Goal: Information Seeking & Learning: Learn about a topic

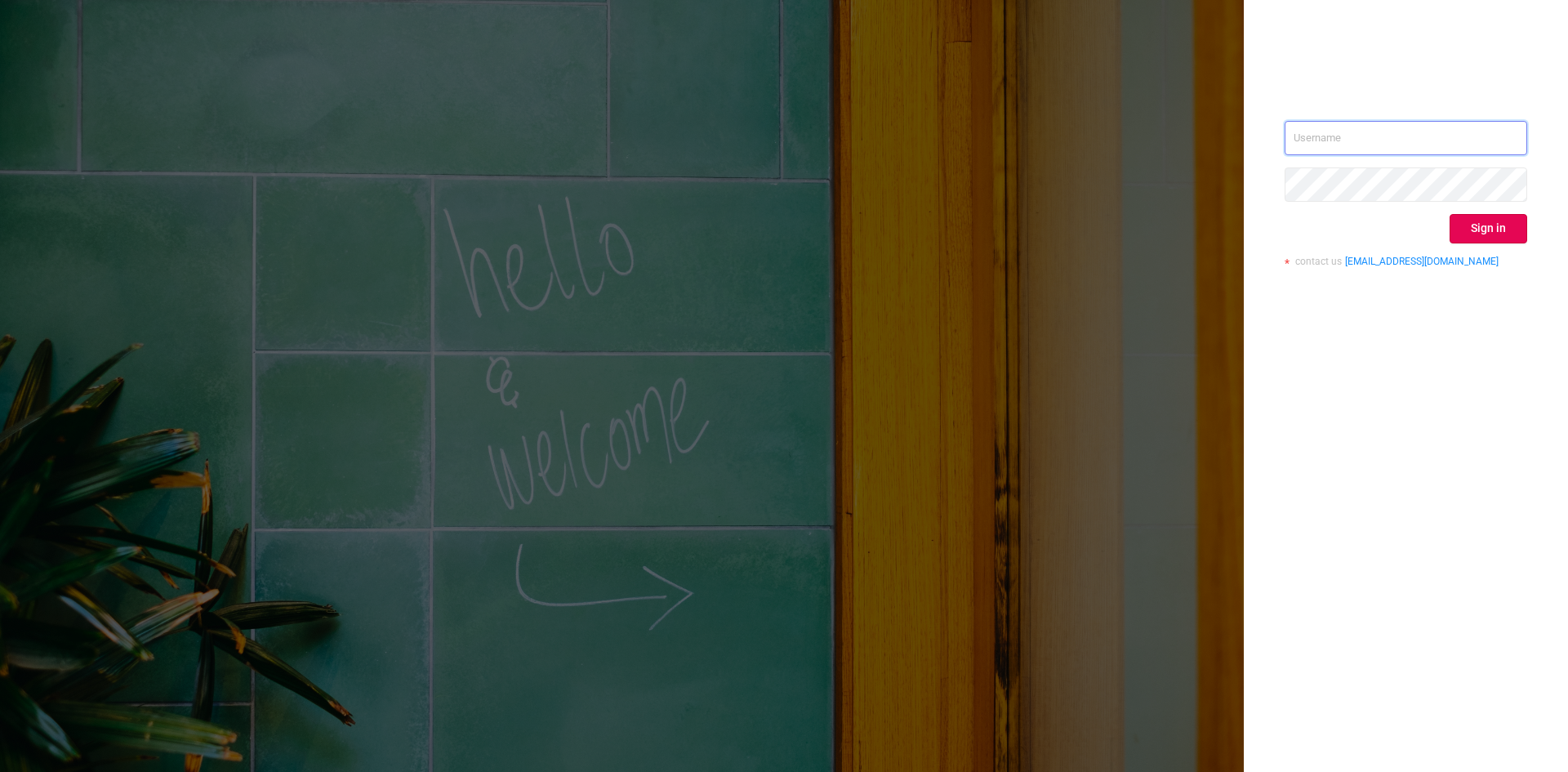
click at [1374, 142] on input "text" at bounding box center [1406, 138] width 243 height 34
type input "sheron@protected.media"
click at [1488, 231] on button "Sign in" at bounding box center [1489, 228] width 78 height 29
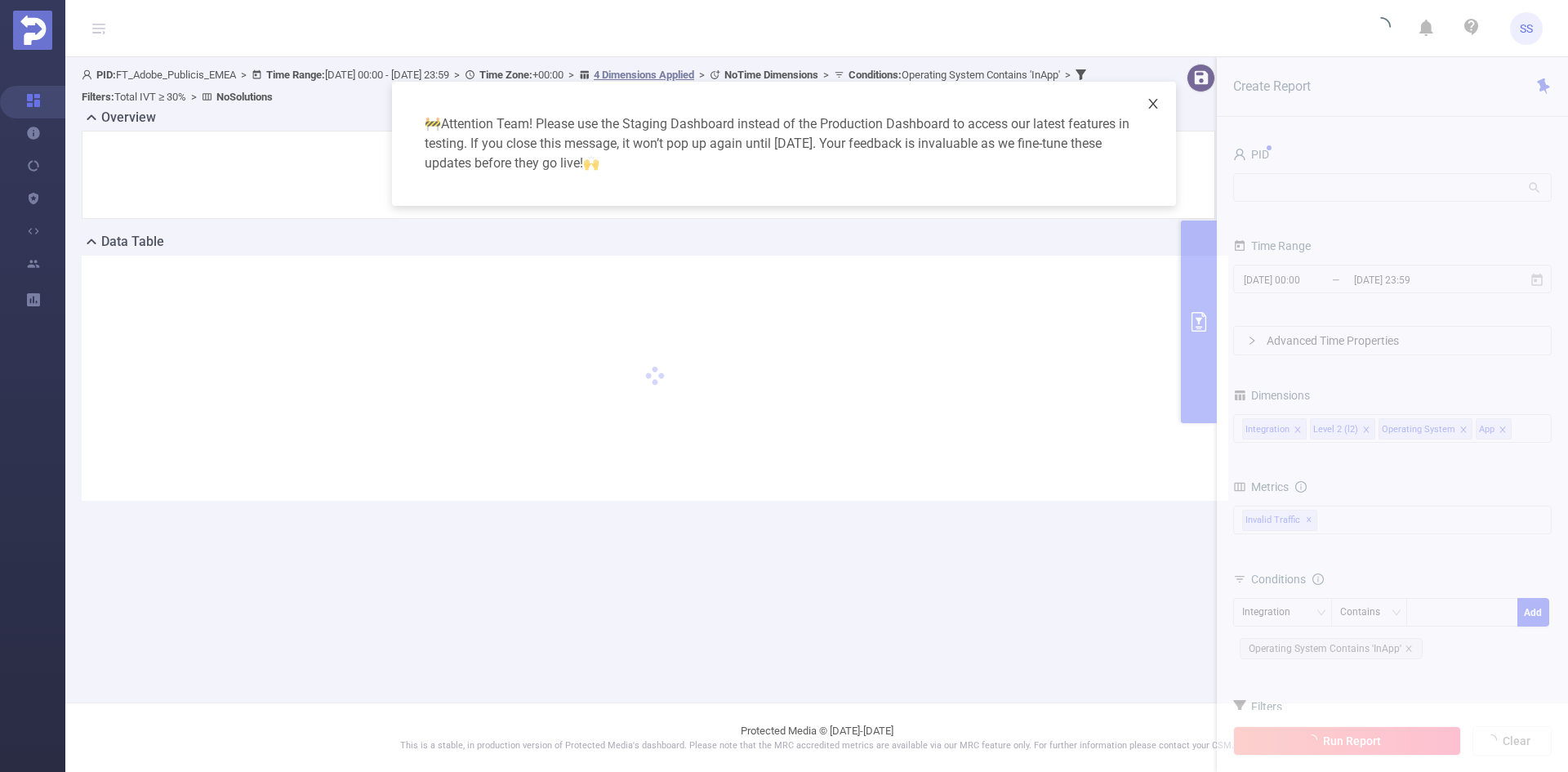
click at [1151, 104] on icon "icon: close" at bounding box center [1154, 104] width 13 height 13
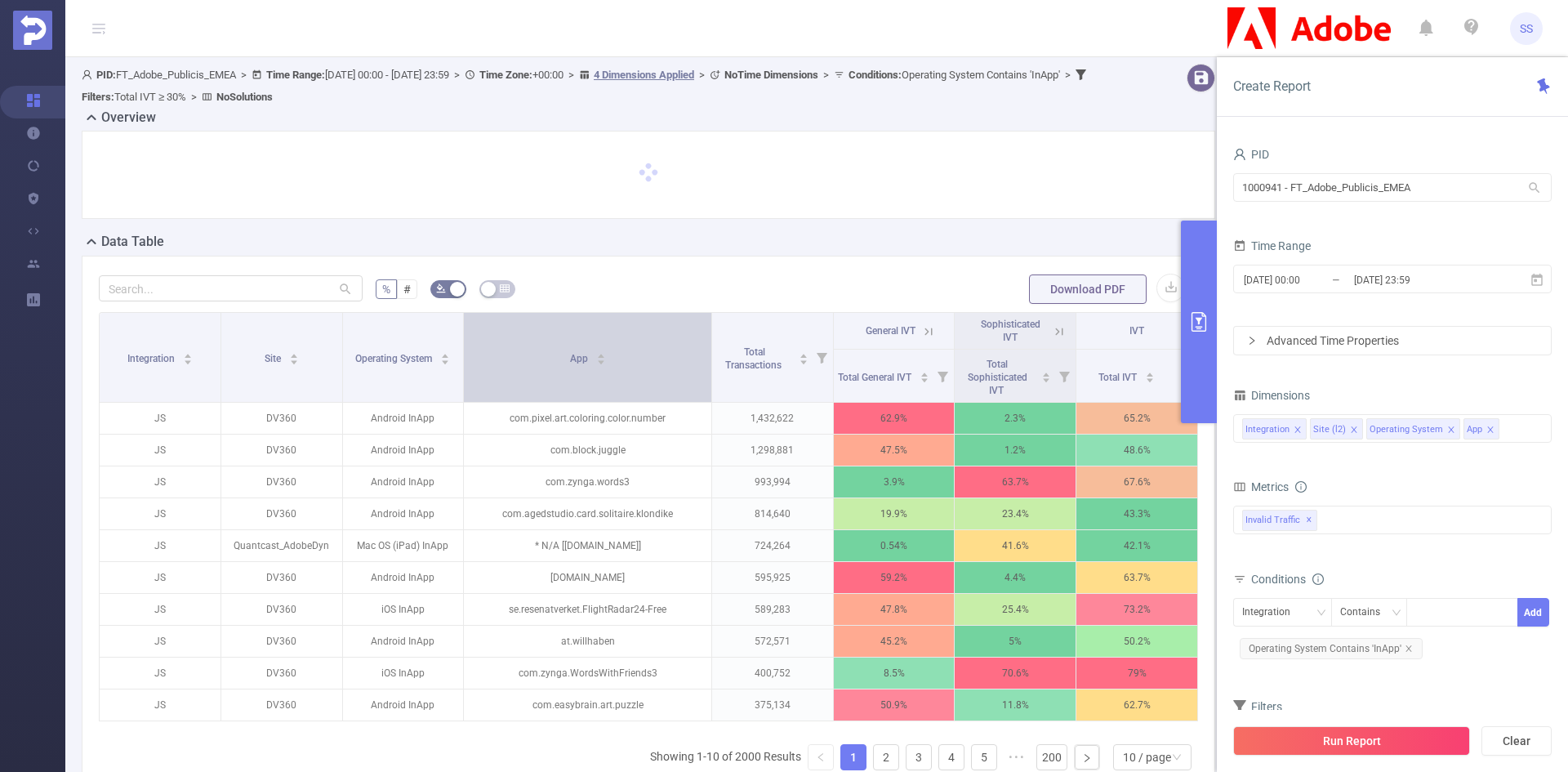
drag, startPoint x: 638, startPoint y: 352, endPoint x: 689, endPoint y: 355, distance: 51.1
click at [689, 355] on th "App" at bounding box center [588, 357] width 249 height 90
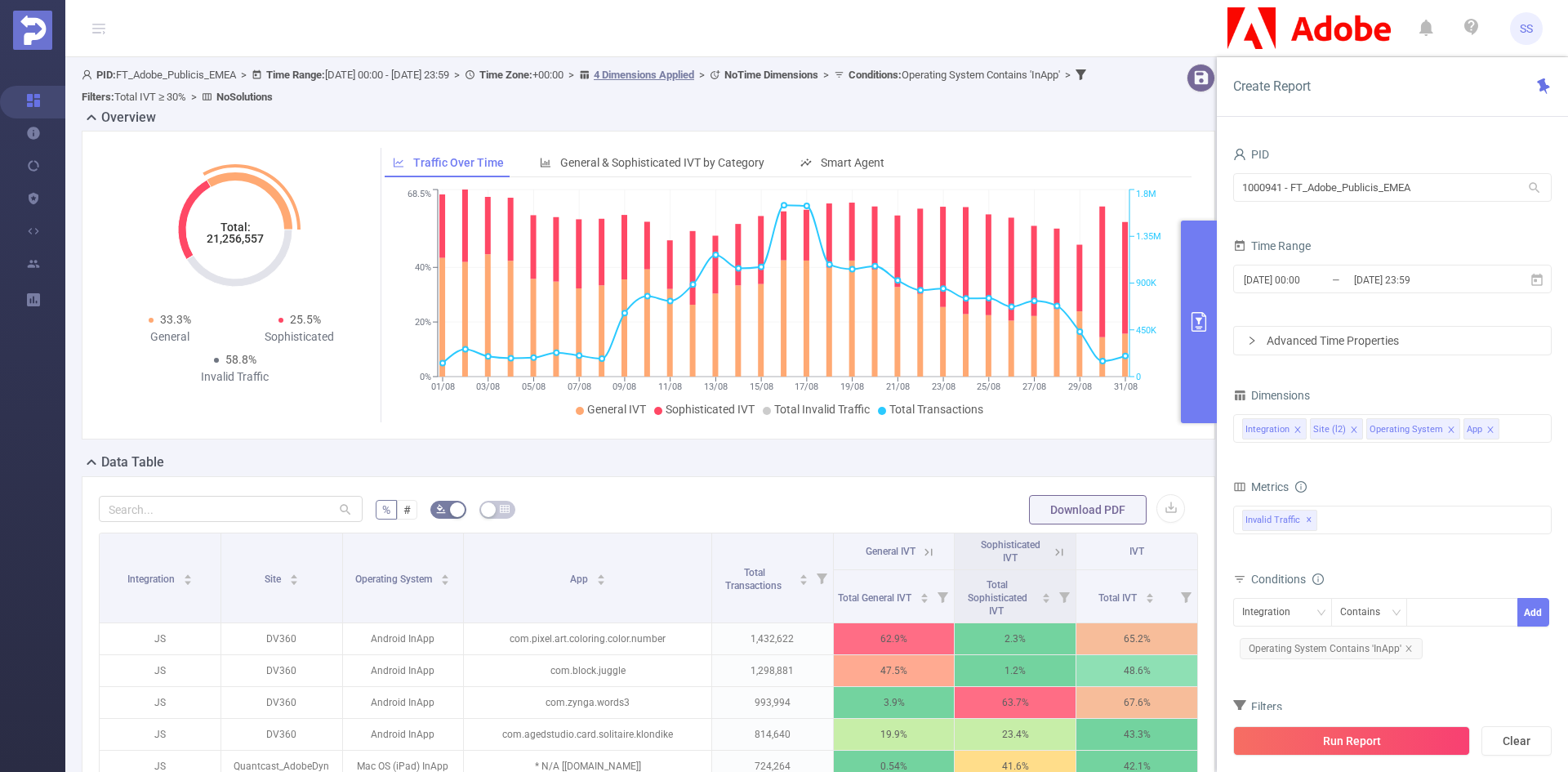
click at [235, 239] on tspan "21,256,557" at bounding box center [235, 239] width 57 height 13
copy tspan "21,256,557"
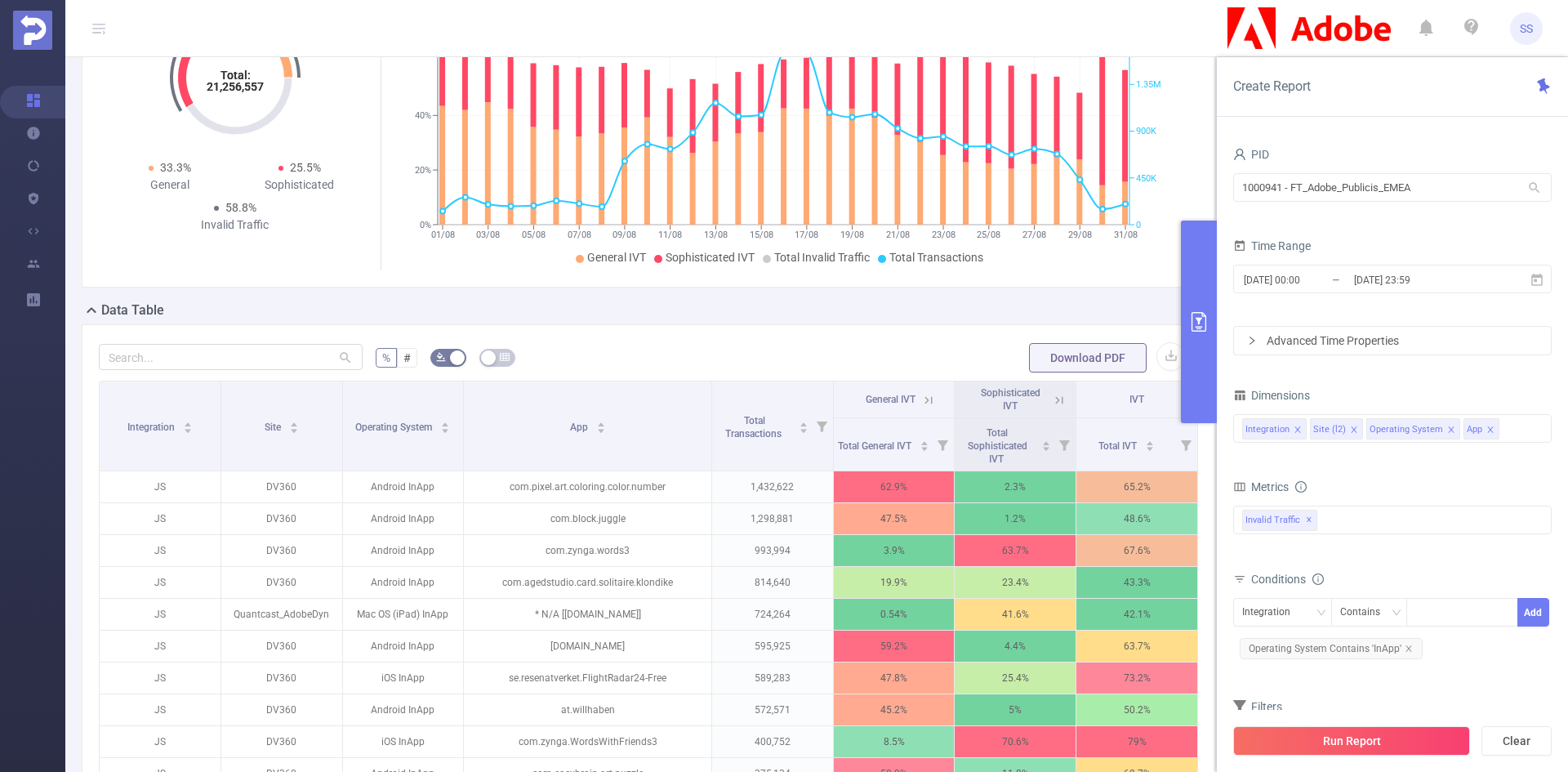
scroll to position [327, 0]
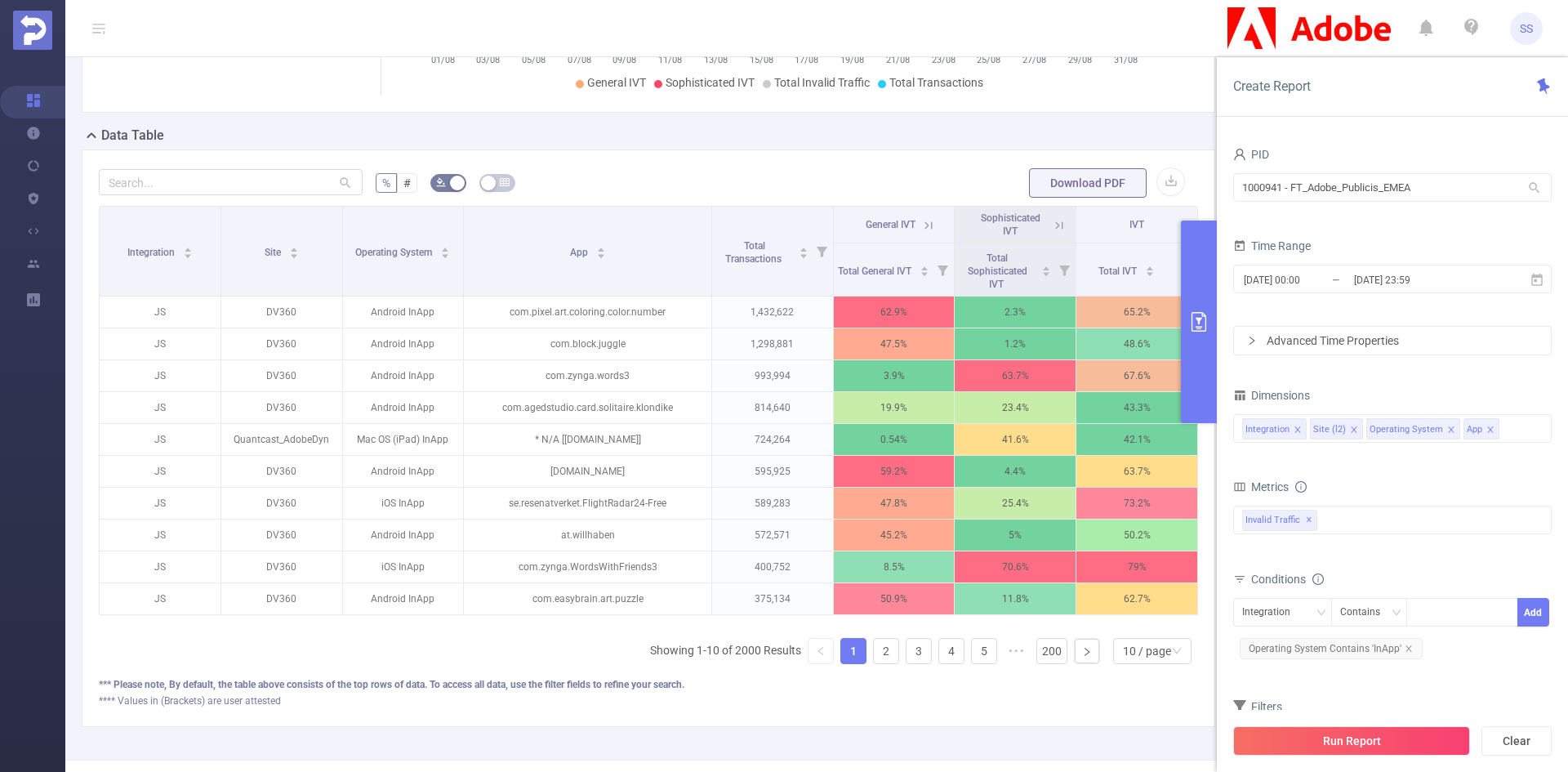
click at [1207, 303] on button "primary" at bounding box center [1198, 322] width 36 height 202
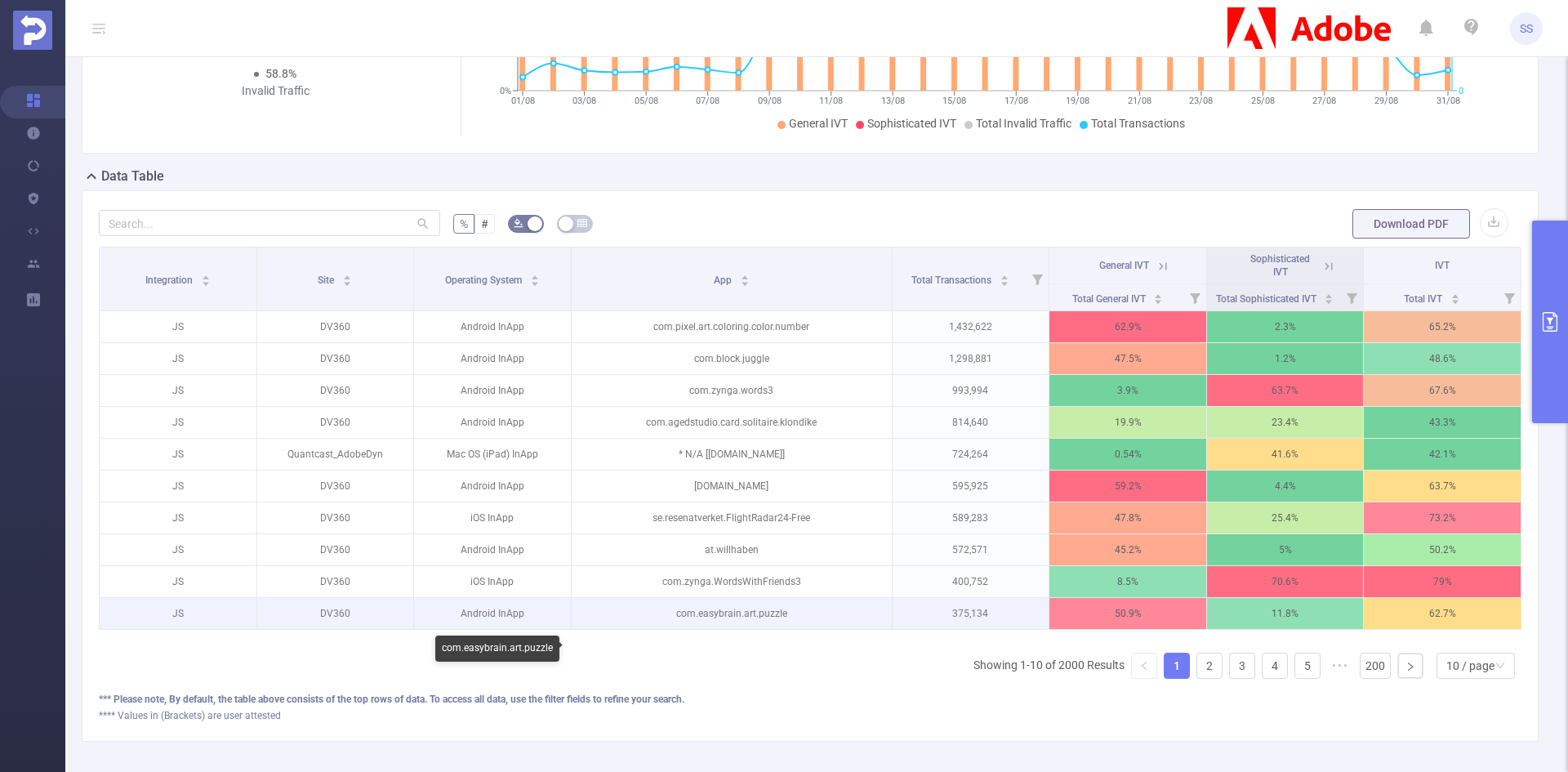
scroll to position [245, 0]
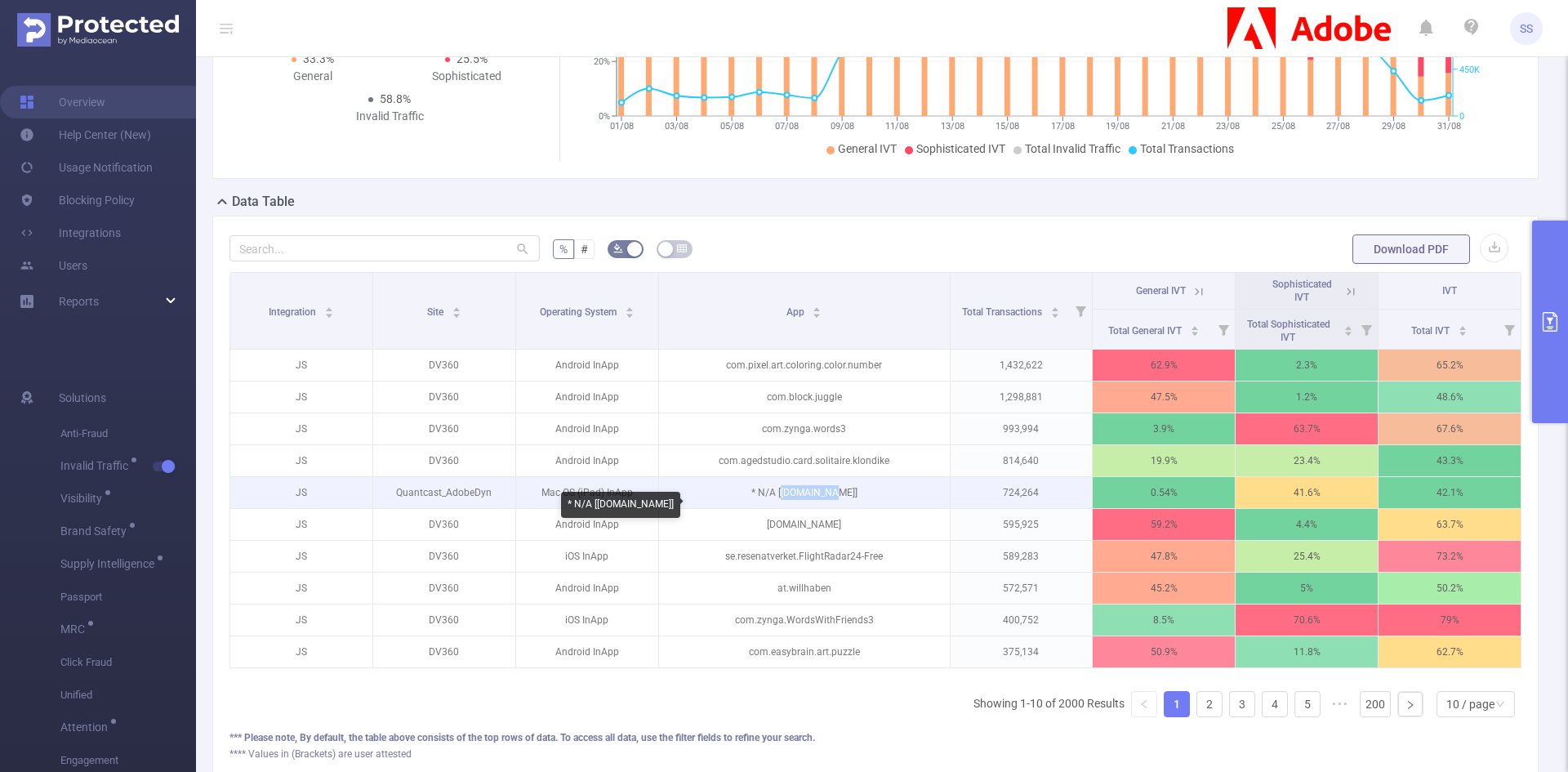
drag, startPoint x: 793, startPoint y: 511, endPoint x: 833, endPoint y: 512, distance: 40.0
click at [833, 508] on p "* N/A [kicker.de]" at bounding box center [804, 493] width 291 height 31
copy p "kicker.de]"
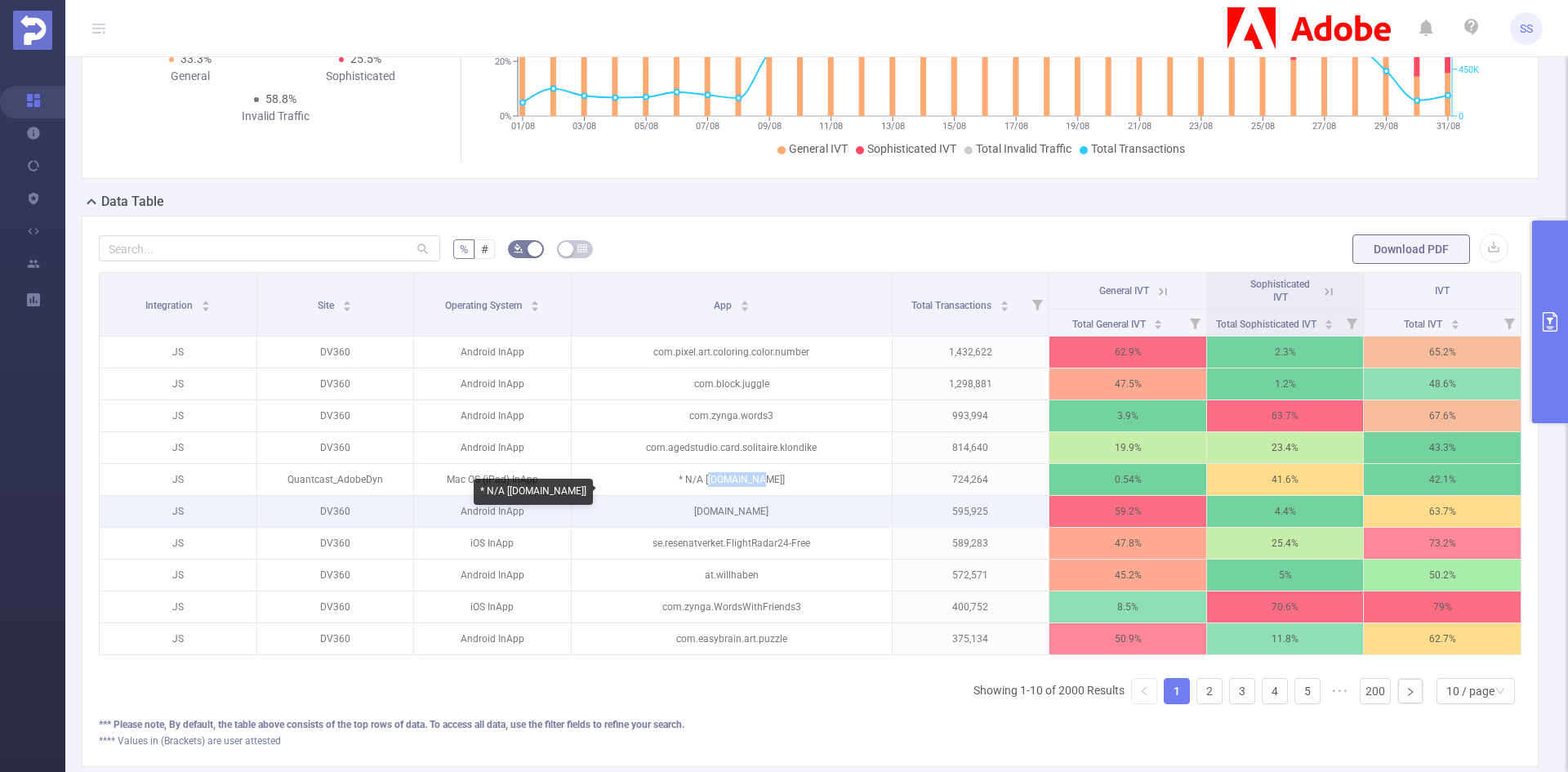
copy p "kicker.de]"
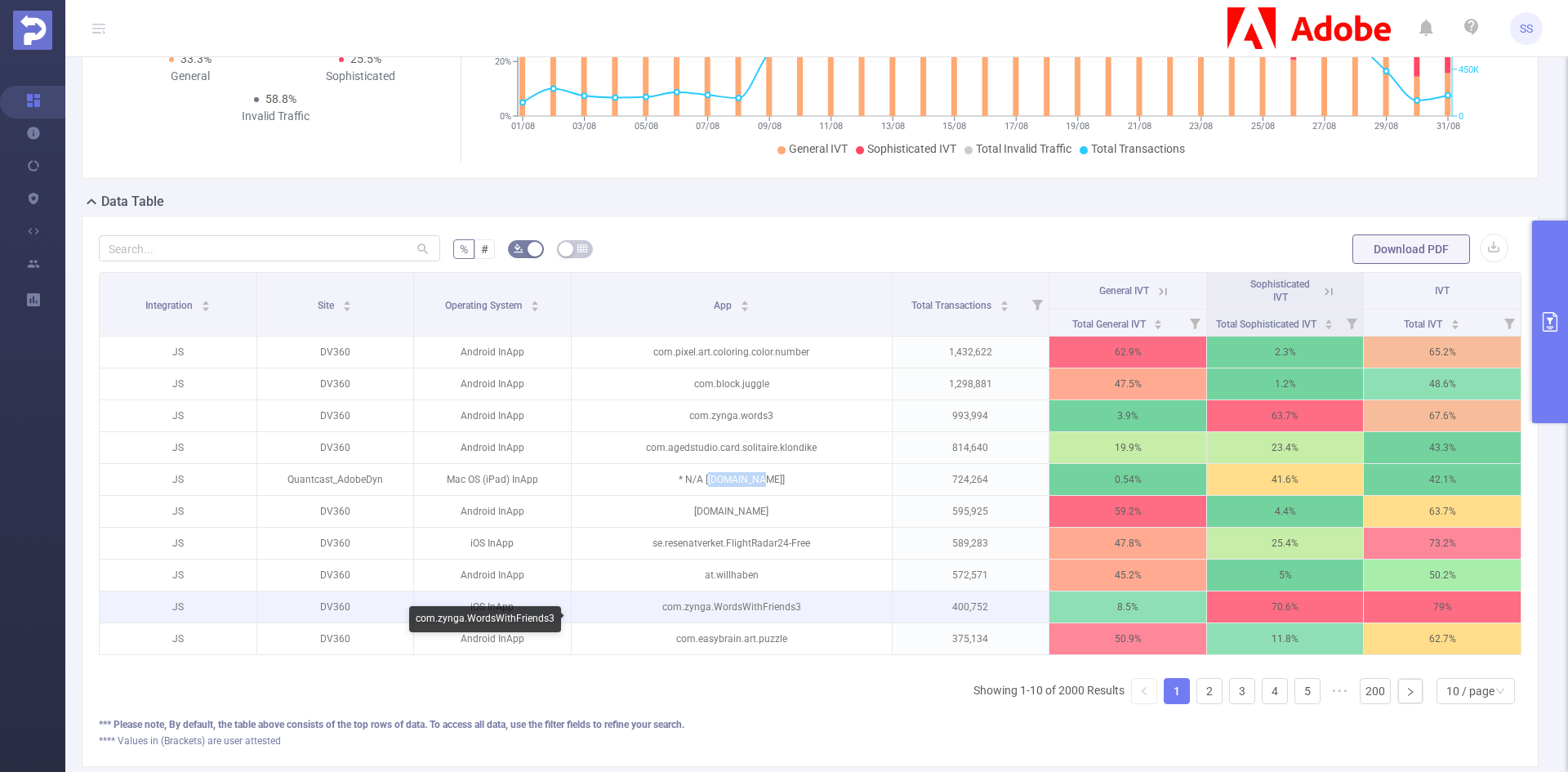
click at [743, 623] on p "com.zynga.WordsWithFriends3" at bounding box center [732, 607] width 320 height 31
copy p "WordsWithFriends3"
click at [714, 613] on p "com.zynga.WordsWithFriends3" at bounding box center [732, 607] width 320 height 31
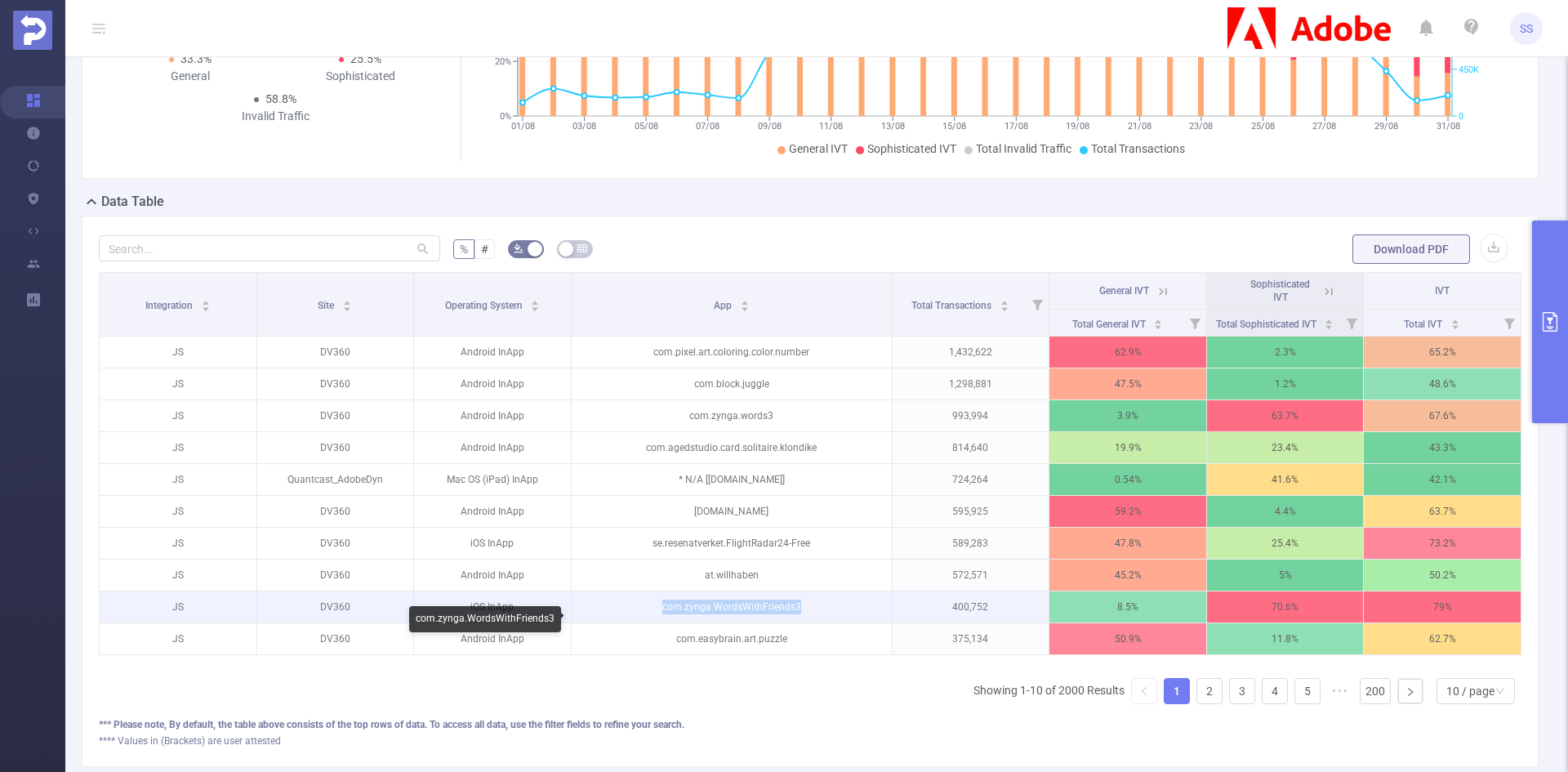
drag, startPoint x: 657, startPoint y: 622, endPoint x: 811, endPoint y: 625, distance: 154.0
click at [811, 623] on p "com.zynga.WordsWithFriends3" at bounding box center [732, 607] width 320 height 31
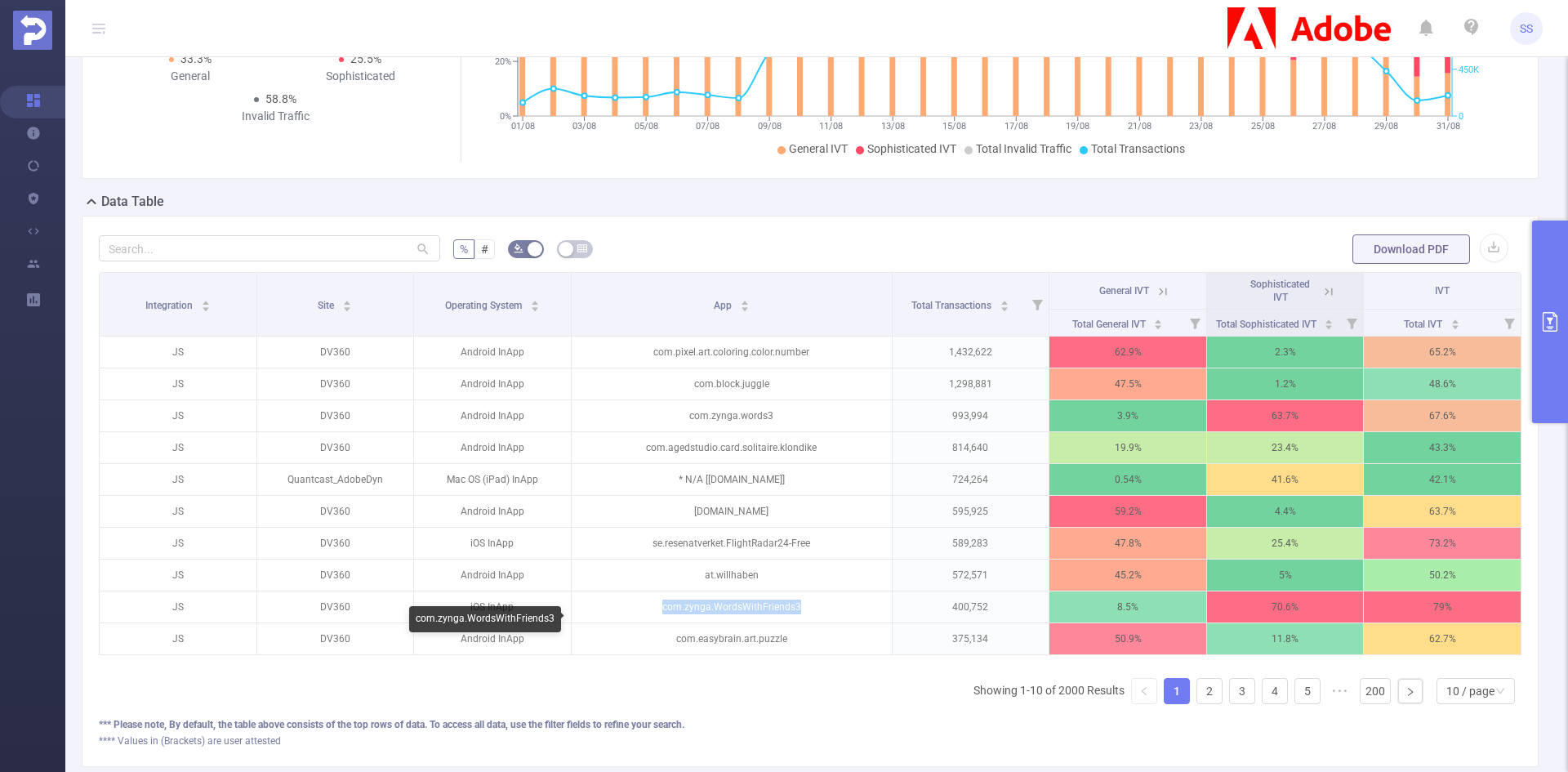
copy p "com.zynga.WordsWithFriends3"
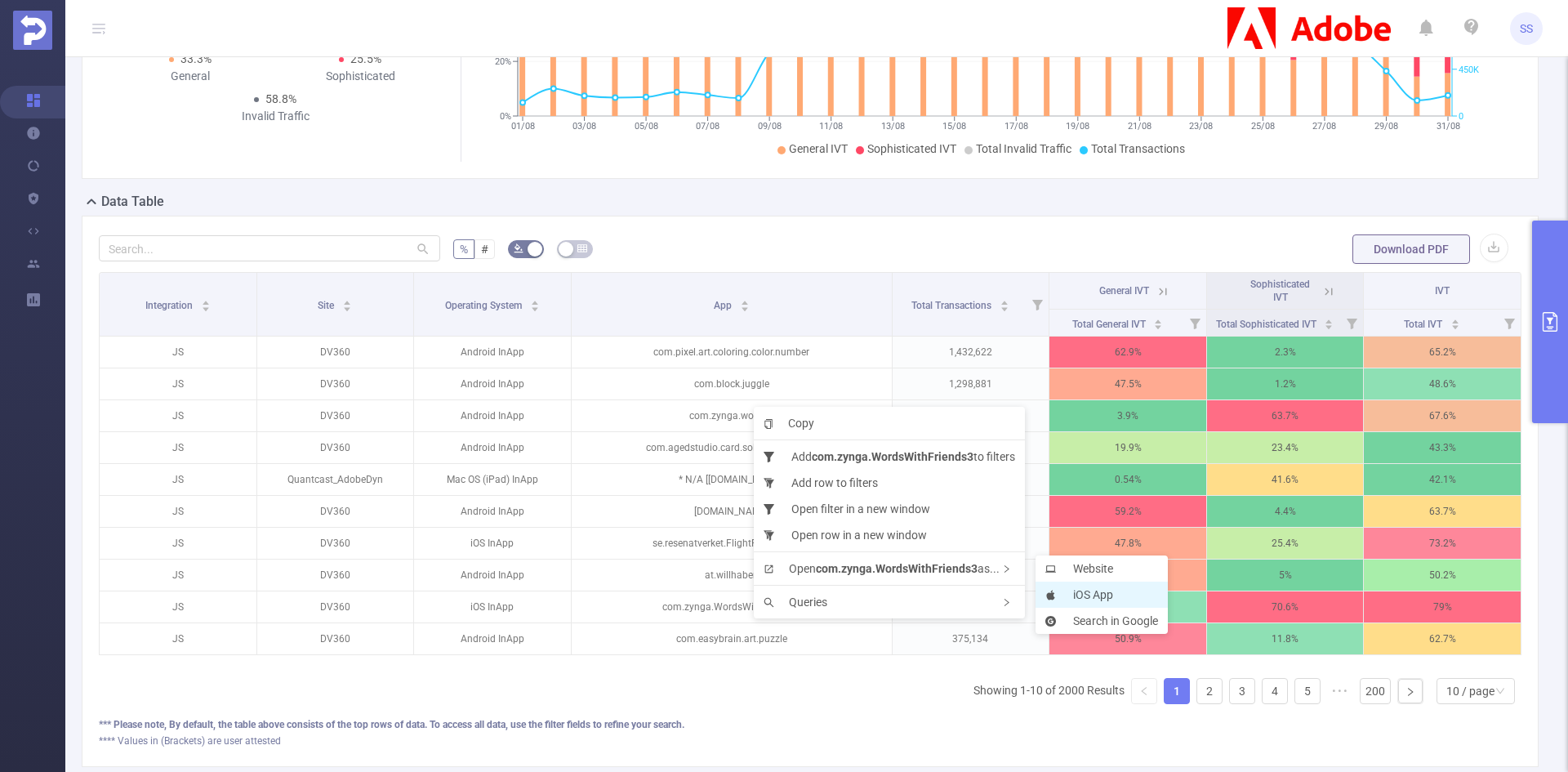
click at [1075, 590] on li "iOS App" at bounding box center [1102, 595] width 133 height 27
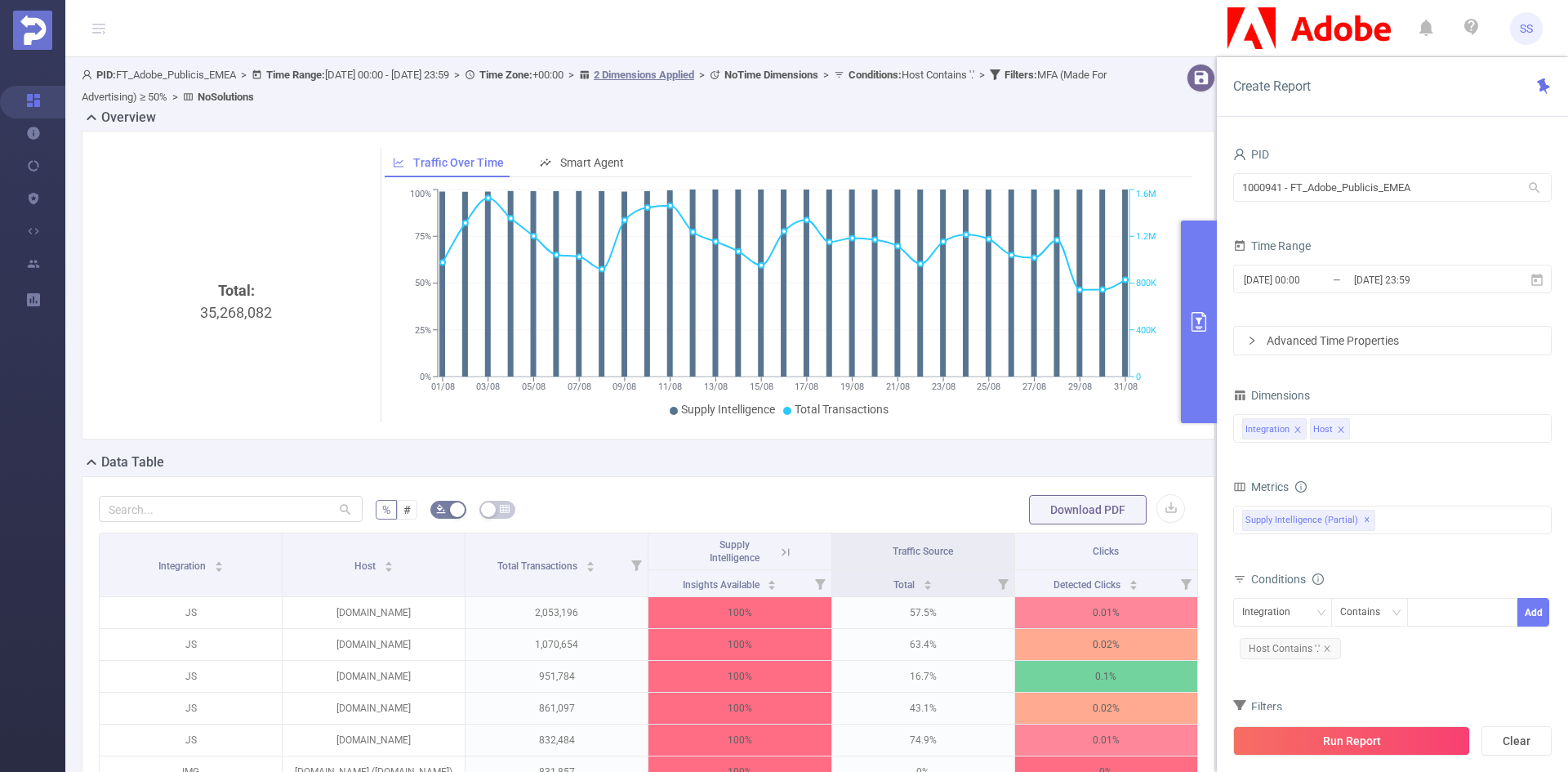
click at [1191, 256] on button "primary" at bounding box center [1198, 322] width 36 height 202
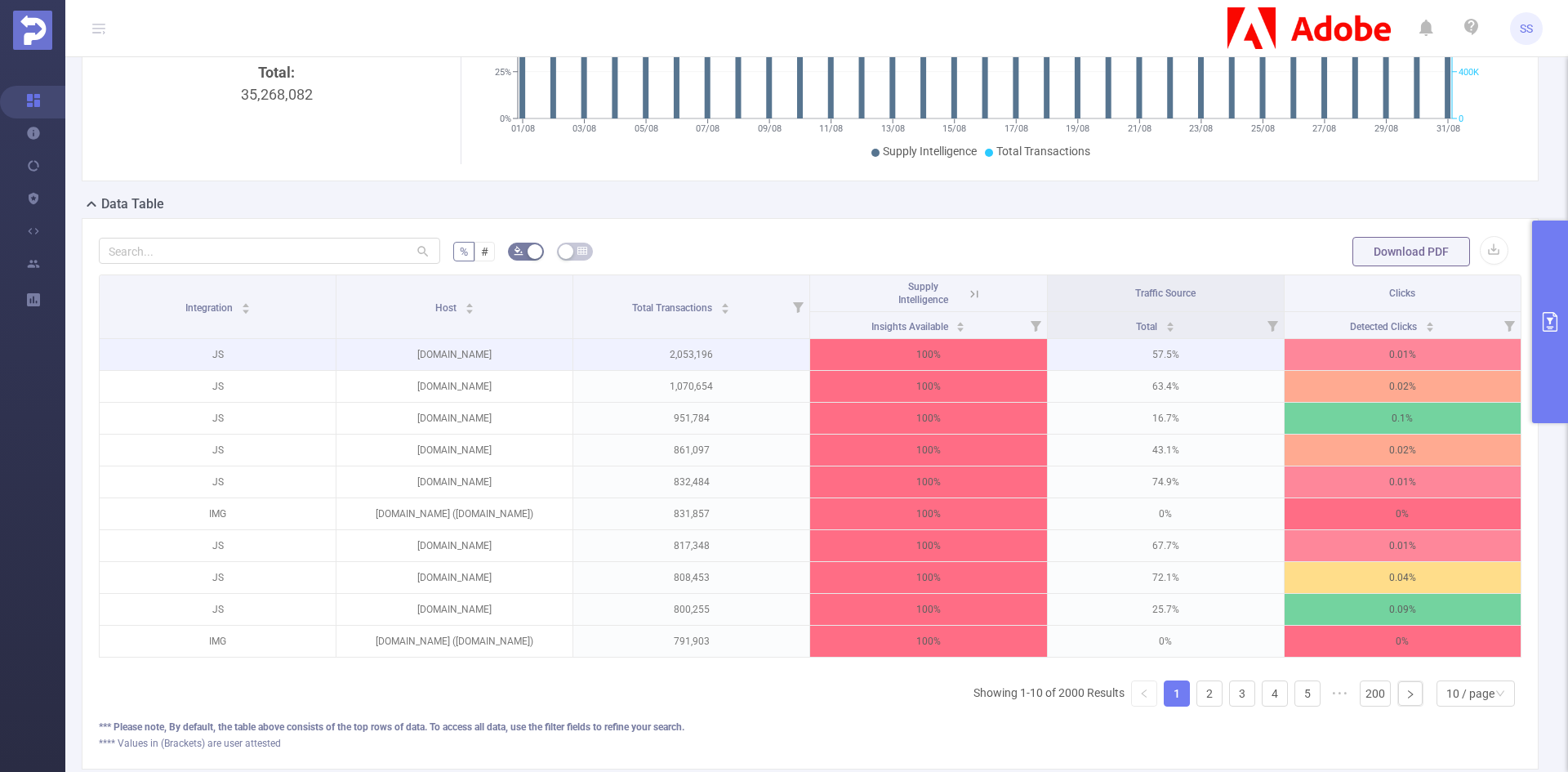
scroll to position [245, 0]
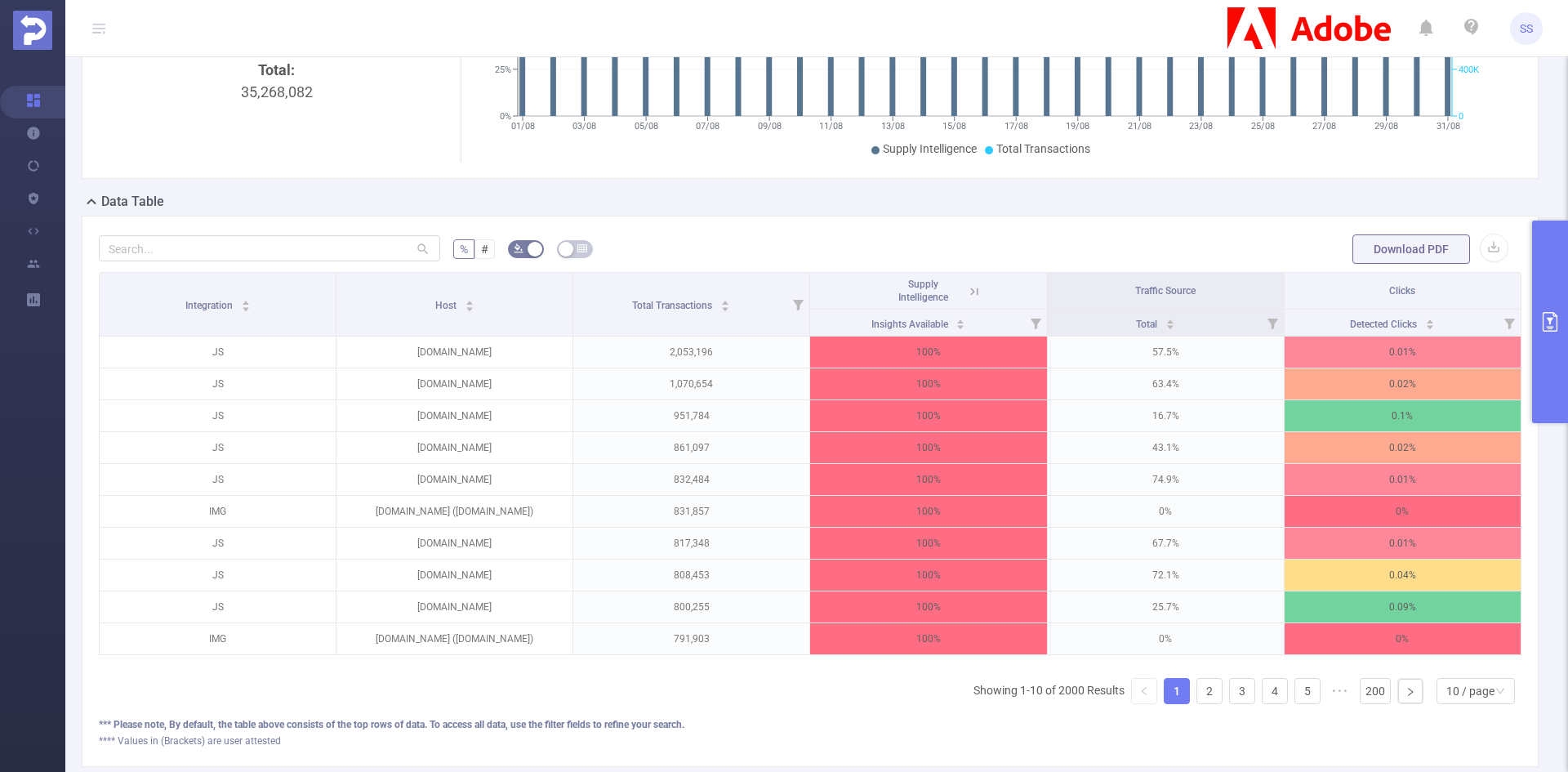
click at [970, 299] on icon at bounding box center [975, 292] width 15 height 15
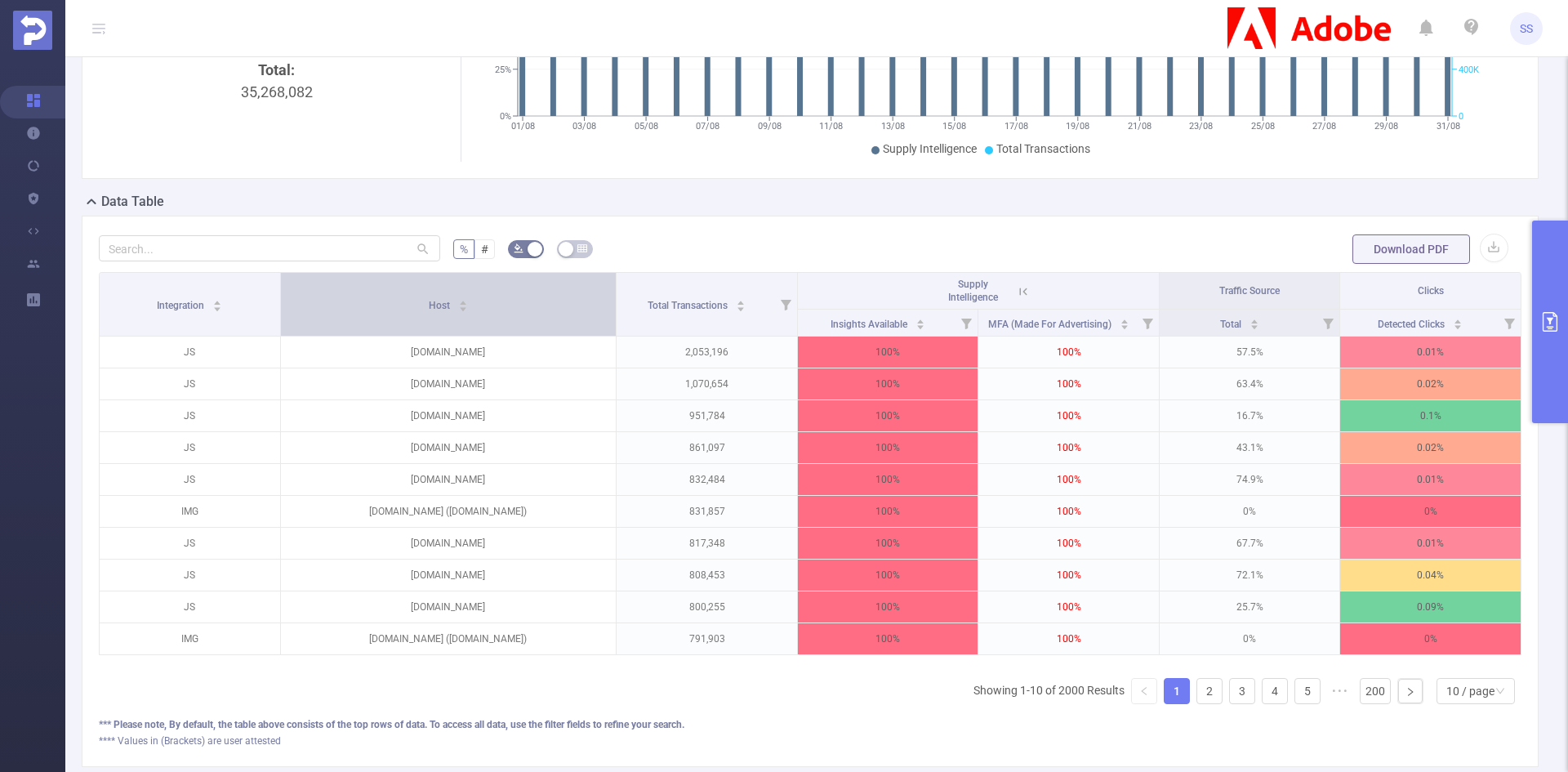
drag, startPoint x: 501, startPoint y: 314, endPoint x: 556, endPoint y: 326, distance: 56.3
click at [556, 326] on th "Host" at bounding box center [449, 304] width 336 height 64
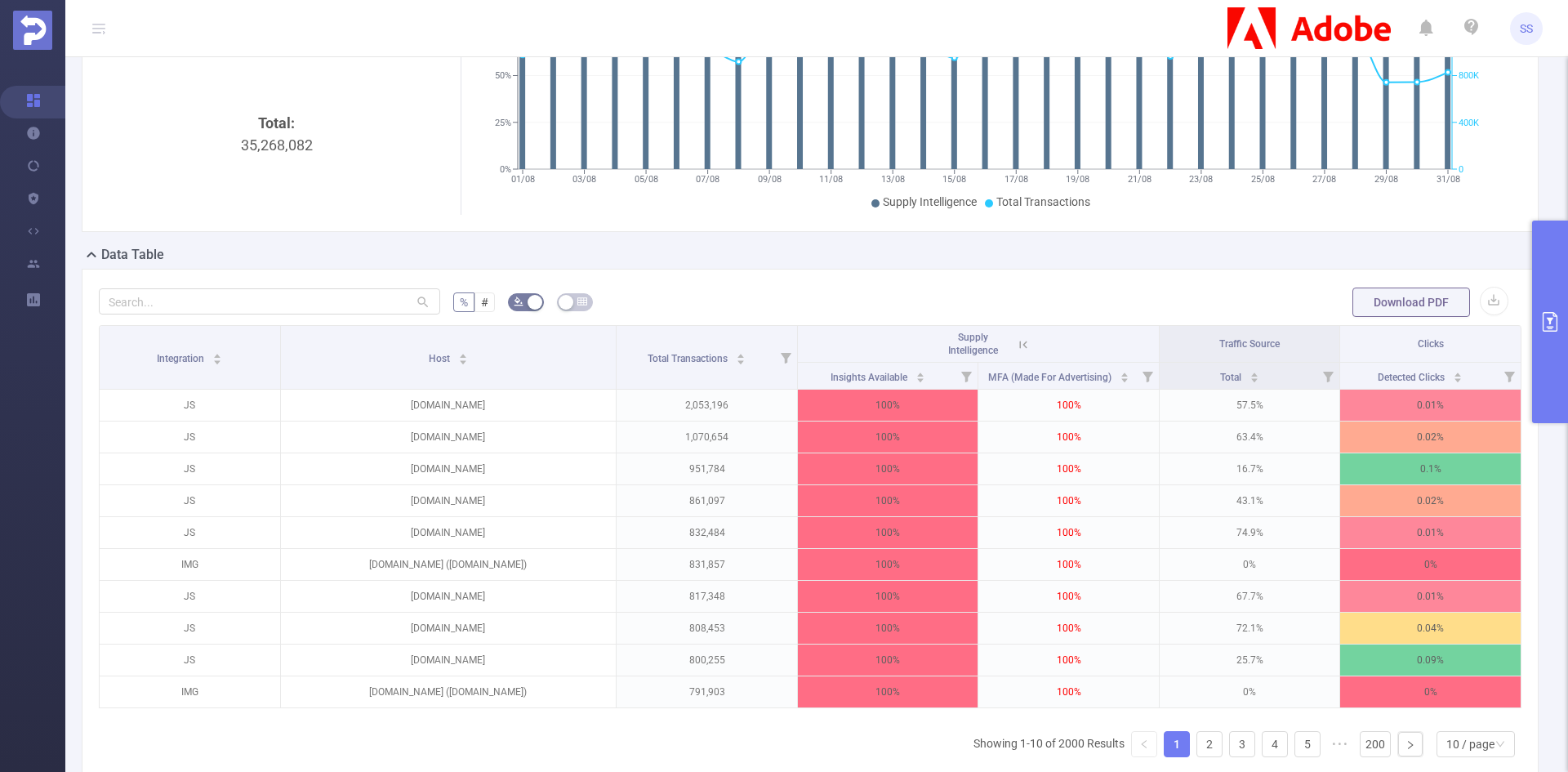
scroll to position [163, 0]
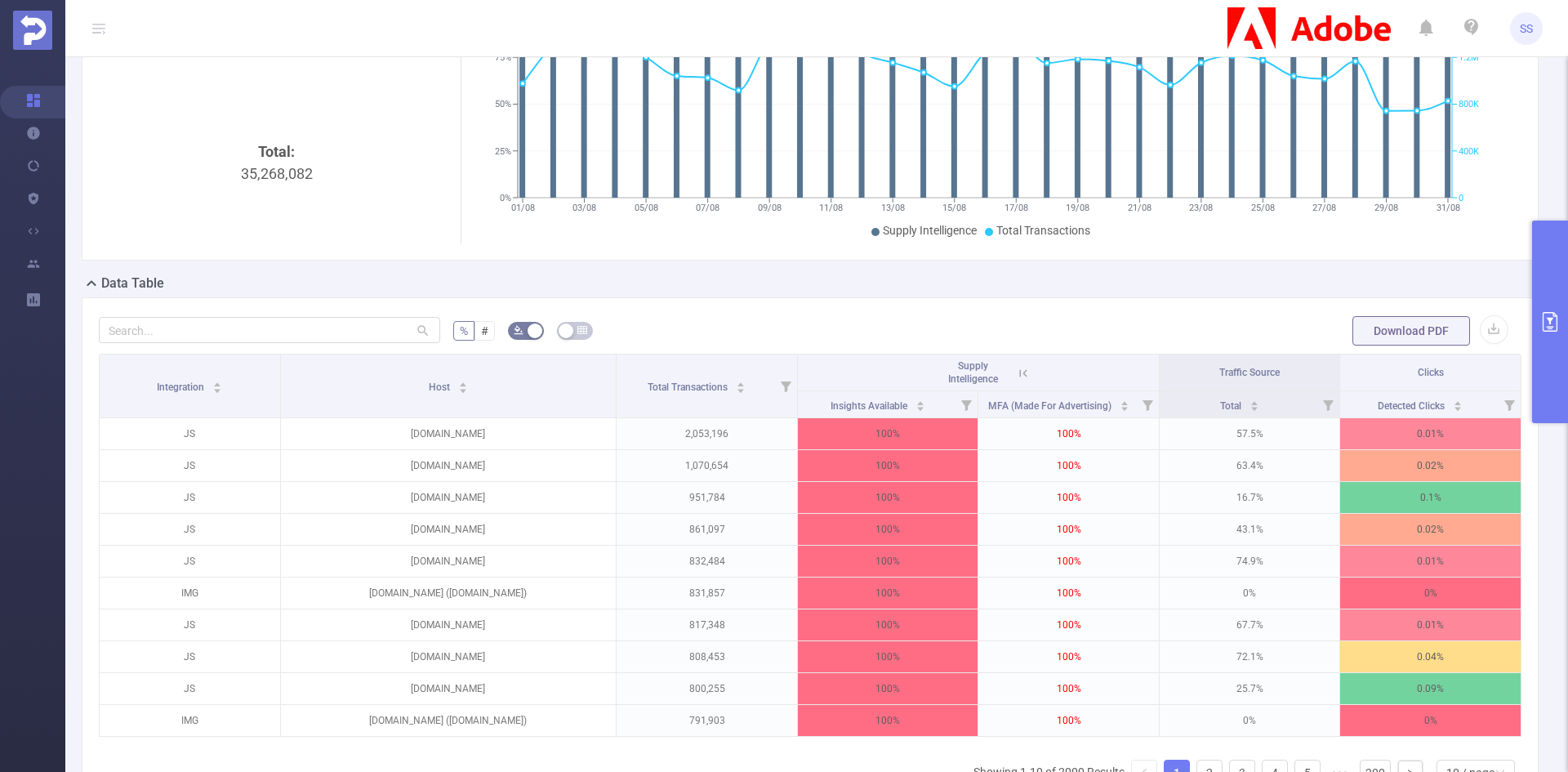
click at [302, 190] on div "Total: 35,268,082" at bounding box center [276, 278] width 342 height 274
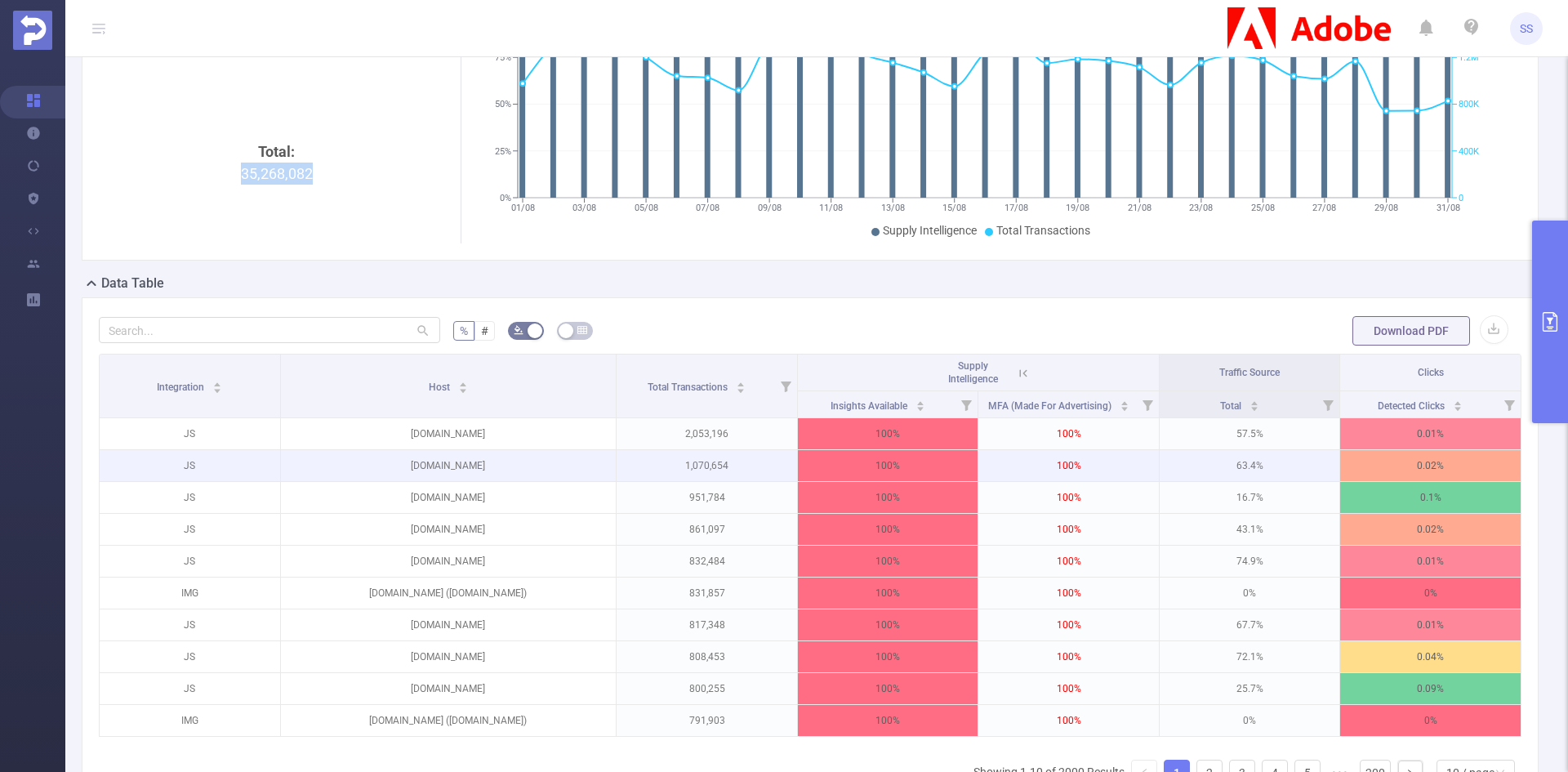
copy div "35,268,082"
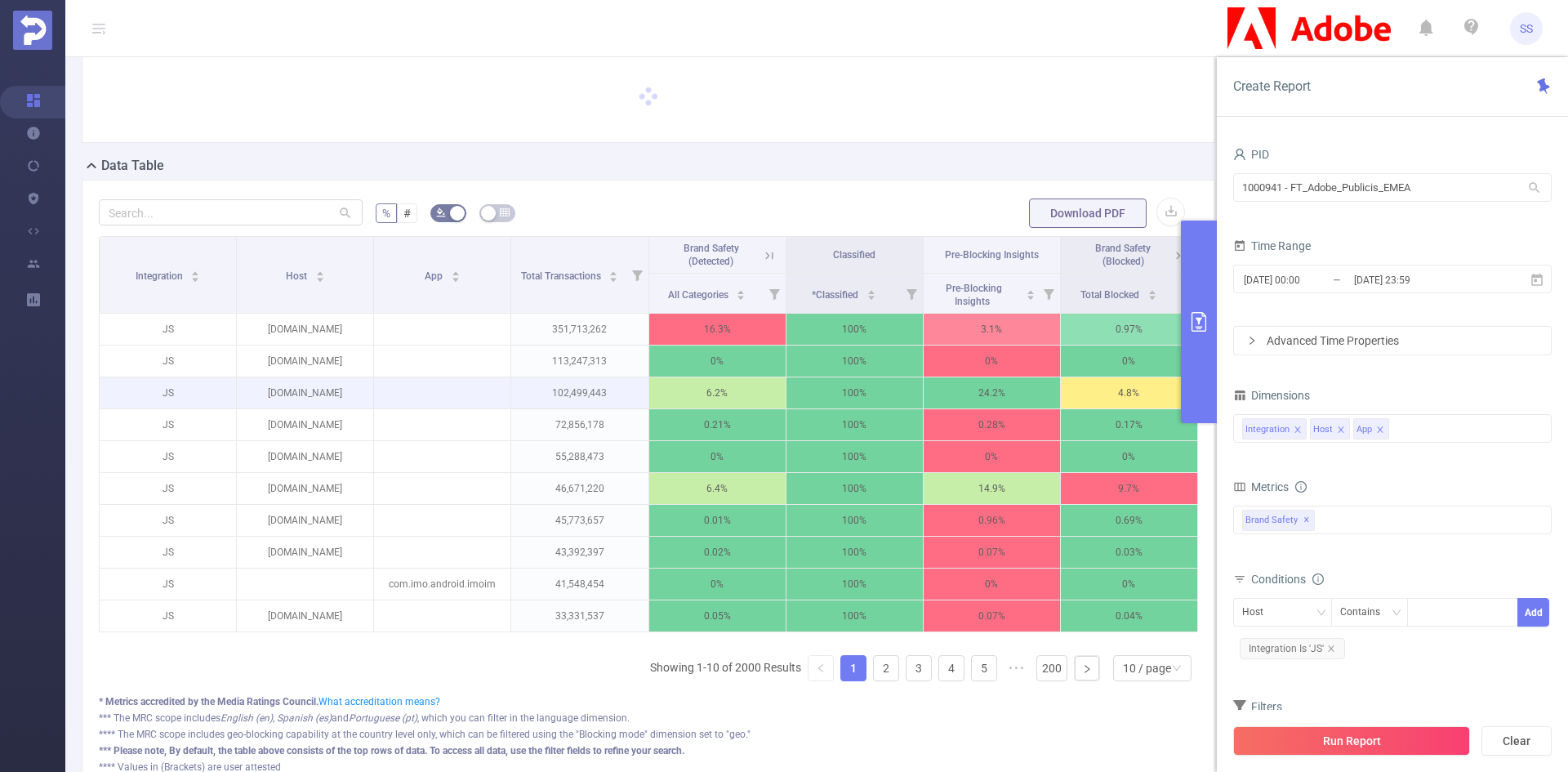
scroll to position [163, 0]
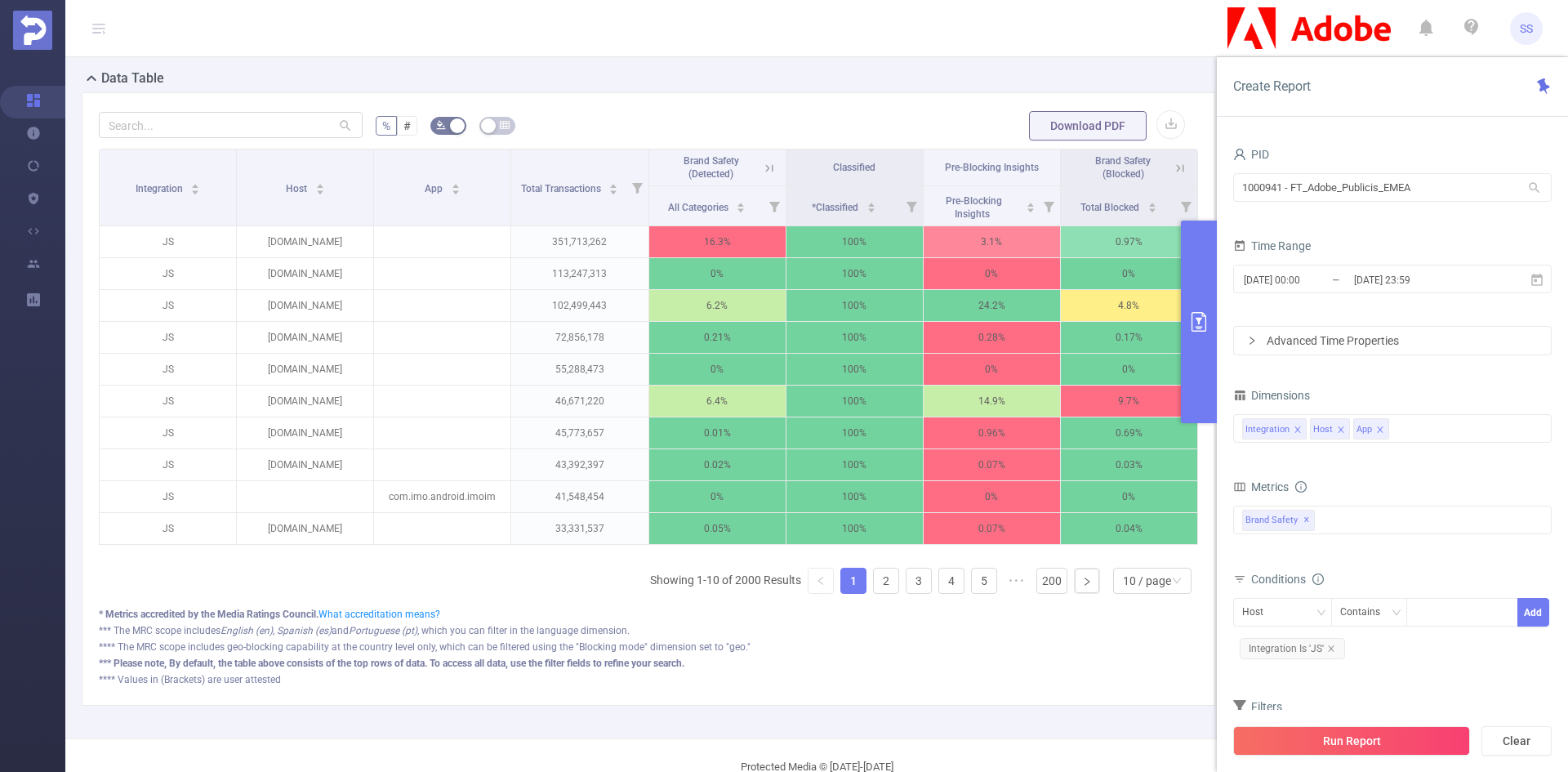
click at [1197, 257] on button "primary" at bounding box center [1198, 322] width 36 height 202
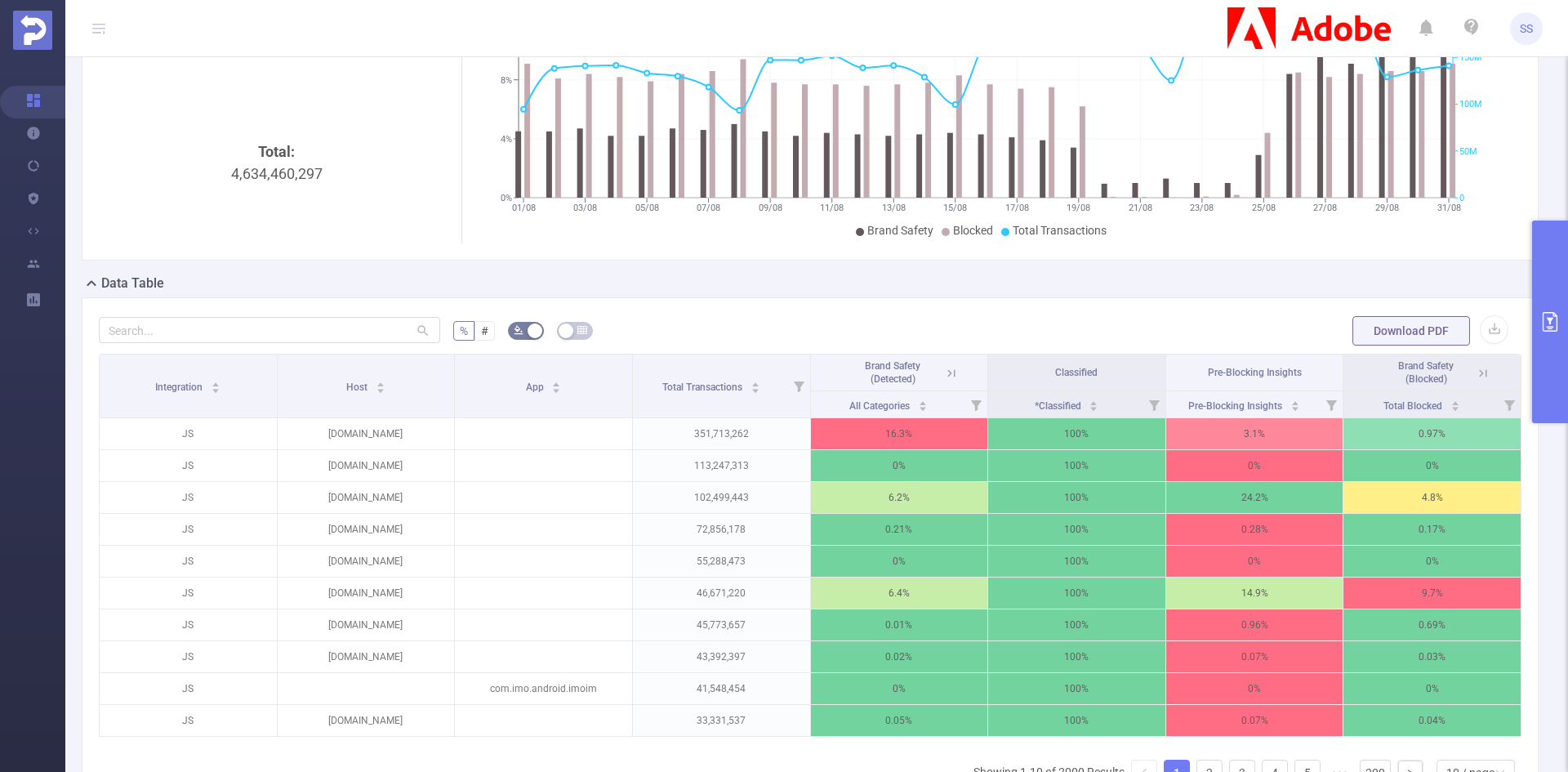
scroll to position [0, 0]
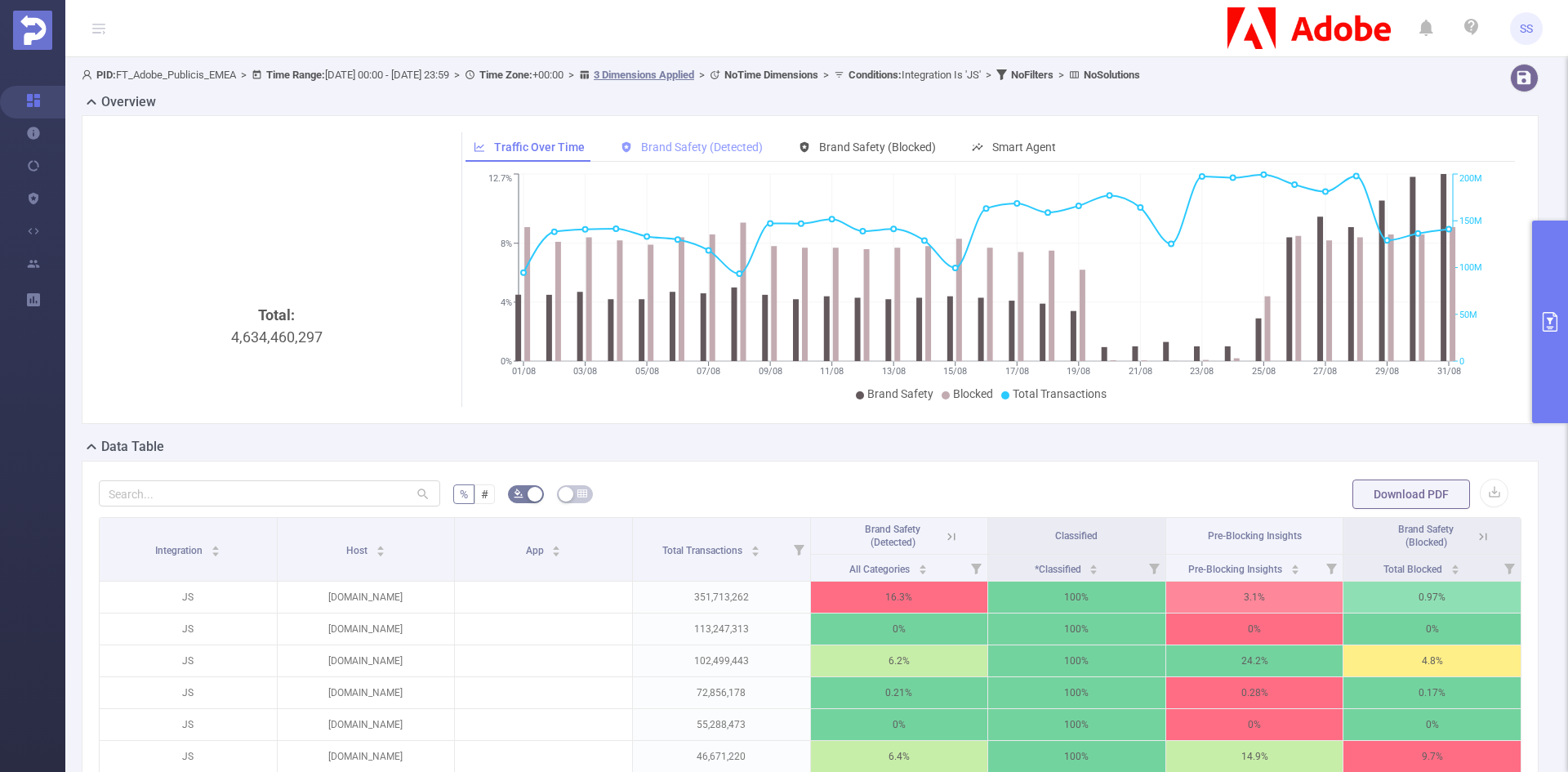
click at [682, 153] on span "Brand Safety (Detected)" at bounding box center [702, 148] width 122 height 13
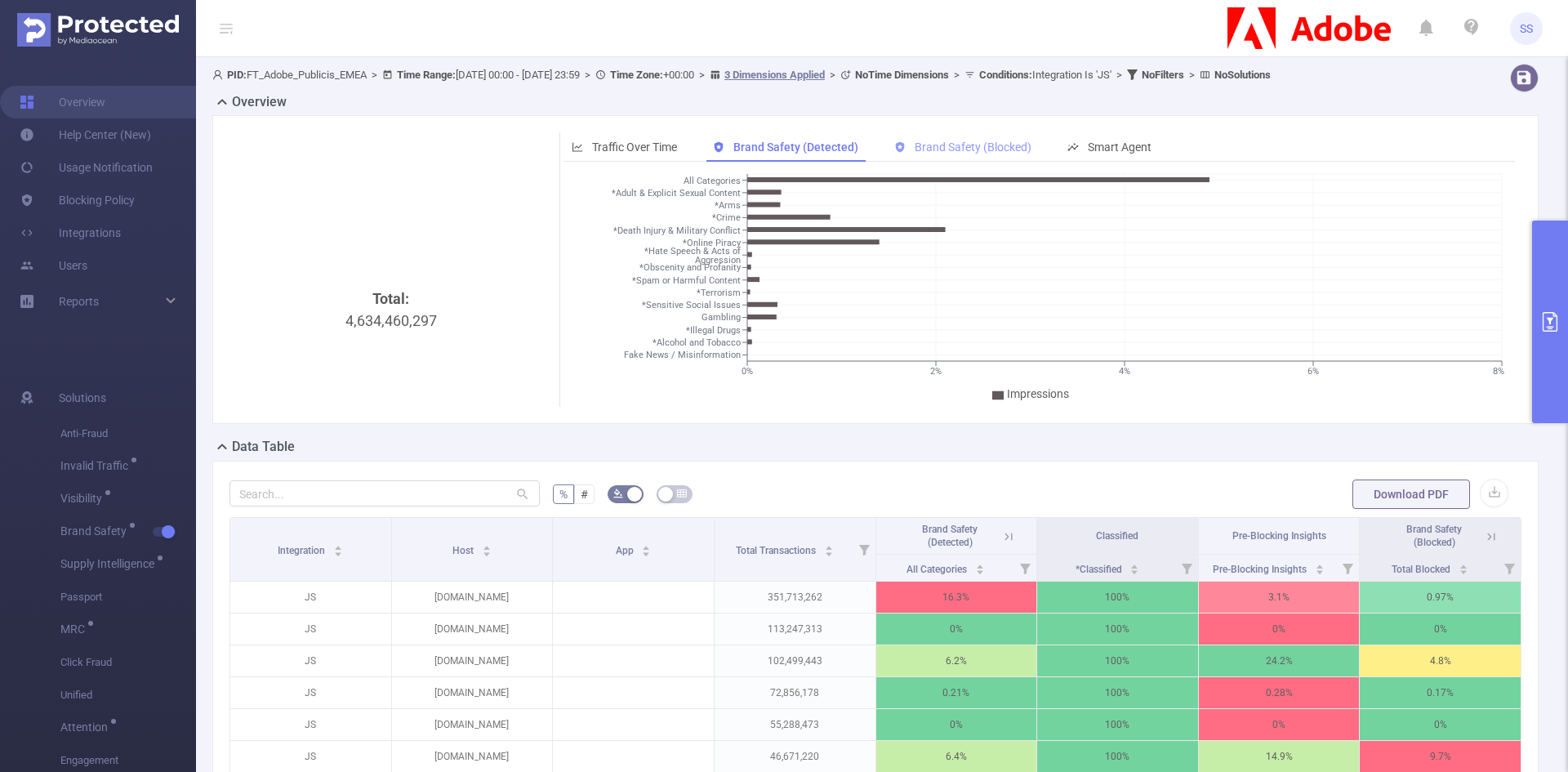
click at [979, 138] on div "Brand Safety (Blocked)" at bounding box center [962, 148] width 153 height 30
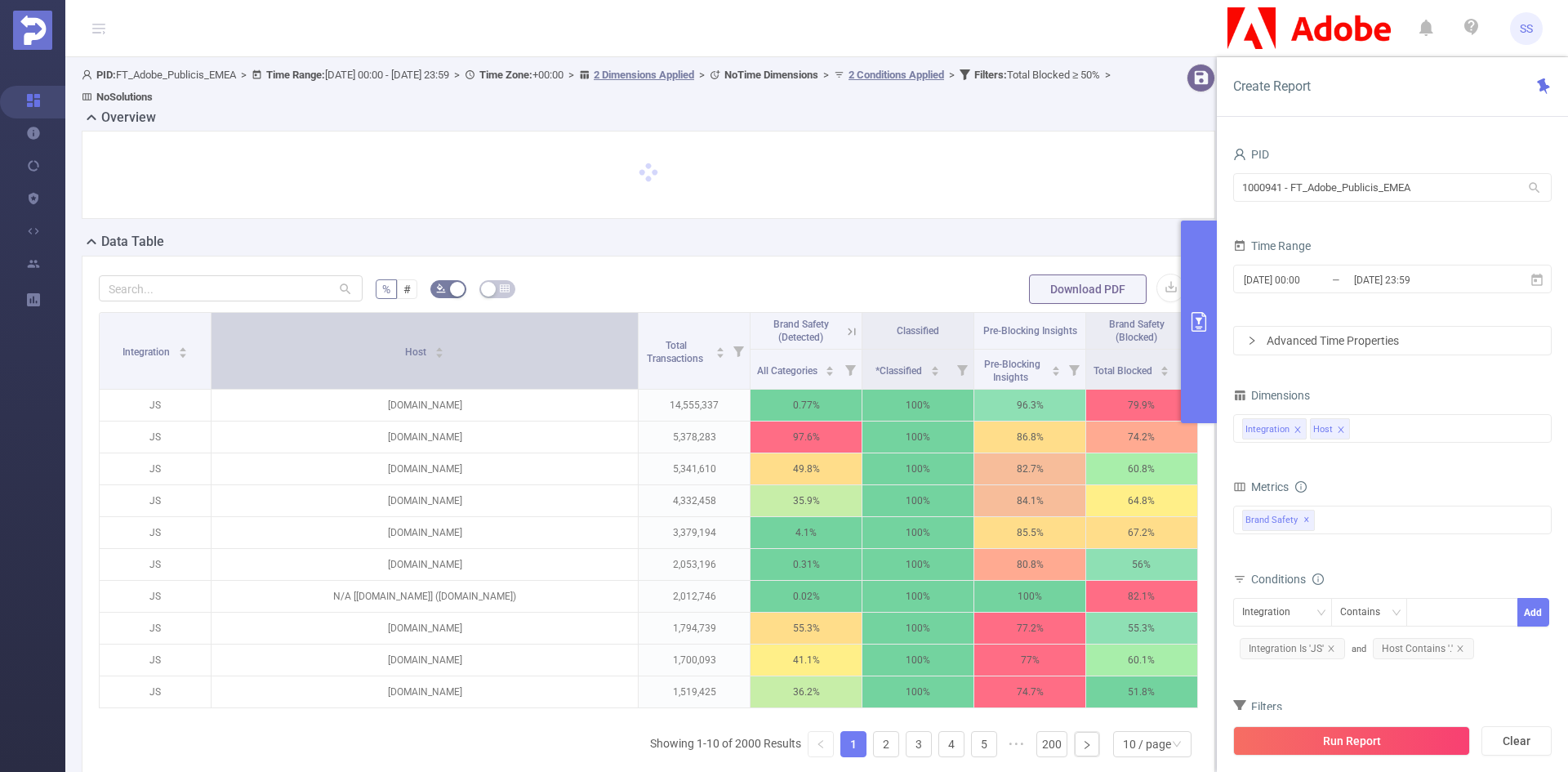
drag, startPoint x: 408, startPoint y: 344, endPoint x: 617, endPoint y: 365, distance: 210.1
click at [617, 365] on th "Host" at bounding box center [424, 351] width 427 height 77
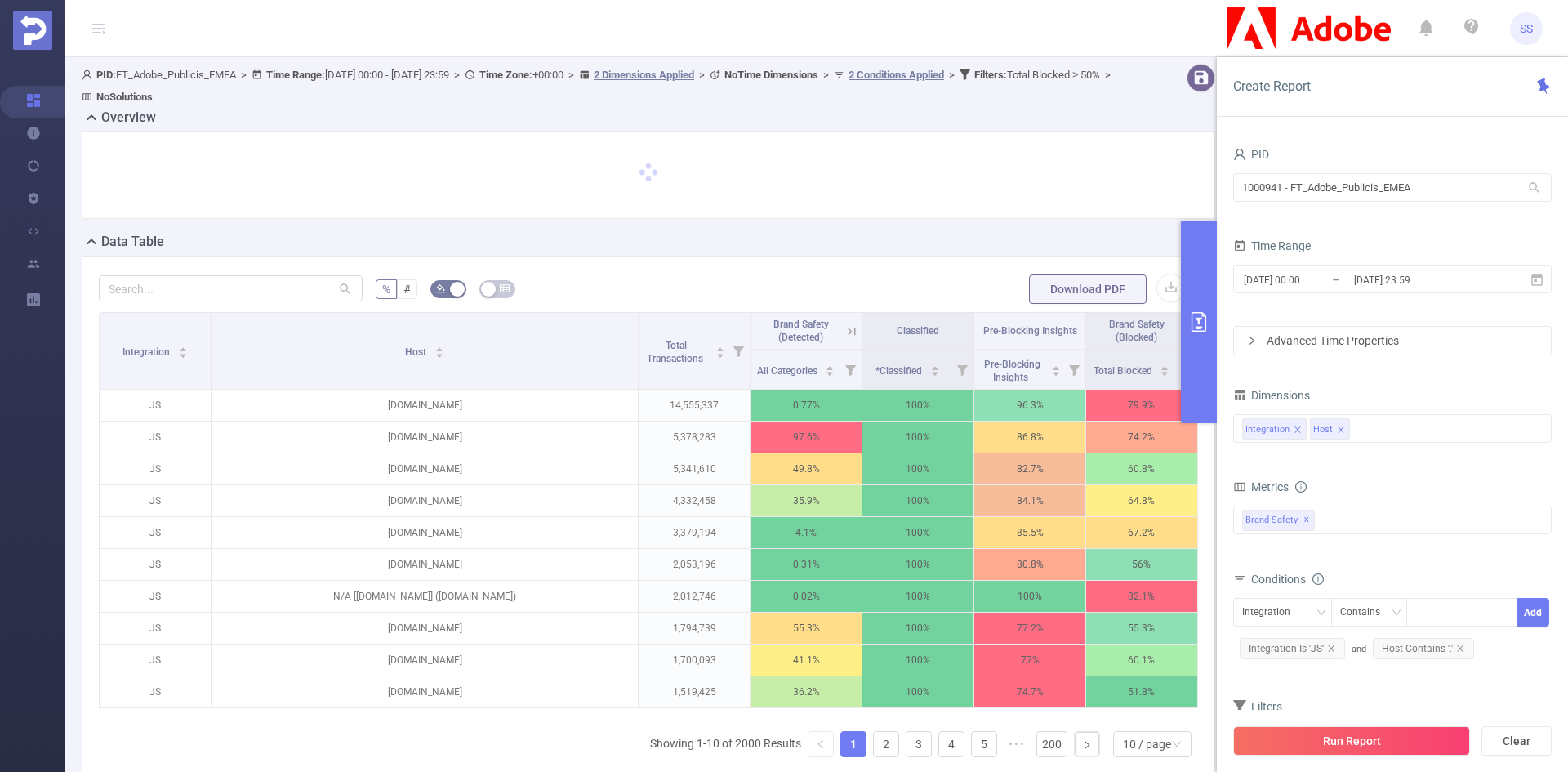
click at [1180, 335] on icon at bounding box center [1188, 332] width 15 height 15
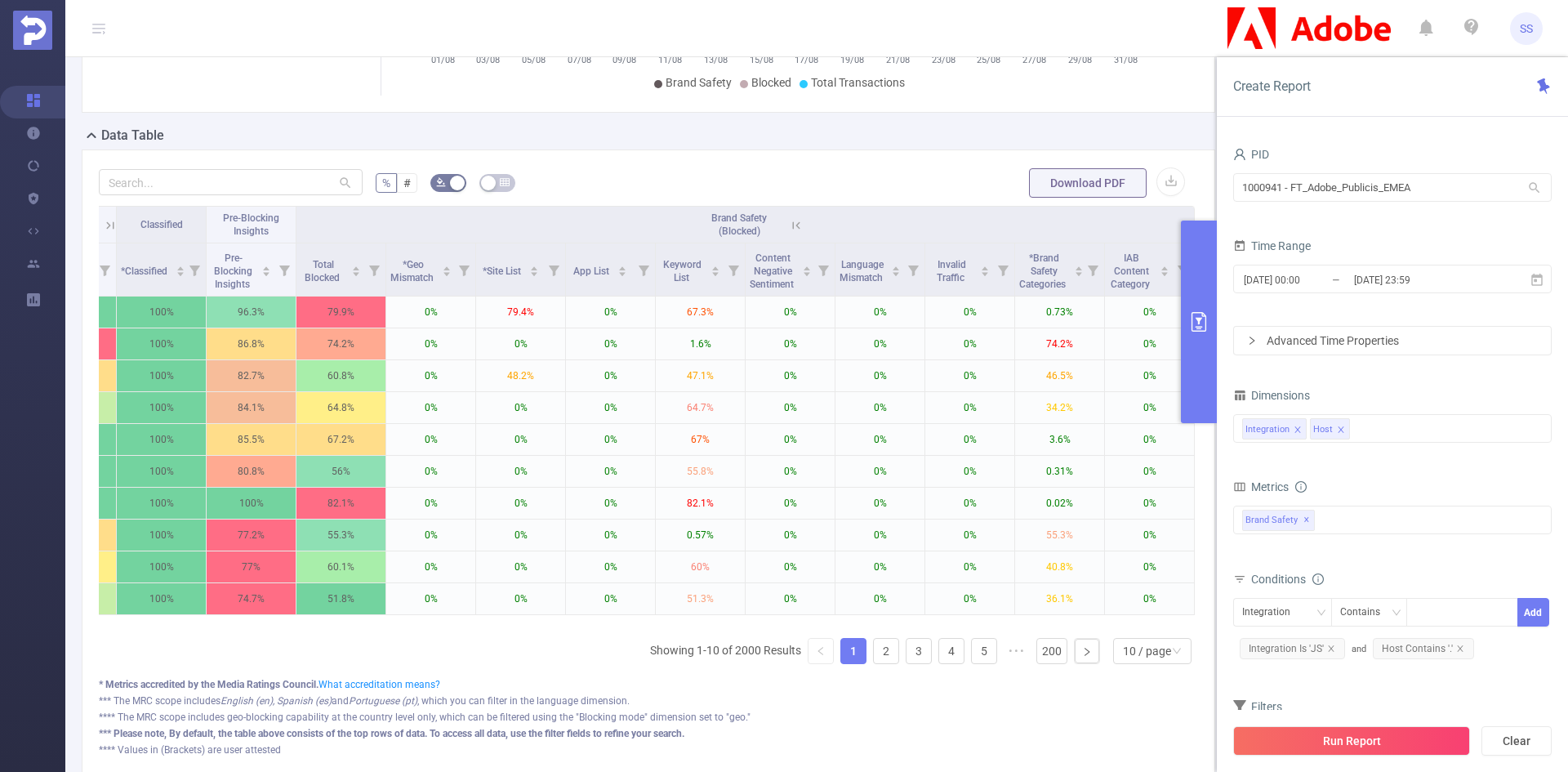
scroll to position [0, 607]
click at [789, 225] on icon at bounding box center [796, 226] width 15 height 15
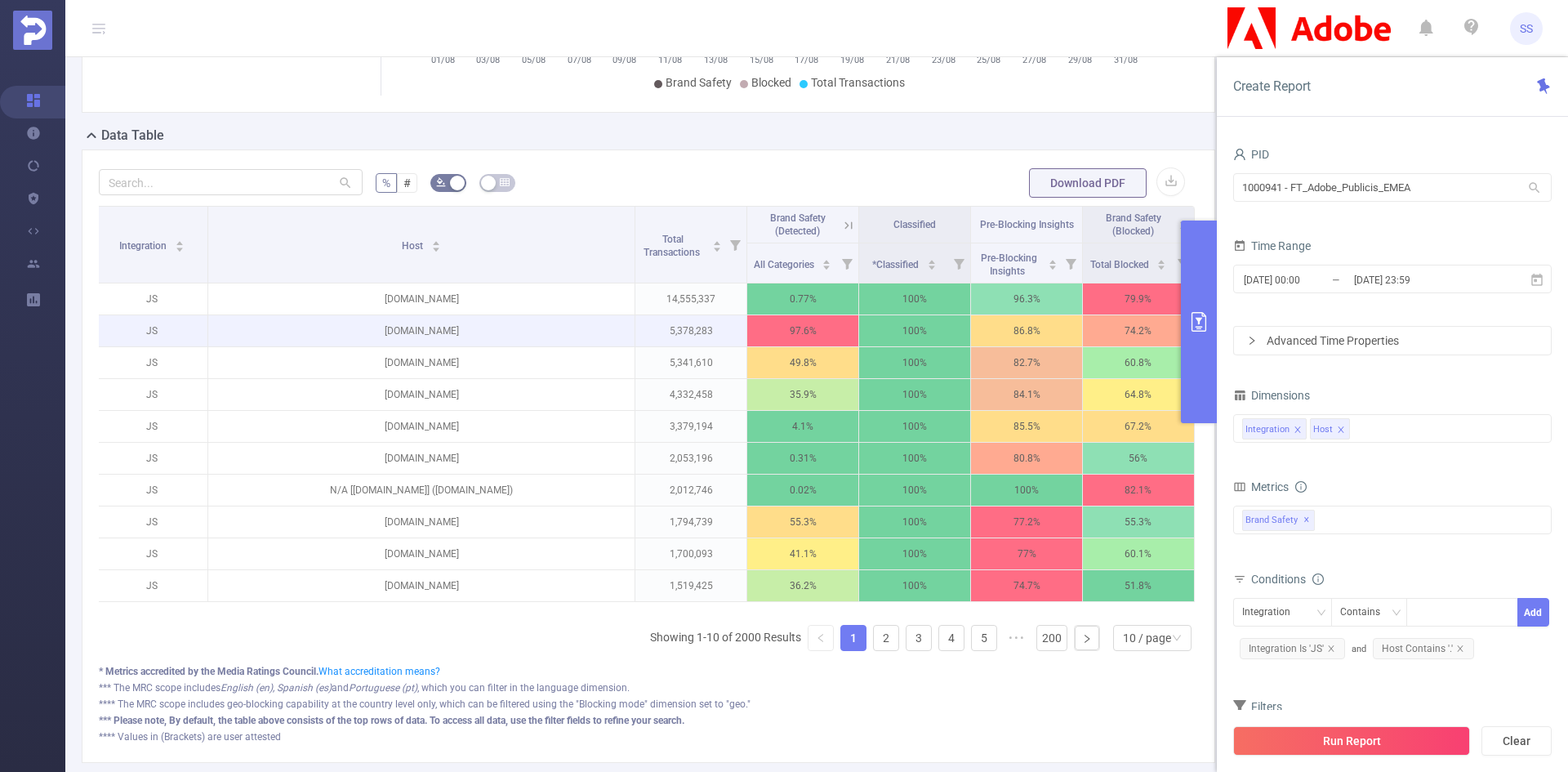
scroll to position [0, 3]
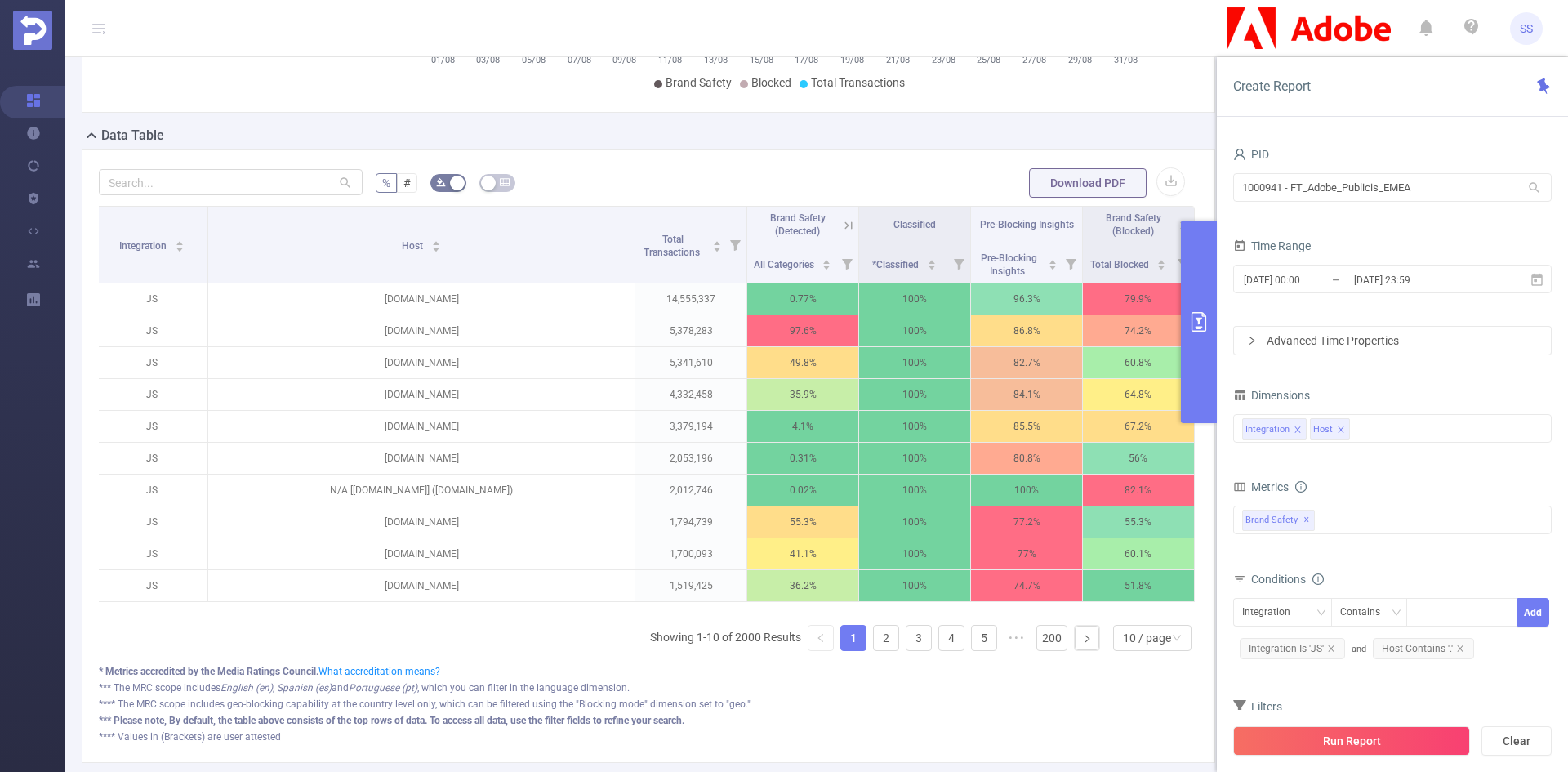
click at [1183, 349] on button "primary" at bounding box center [1198, 322] width 36 height 202
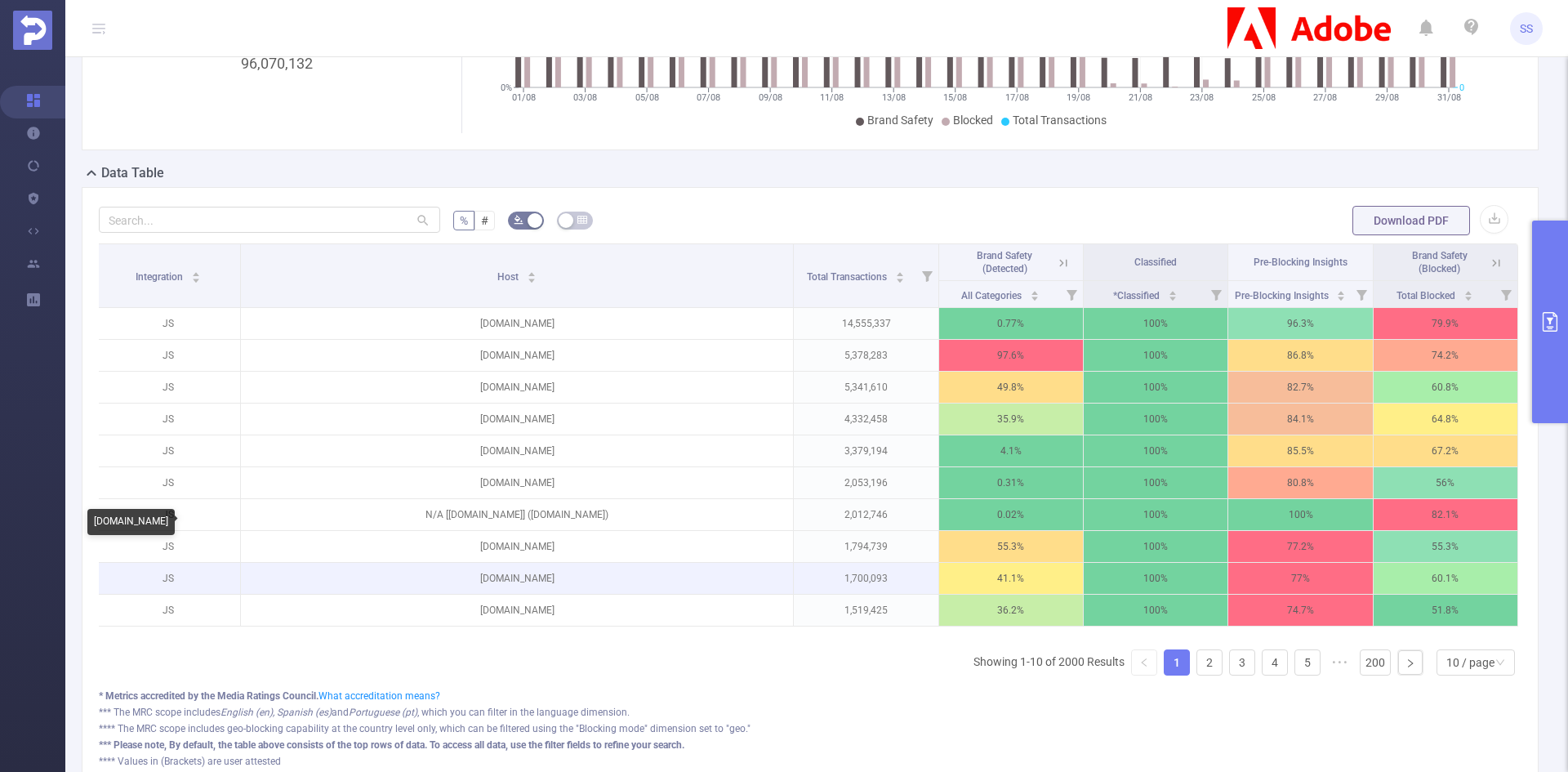
scroll to position [245, 0]
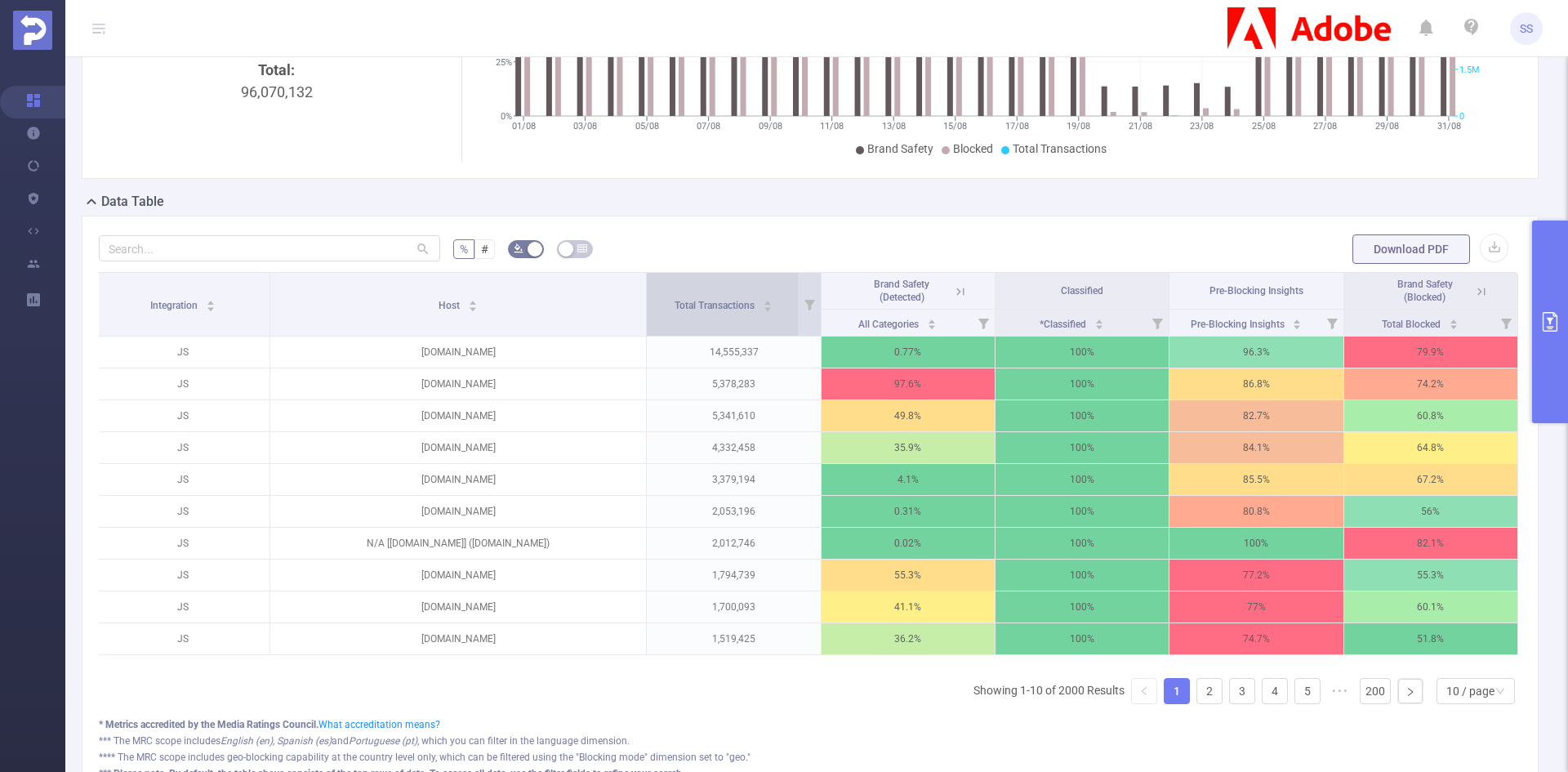
drag, startPoint x: 787, startPoint y: 313, endPoint x: 667, endPoint y: 321, distance: 120.3
click at [667, 310] on tr "Integration Host Total Transactions Brand Safety (Detected) Classified Pre-Bloc…" at bounding box center [807, 291] width 1422 height 36
click at [701, 713] on div "Integration Host Total Transactions Brand Safety (Detected) Classified Pre-Bloc…" at bounding box center [810, 494] width 1423 height 445
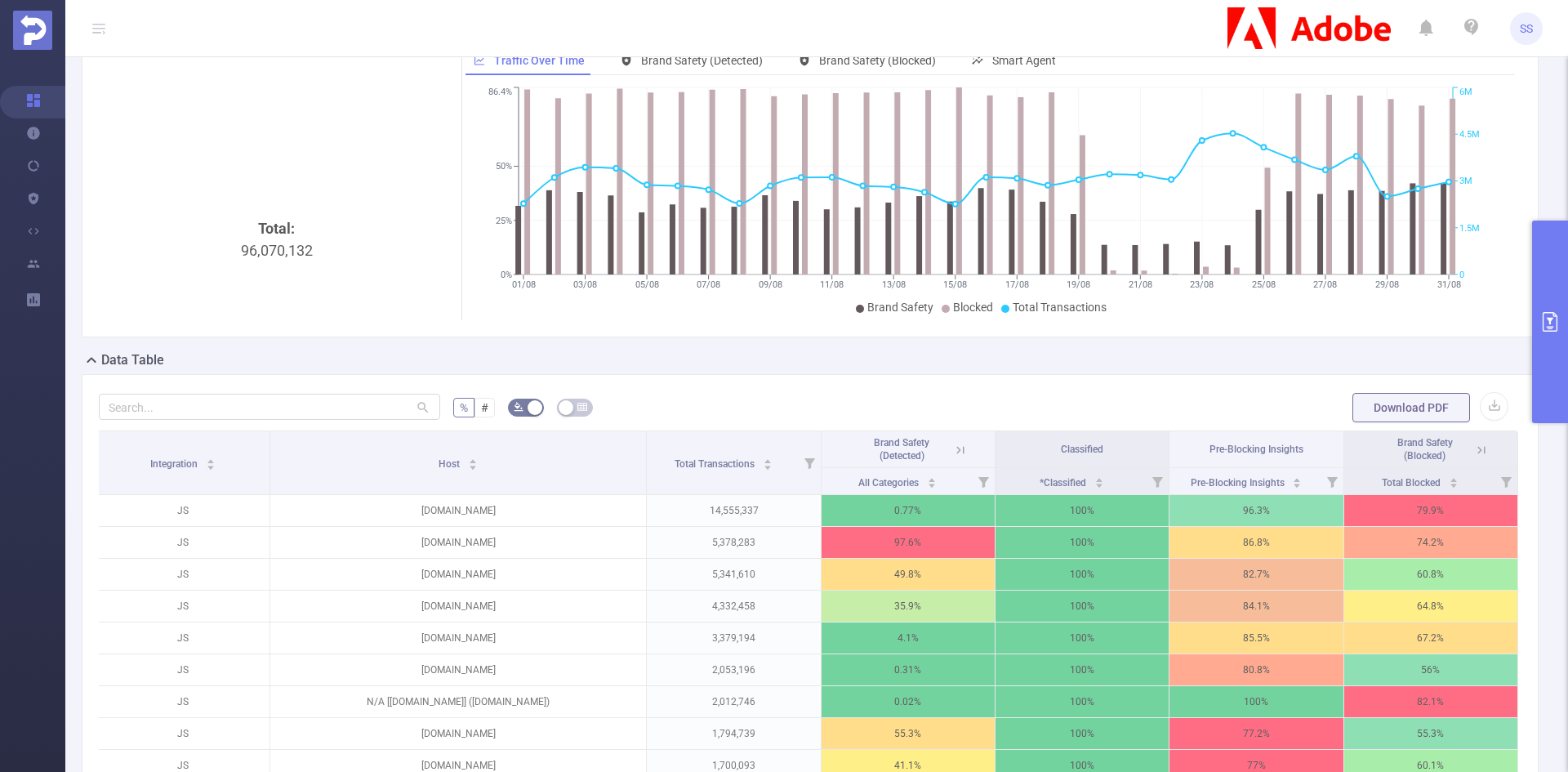
scroll to position [0, 0]
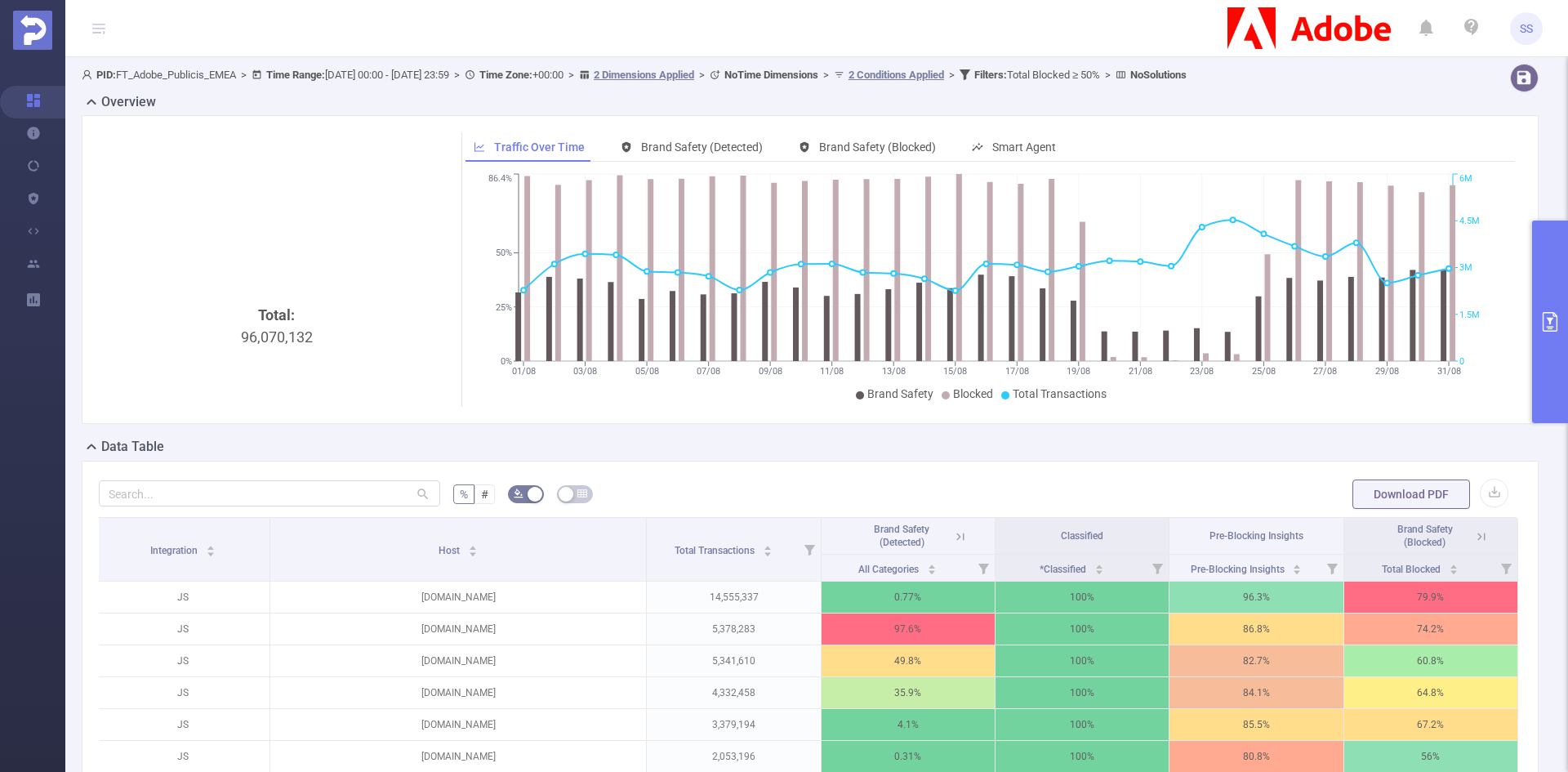
click at [289, 337] on div "Total: 96,070,132" at bounding box center [277, 441] width 343 height 274
copy div "96,070,132"
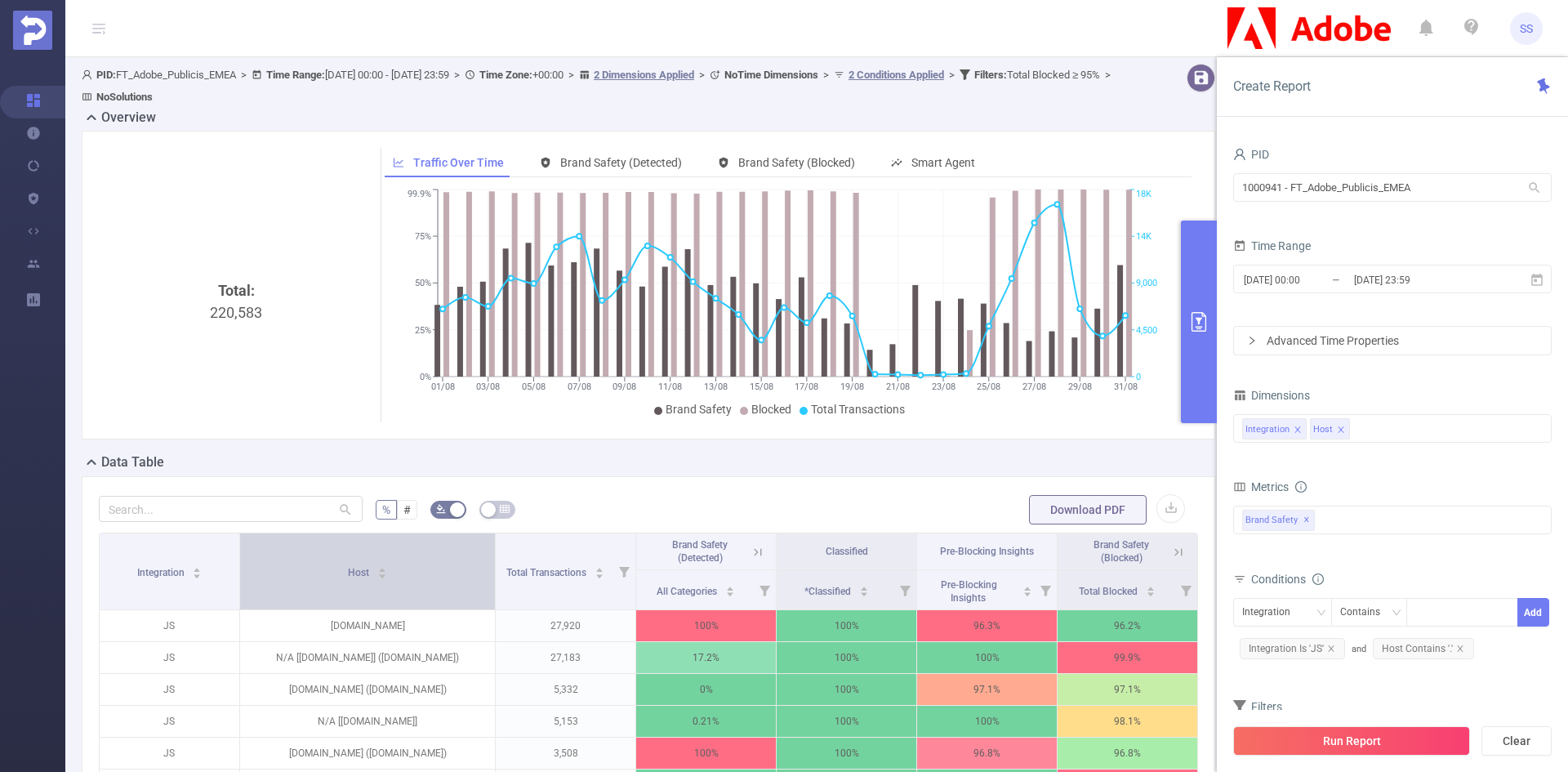
drag, startPoint x: 409, startPoint y: 573, endPoint x: 469, endPoint y: 573, distance: 60.0
click at [469, 573] on th "Host" at bounding box center [368, 572] width 256 height 77
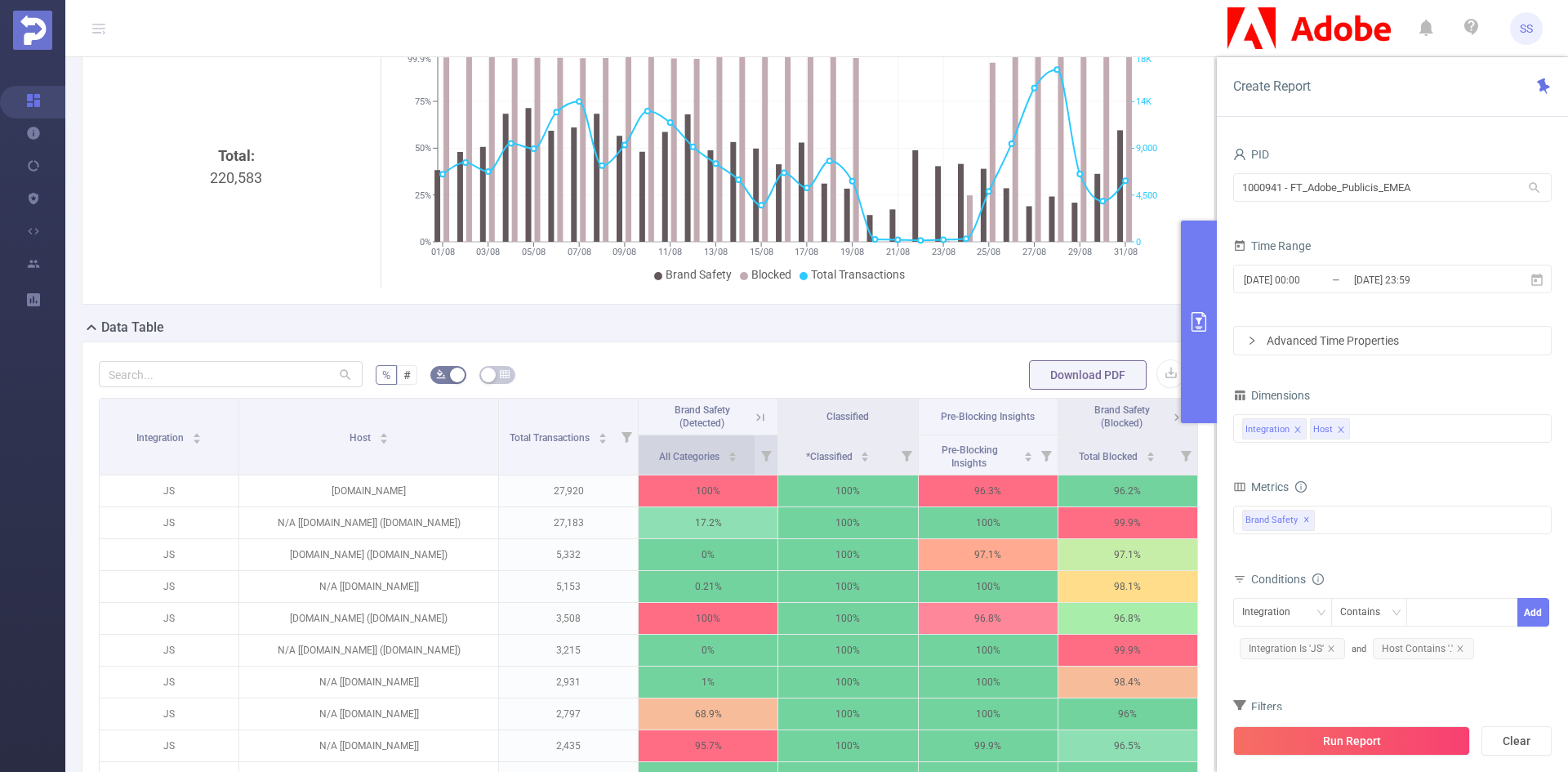
scroll to position [163, 0]
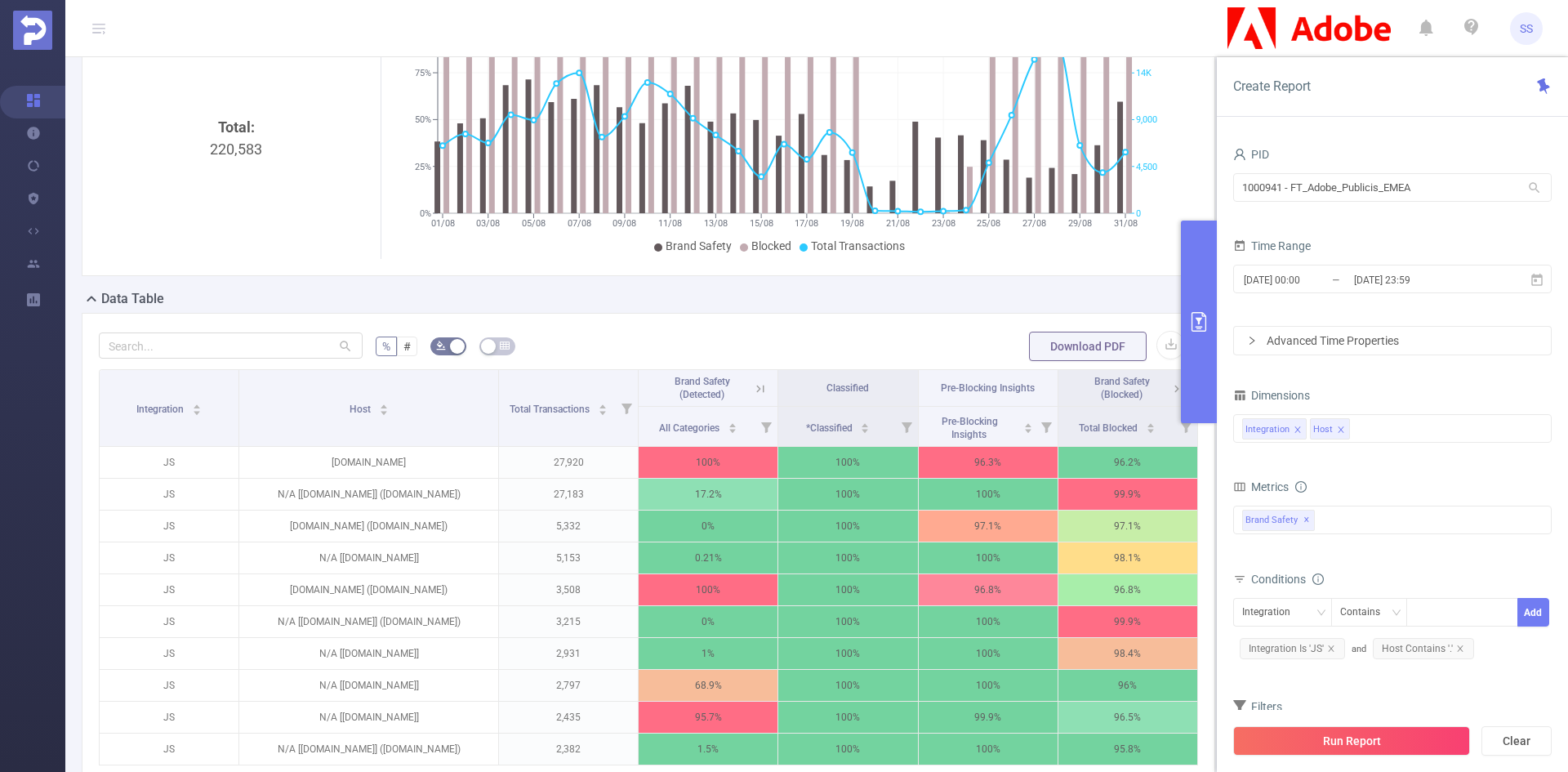
click at [753, 386] on icon at bounding box center [761, 389] width 15 height 15
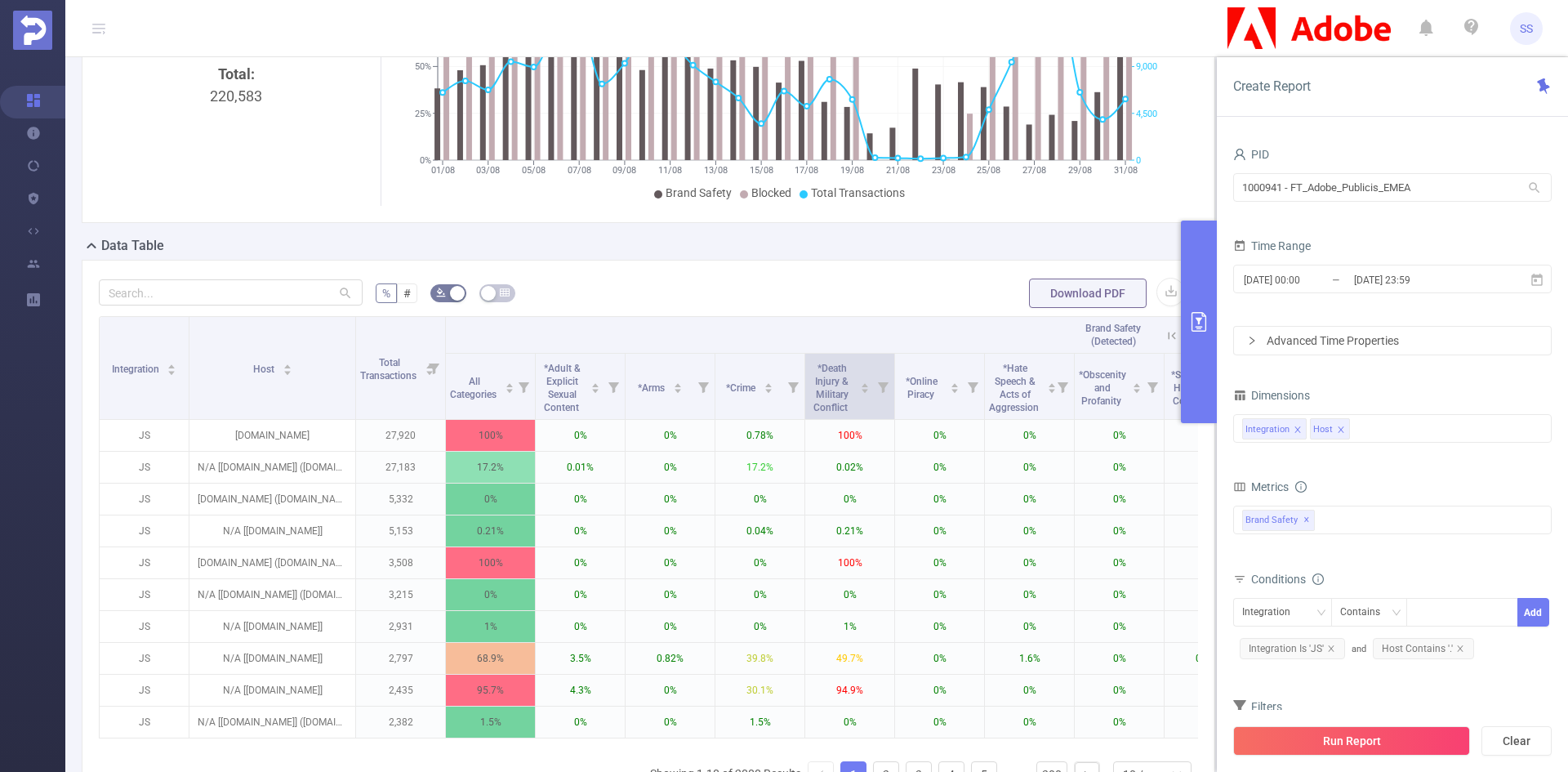
scroll to position [245, 0]
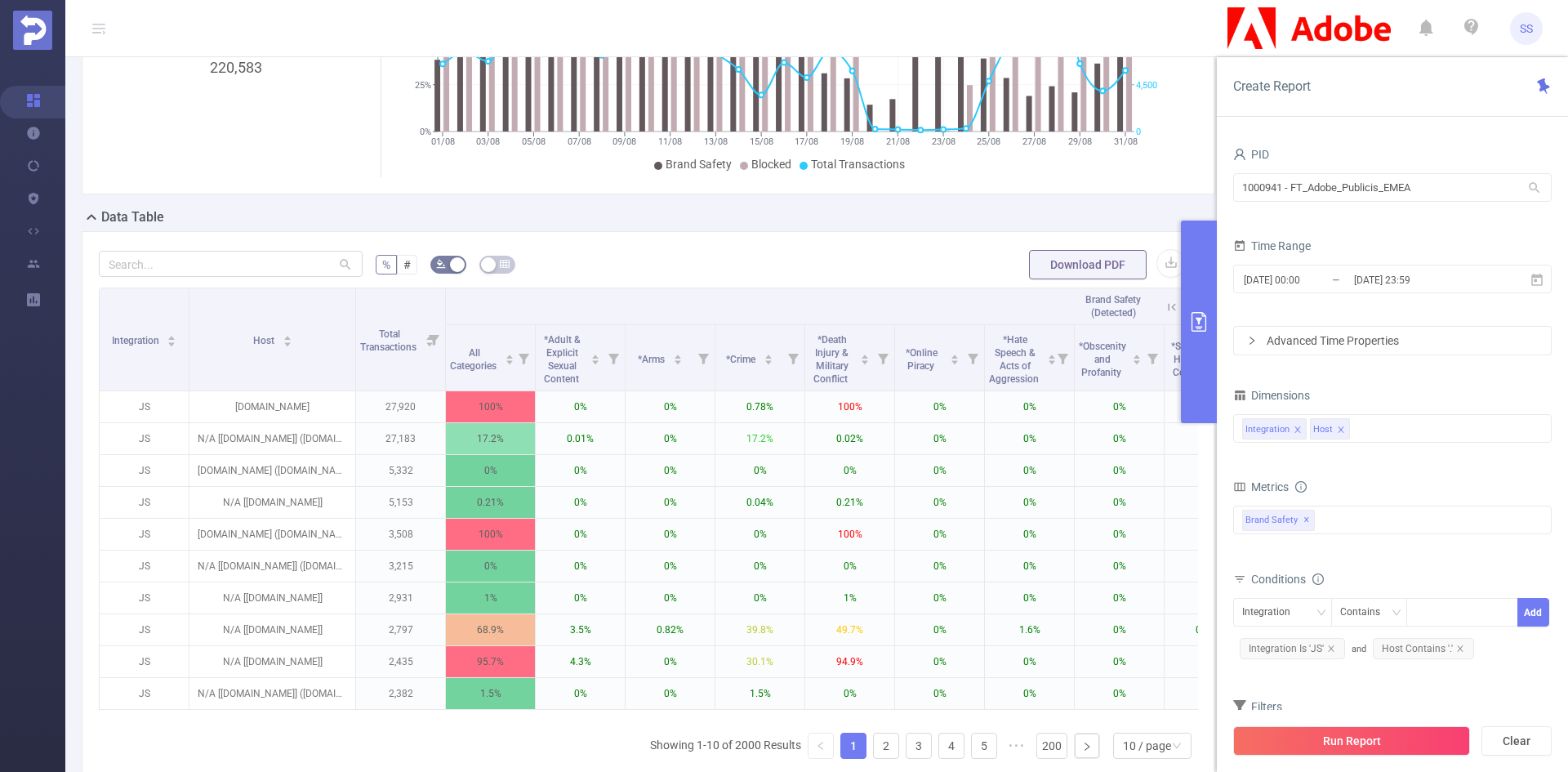
click at [1165, 308] on icon at bounding box center [1173, 308] width 15 height 15
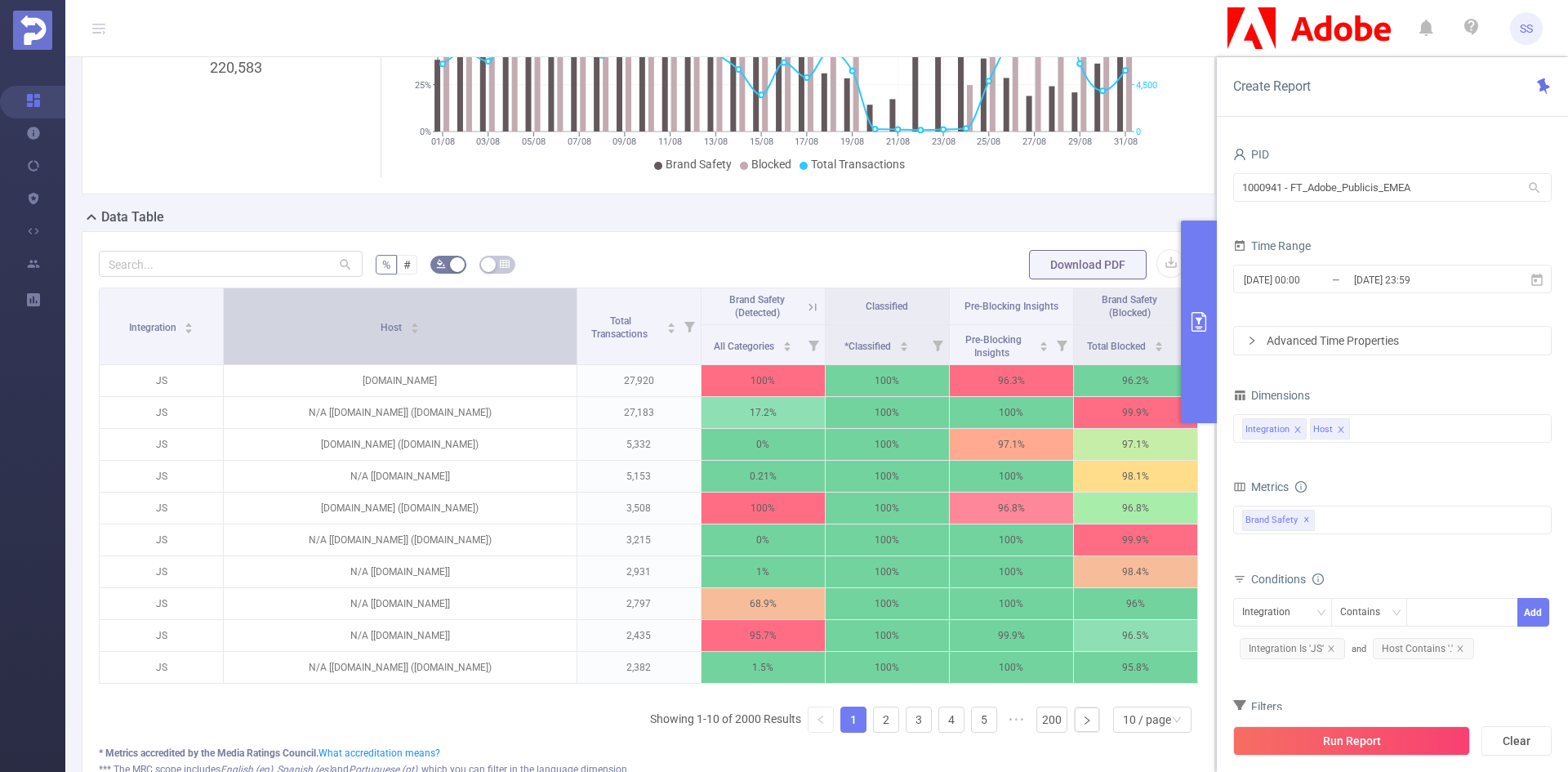
drag, startPoint x: 490, startPoint y: 340, endPoint x: 564, endPoint y: 348, distance: 74.4
click at [564, 348] on th "Host" at bounding box center [400, 327] width 353 height 77
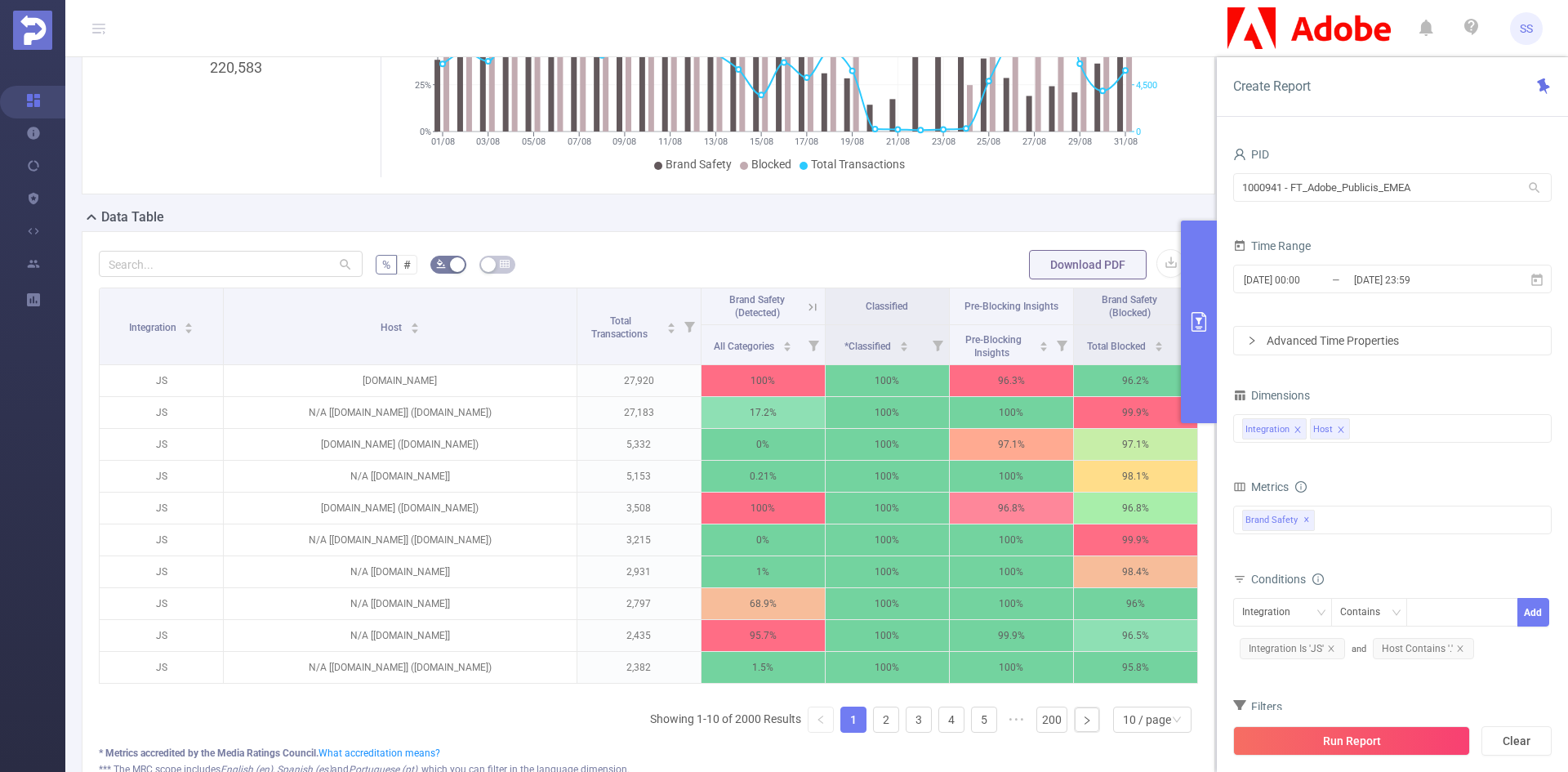
click at [1173, 308] on icon at bounding box center [1183, 307] width 20 height 17
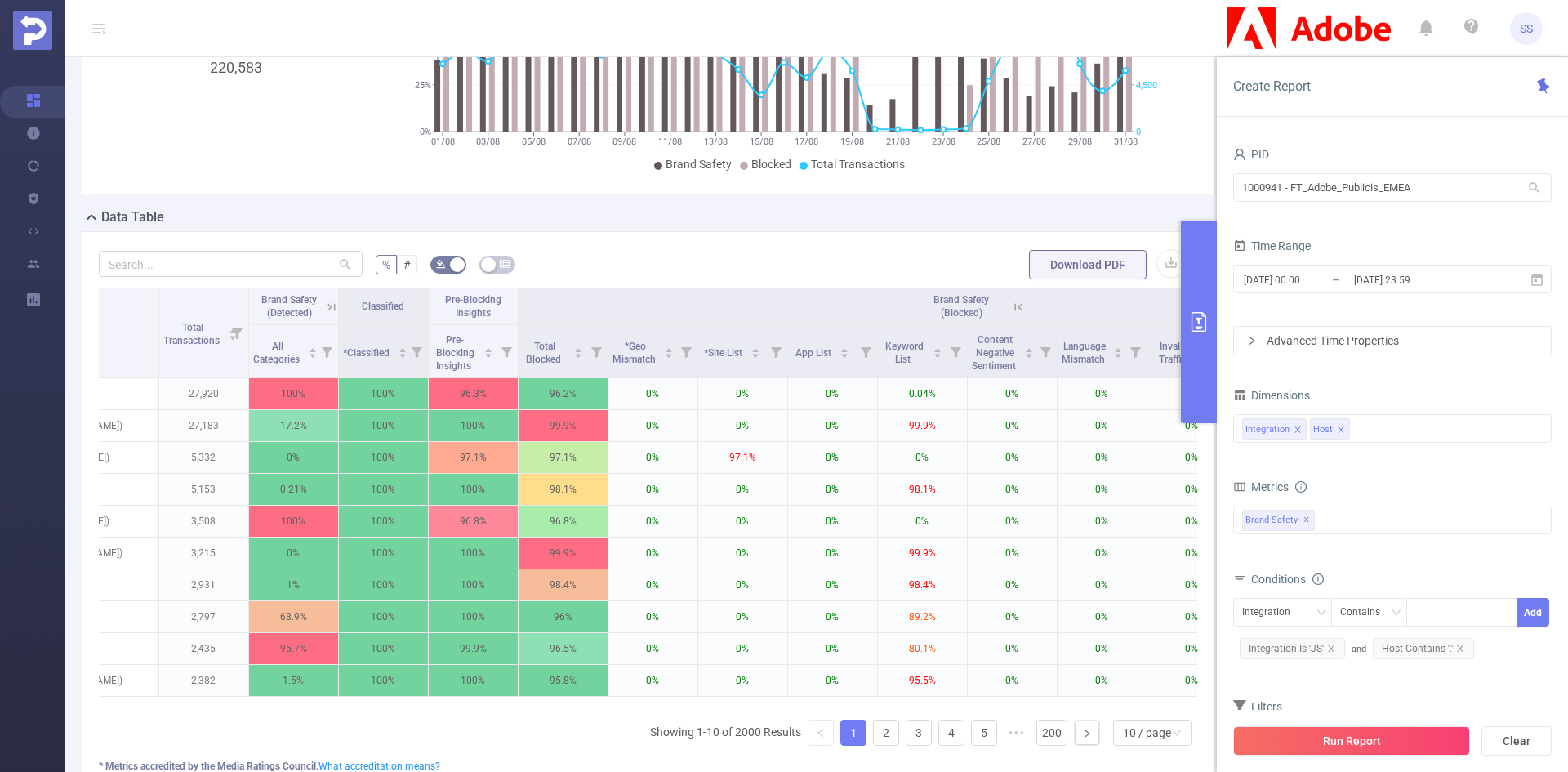
scroll to position [0, 0]
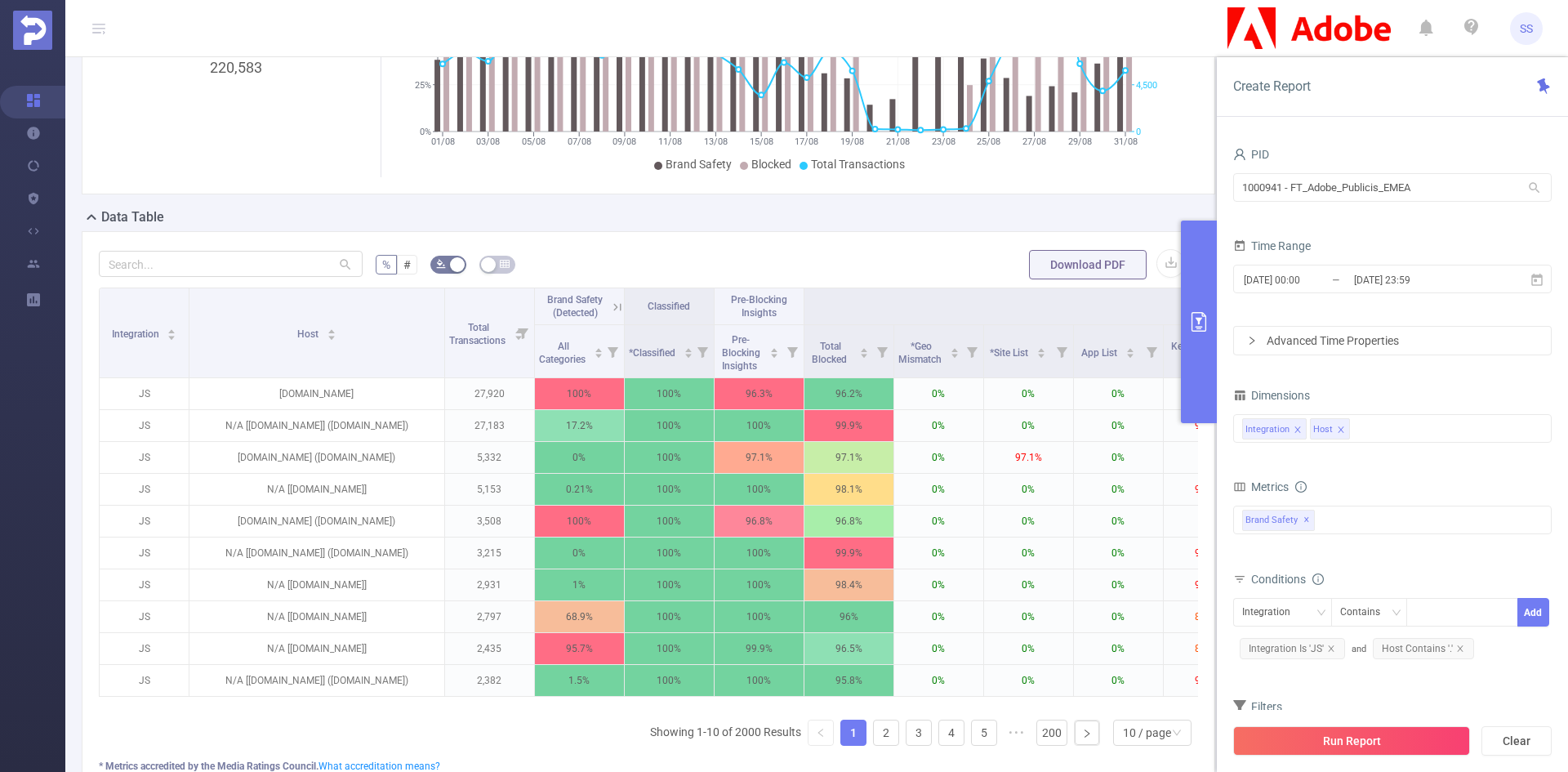
click at [443, 719] on div "Integration Host Total Transactions Brand Safety (Detected) Classified Pre-Bloc…" at bounding box center [648, 523] width 1100 height 472
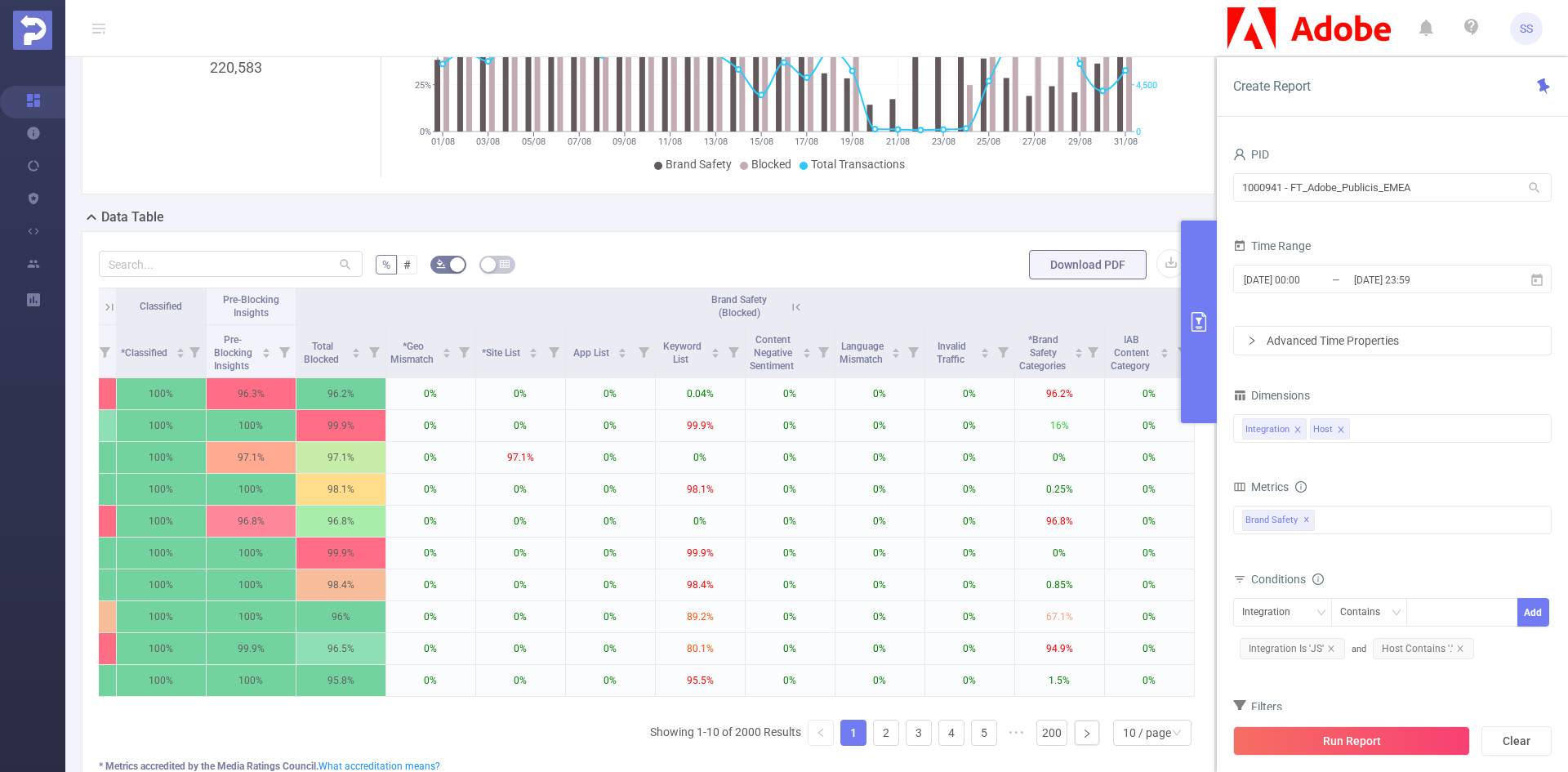
click at [792, 308] on icon at bounding box center [796, 307] width 7 height 7
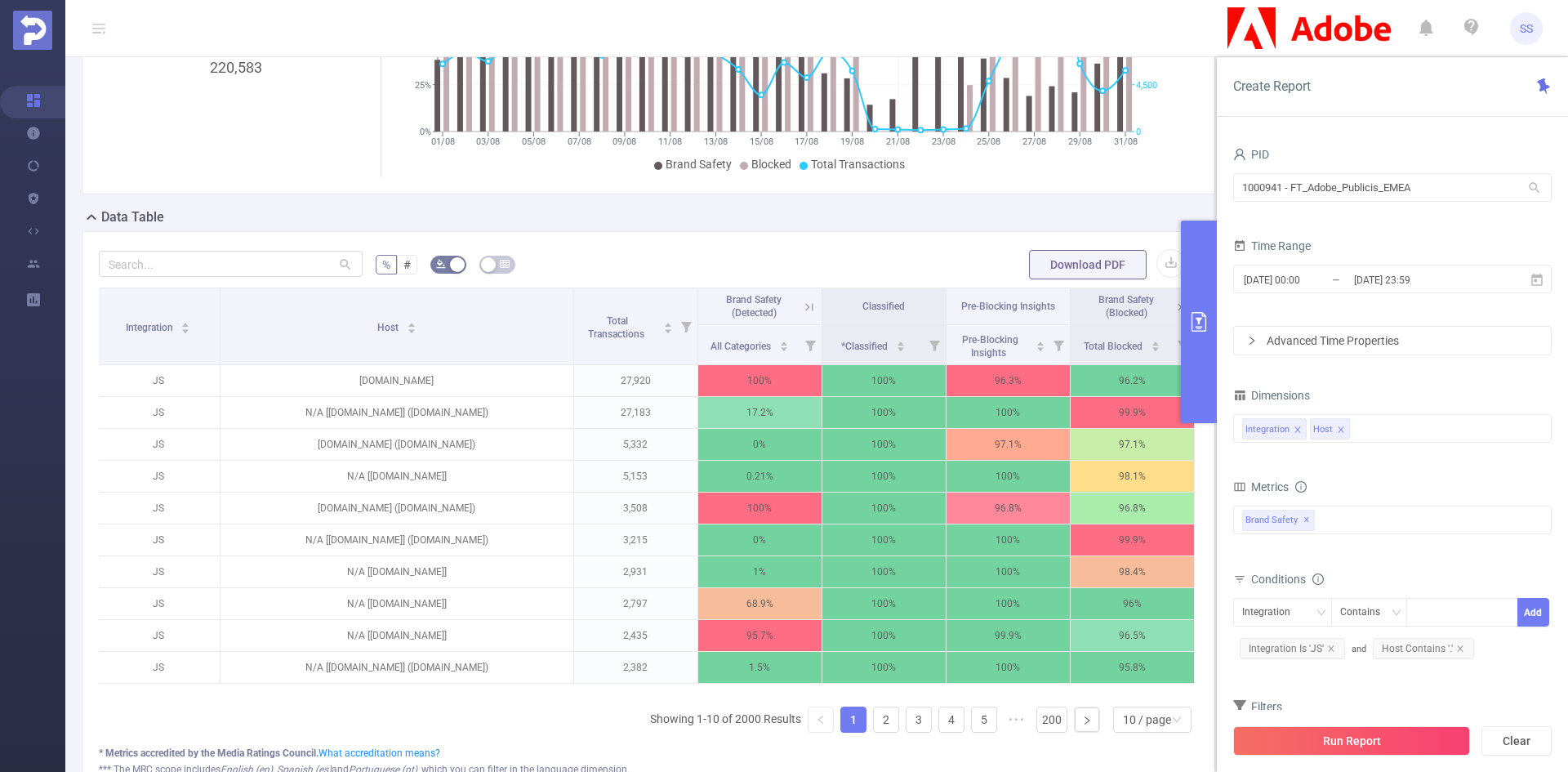
scroll to position [0, 3]
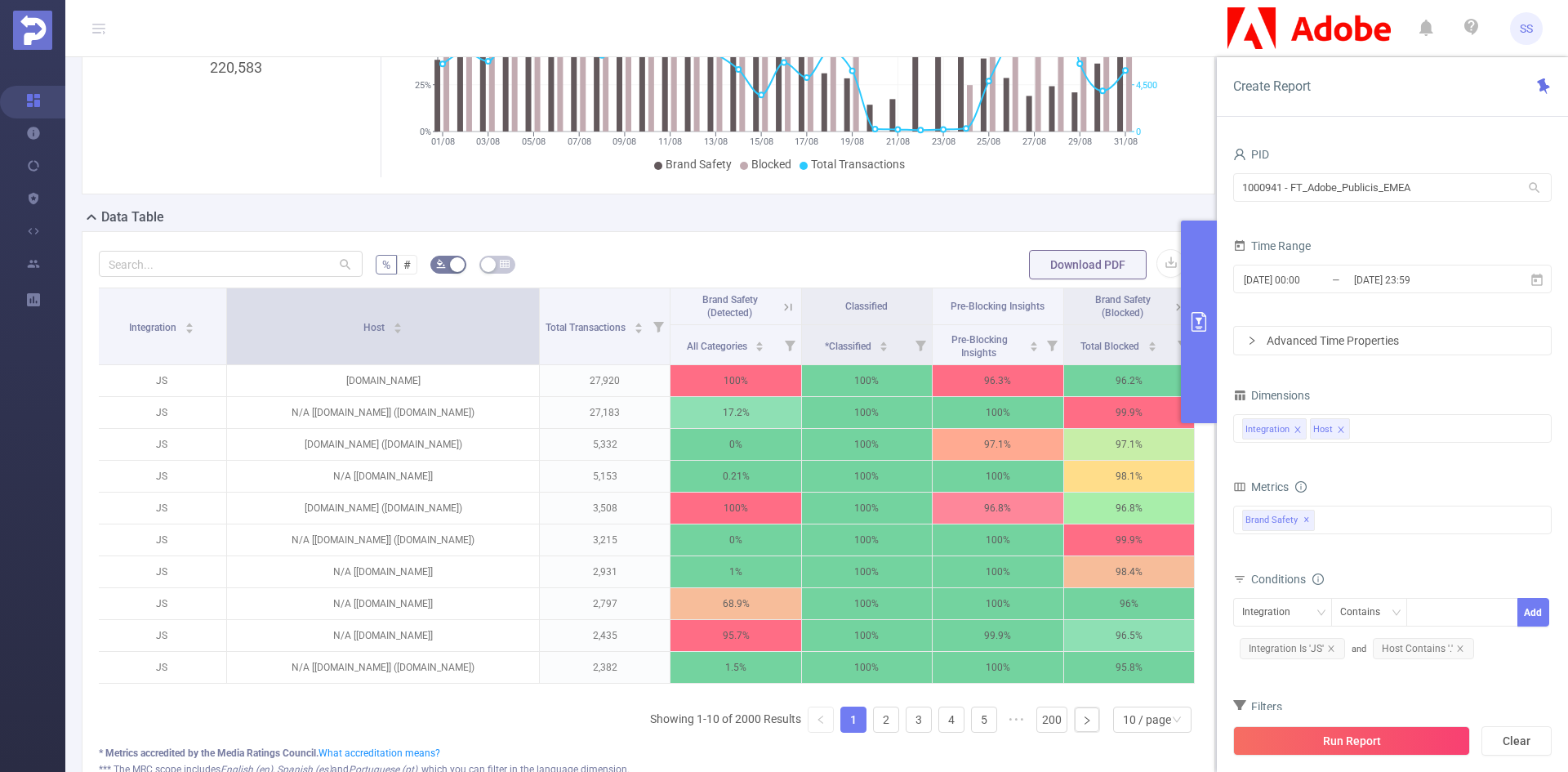
drag, startPoint x: 566, startPoint y: 347, endPoint x: 532, endPoint y: 341, distance: 34.5
click at [535, 341] on span at bounding box center [540, 327] width 8 height 76
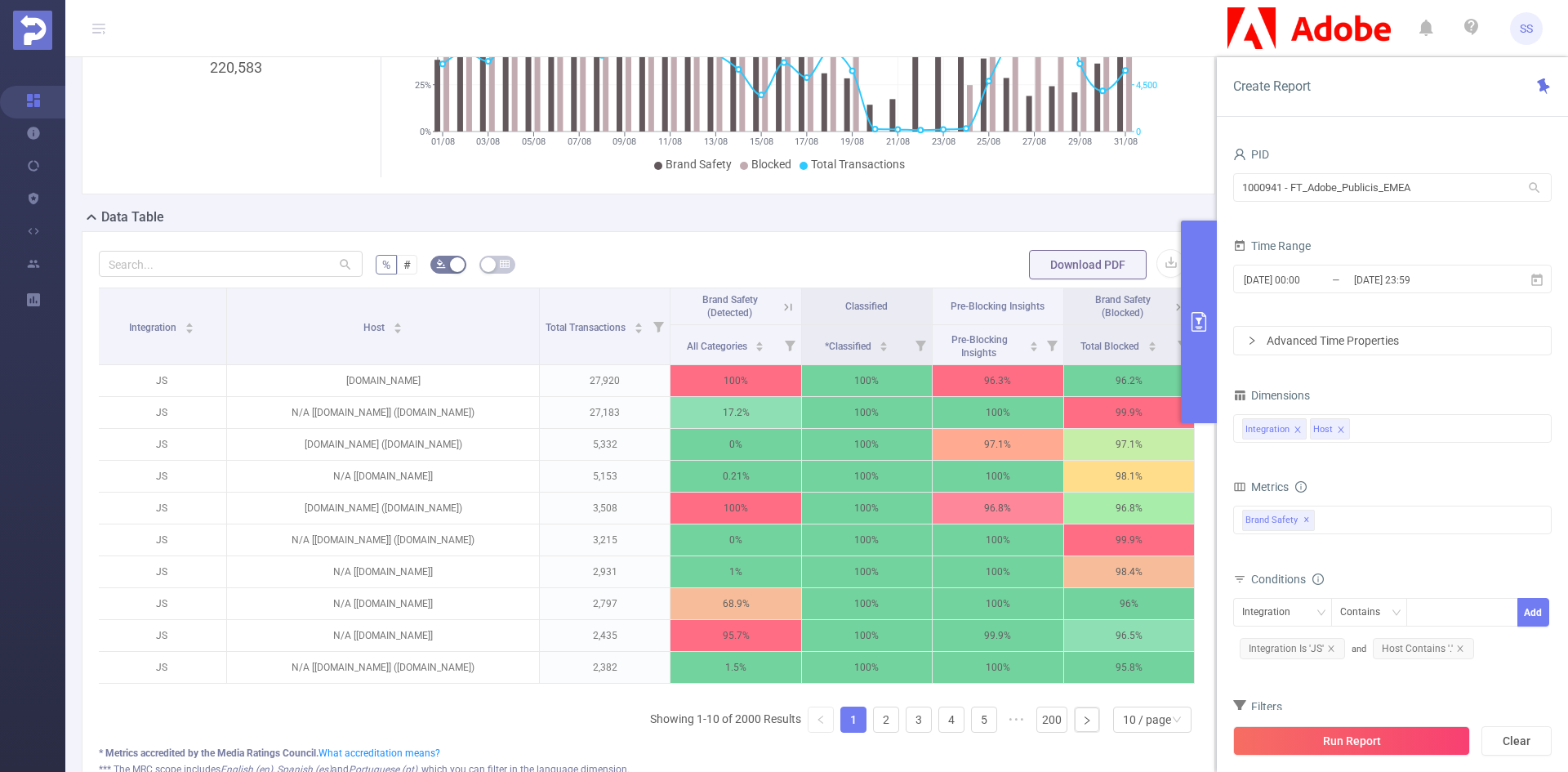
click at [1197, 328] on icon "primary" at bounding box center [1199, 323] width 20 height 20
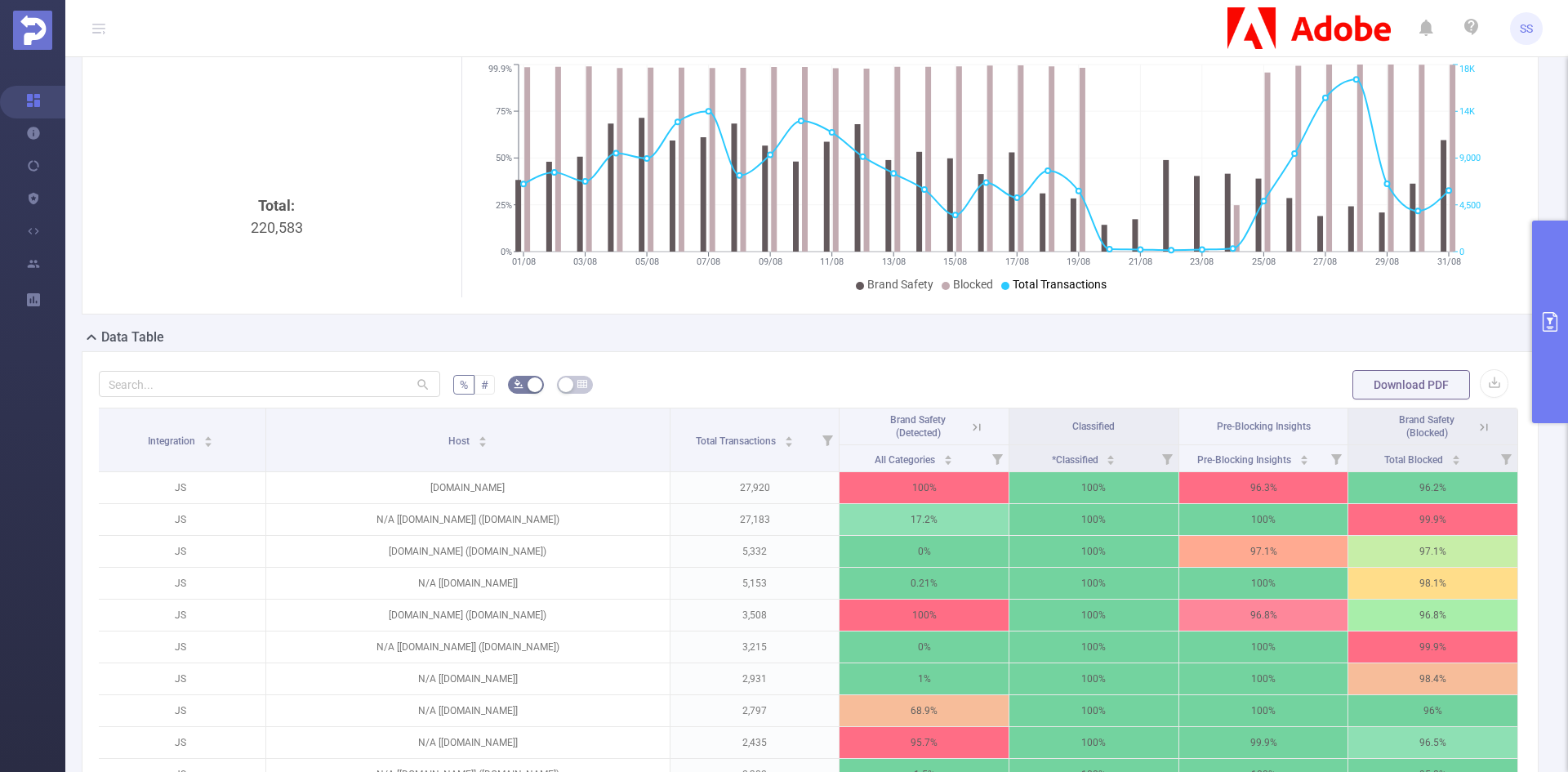
scroll to position [245, 0]
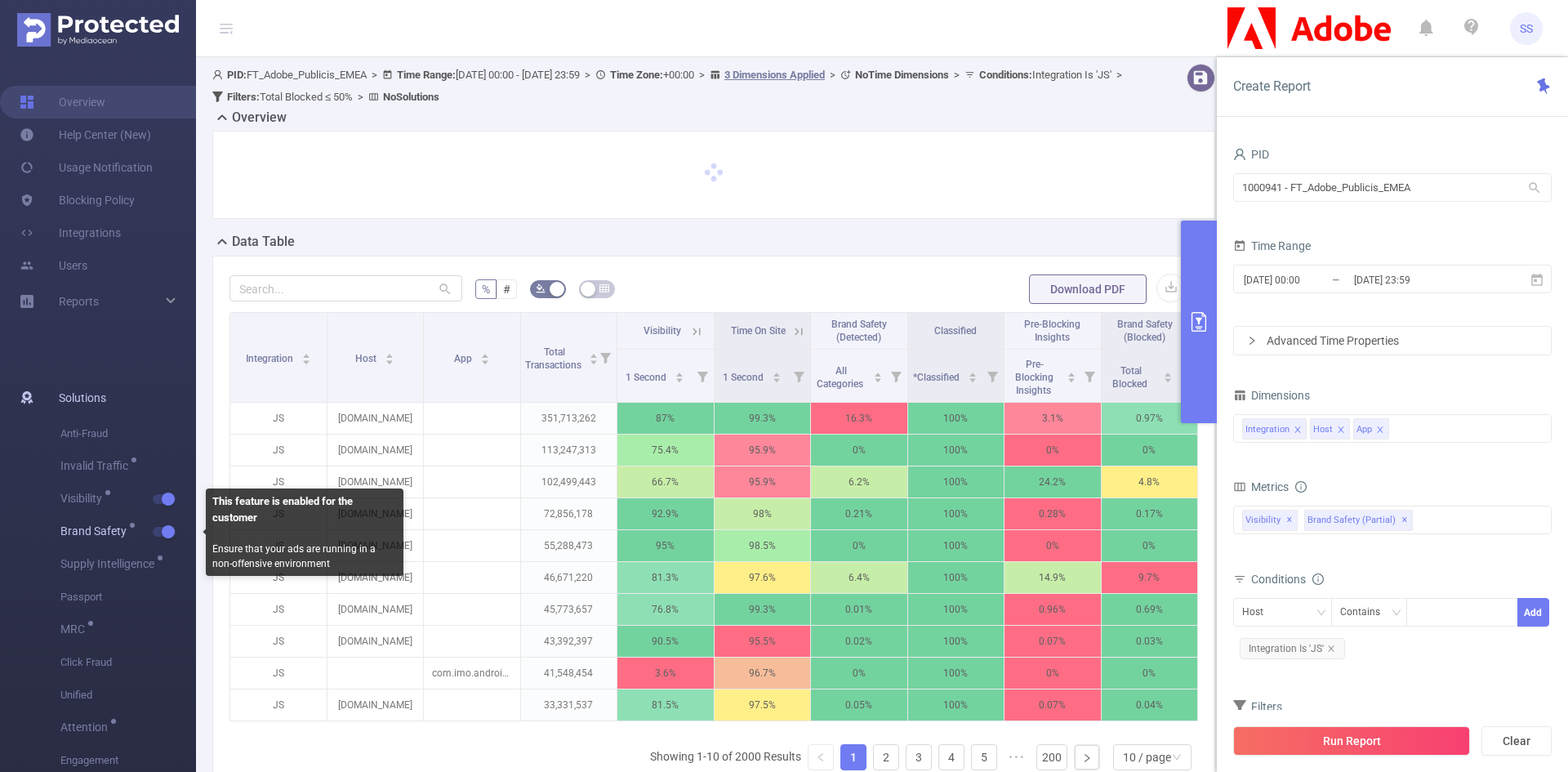
click at [153, 534] on button "button" at bounding box center [164, 532] width 23 height 10
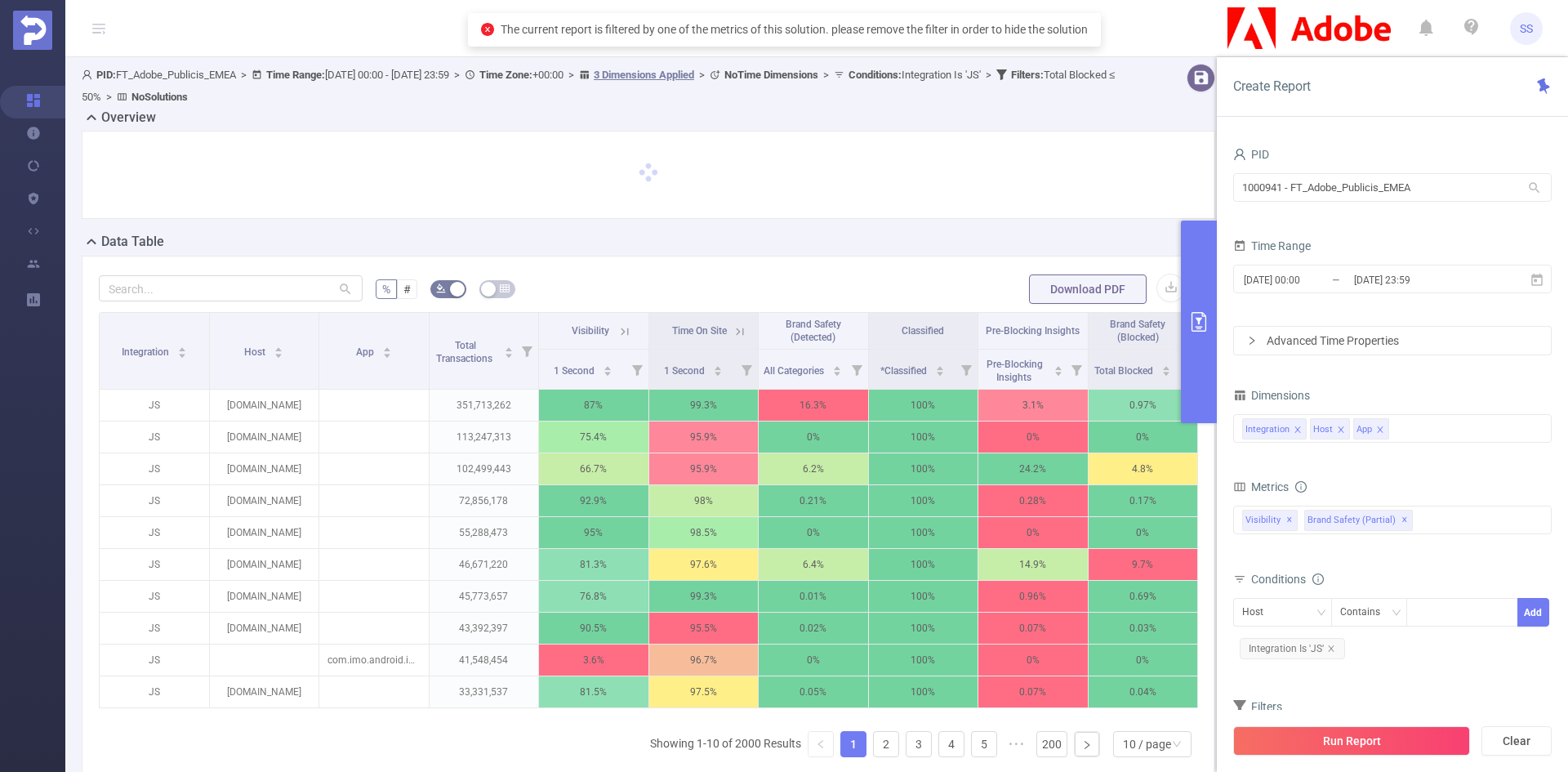
click at [1206, 342] on button "primary" at bounding box center [1198, 322] width 36 height 202
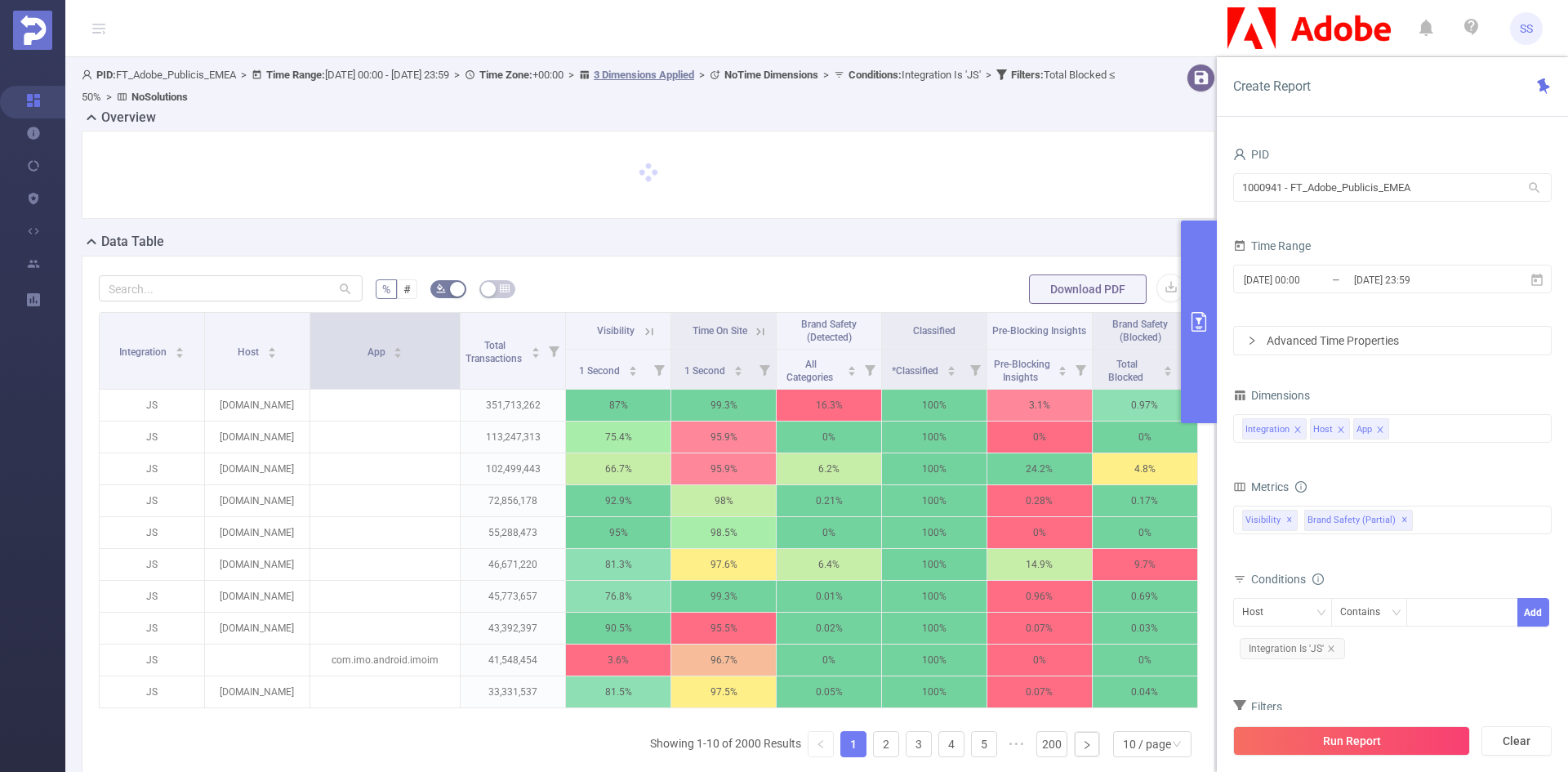
drag, startPoint x: 424, startPoint y: 337, endPoint x: 456, endPoint y: 345, distance: 33.0
click at [456, 345] on span at bounding box center [460, 351] width 8 height 76
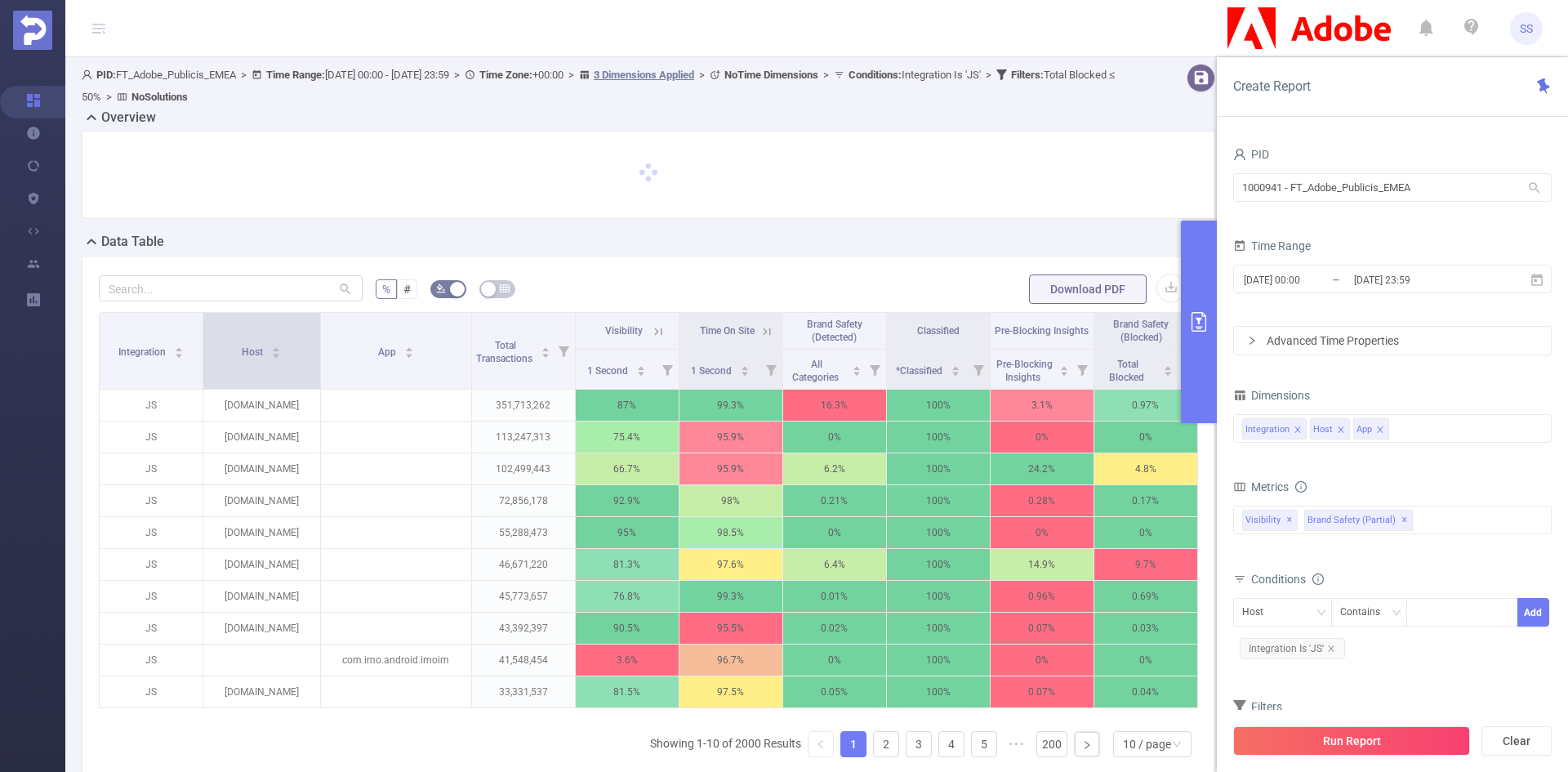
drag, startPoint x: 303, startPoint y: 351, endPoint x: 313, endPoint y: 351, distance: 10.0
click at [316, 351] on span at bounding box center [320, 351] width 8 height 76
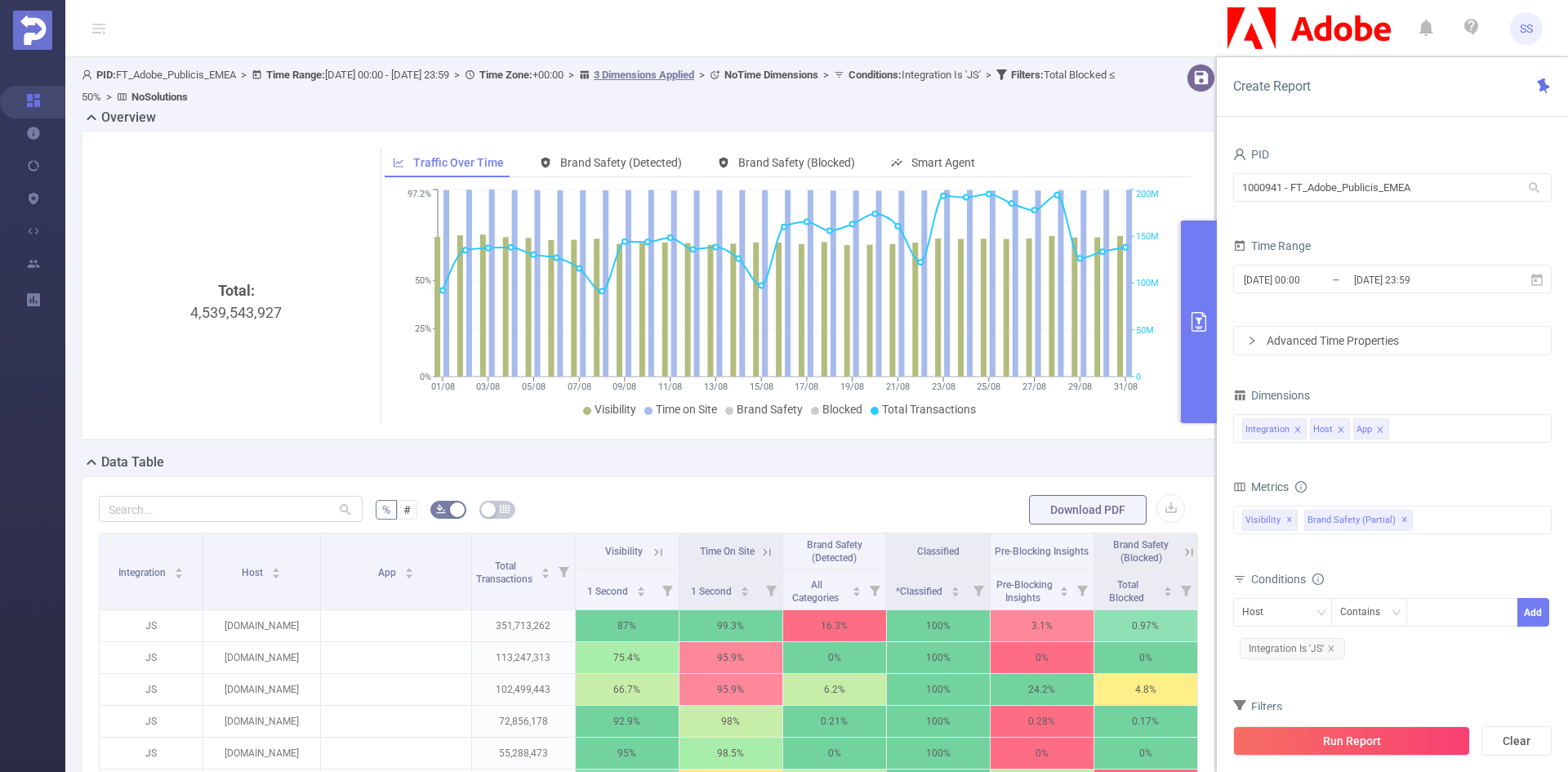
click at [1194, 299] on button "primary" at bounding box center [1198, 322] width 36 height 202
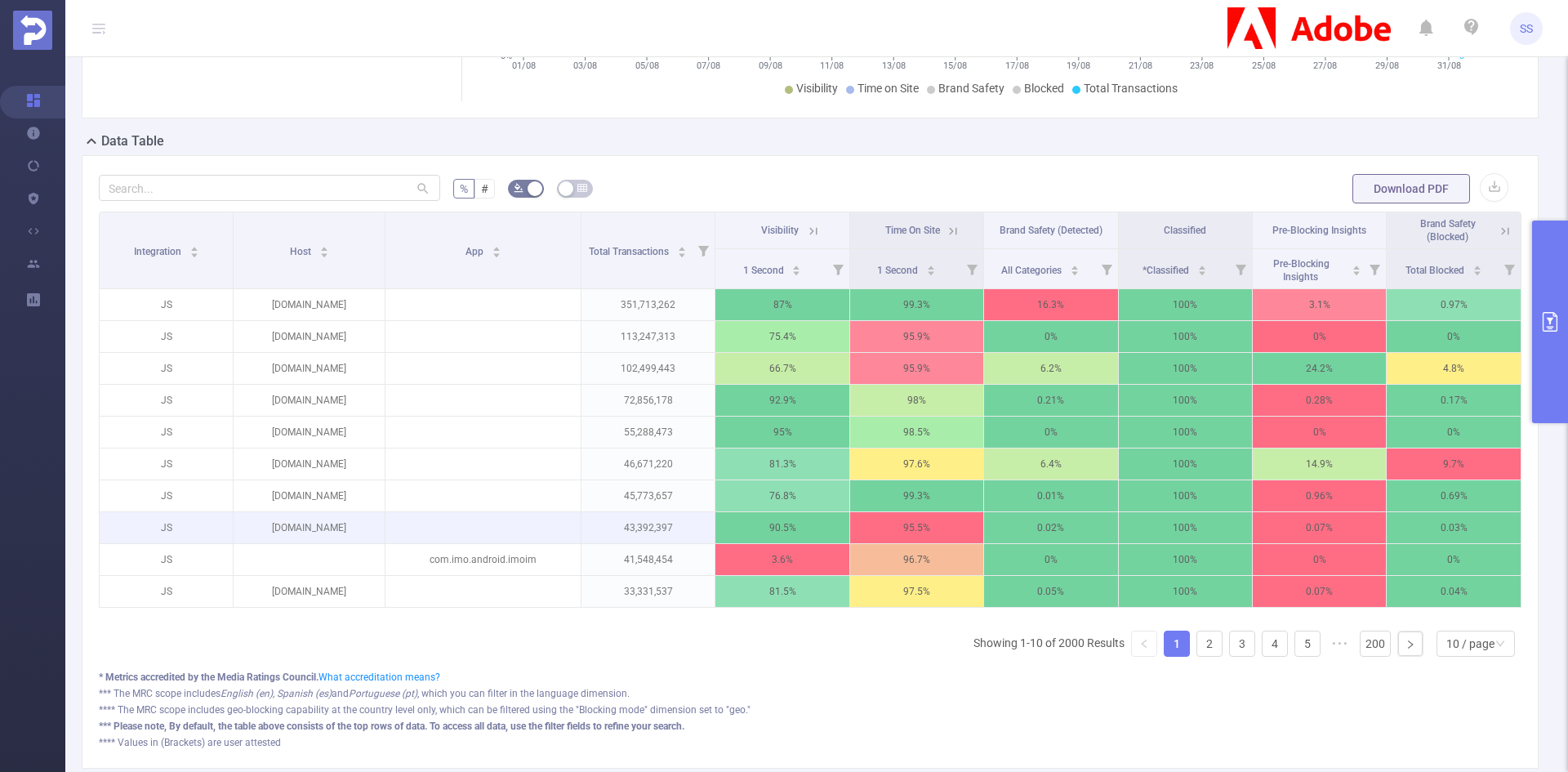
scroll to position [409, 0]
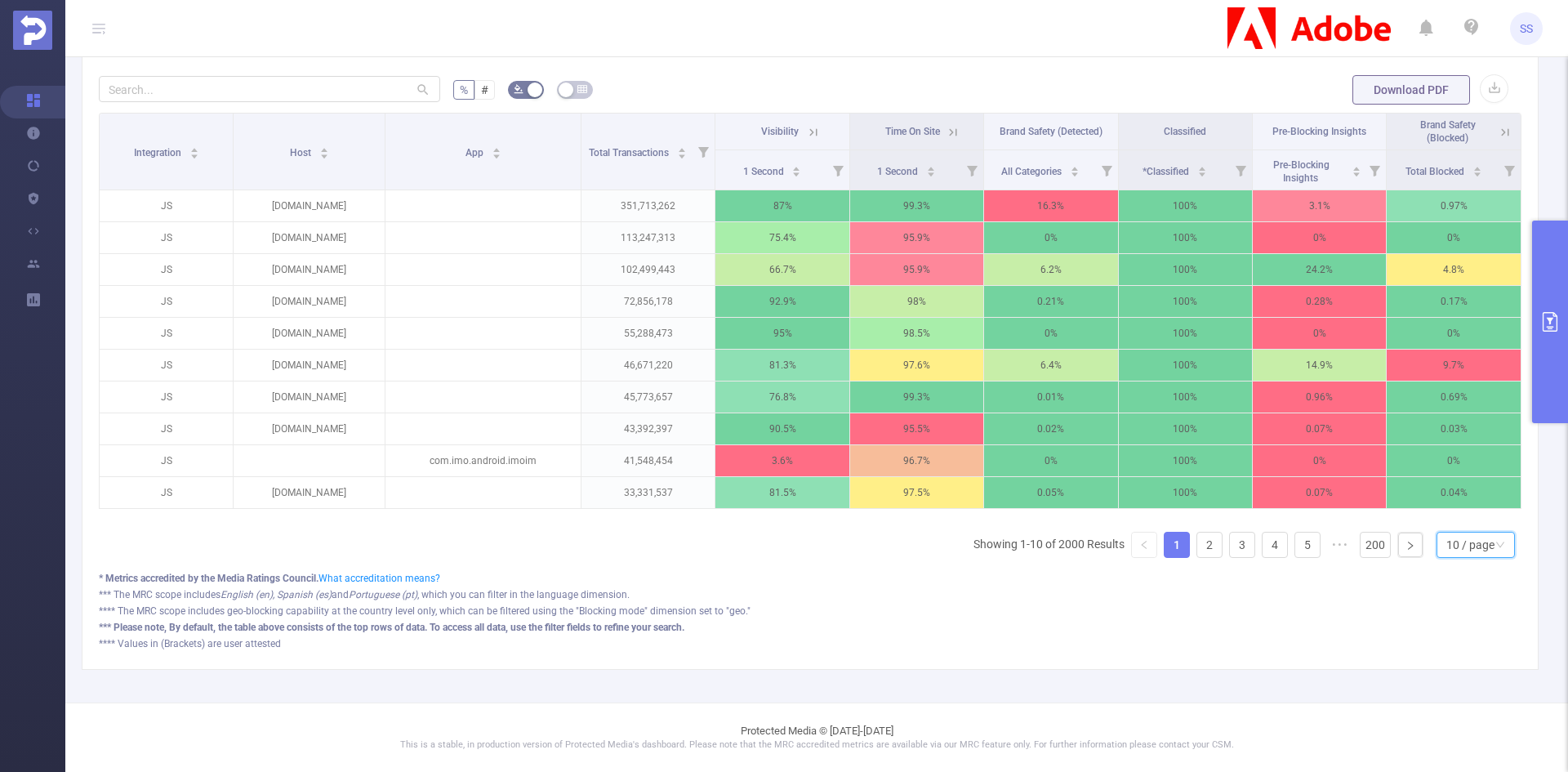
click at [1447, 551] on div "10 / page" at bounding box center [1471, 546] width 48 height 25
click at [1461, 449] on li "20 / page" at bounding box center [1463, 449] width 79 height 27
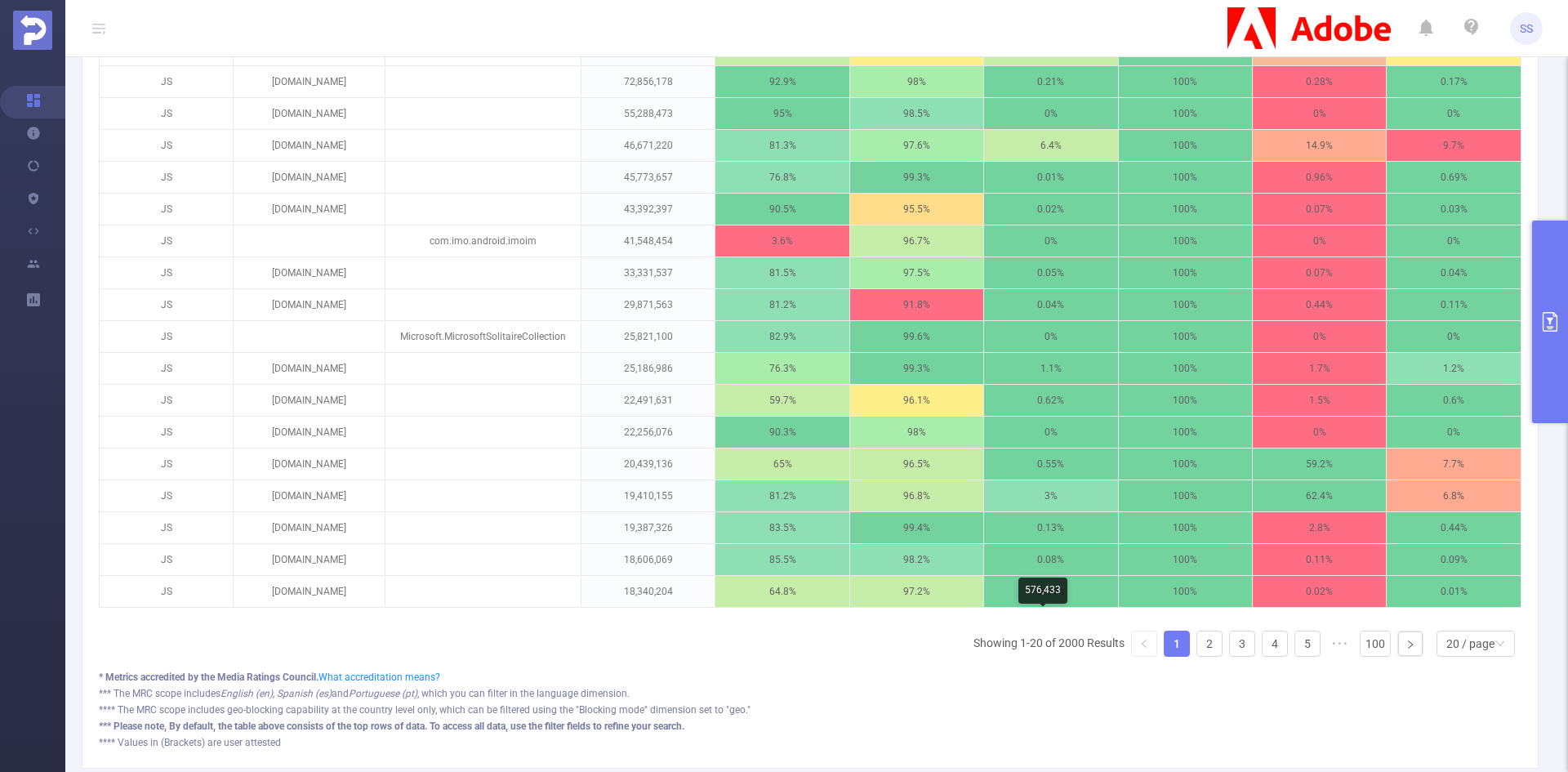
scroll to position [654, 0]
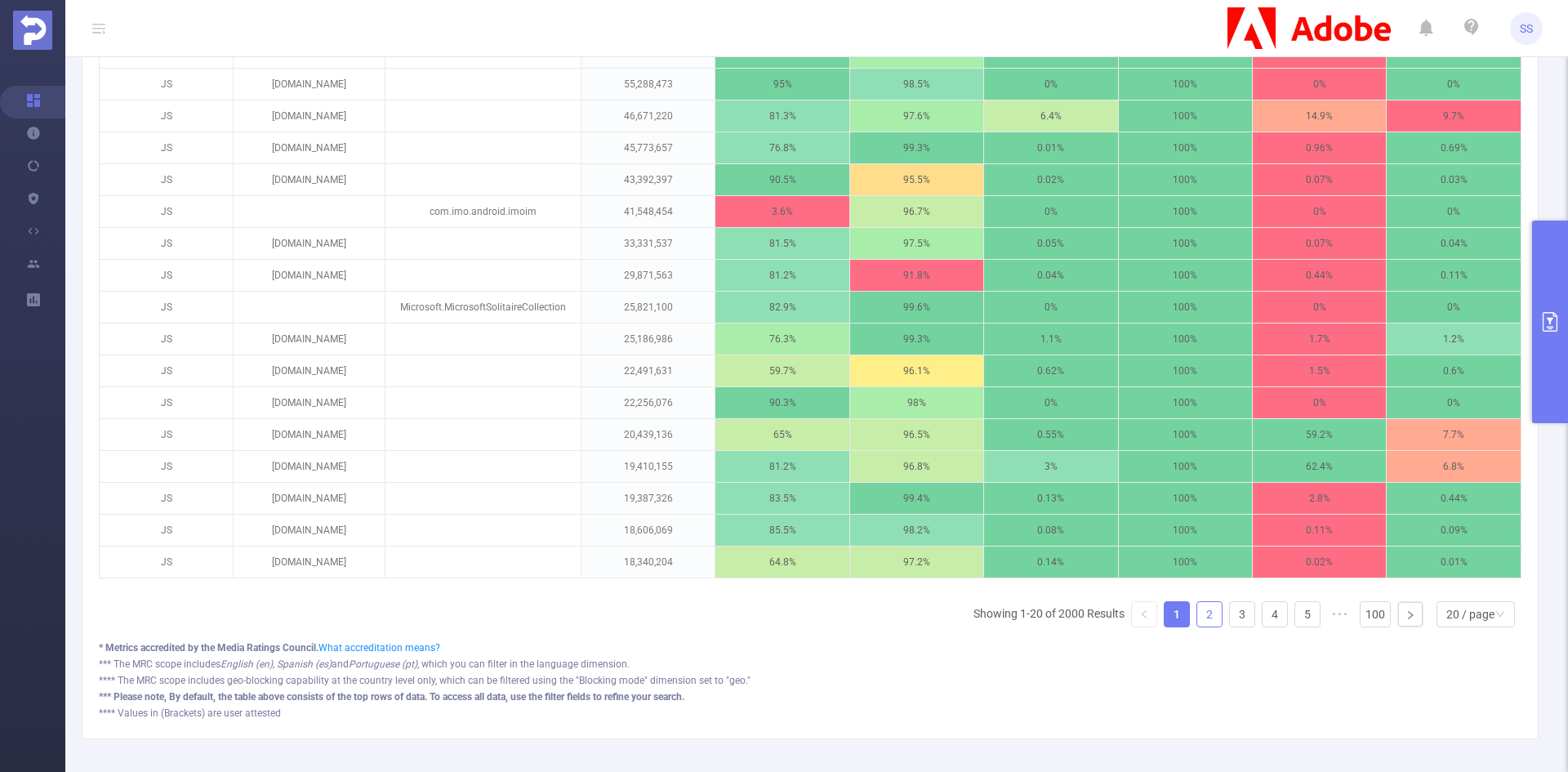
click at [1198, 622] on link "2" at bounding box center [1210, 614] width 25 height 25
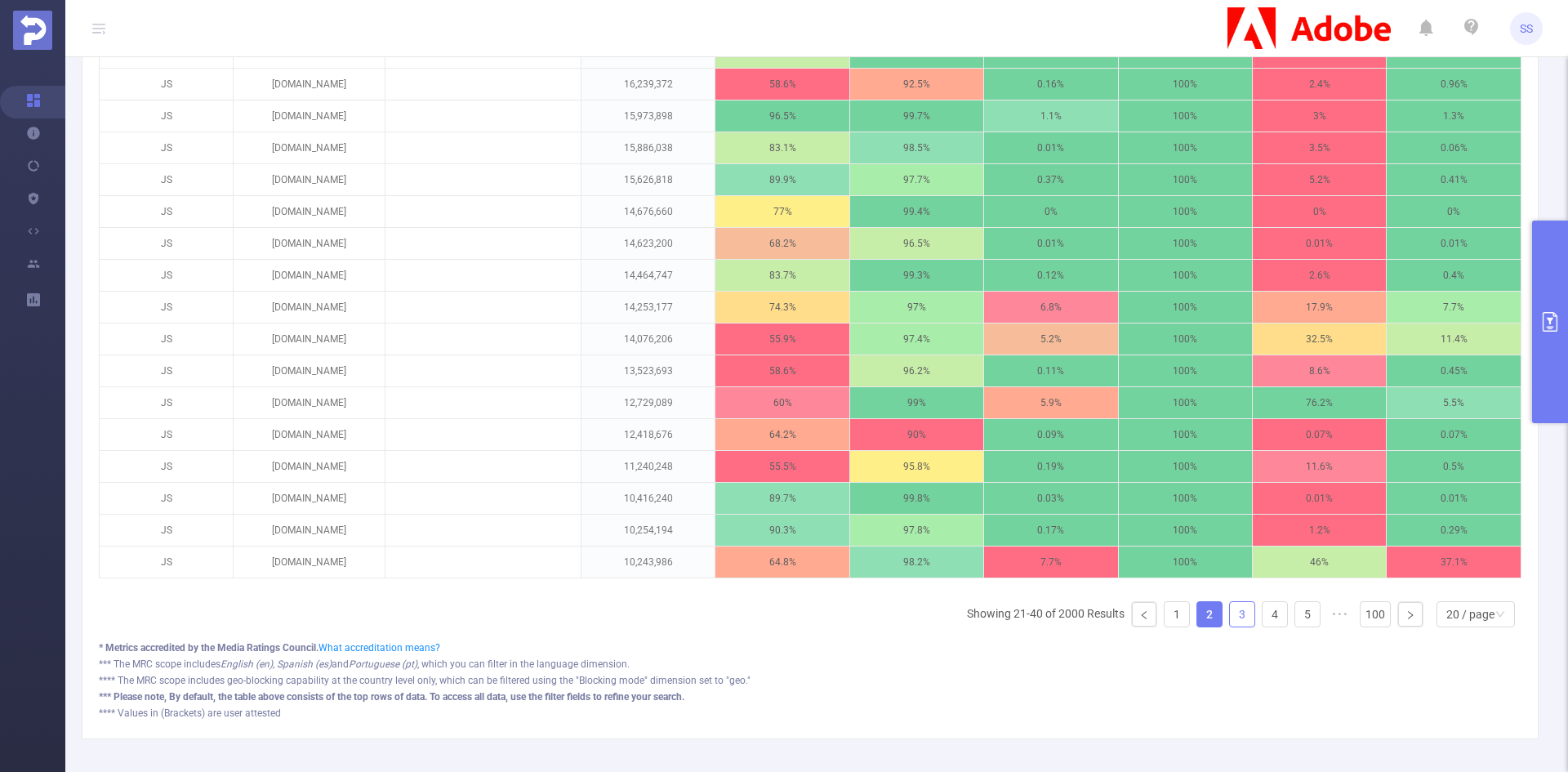
click at [1230, 627] on link "3" at bounding box center [1242, 614] width 25 height 25
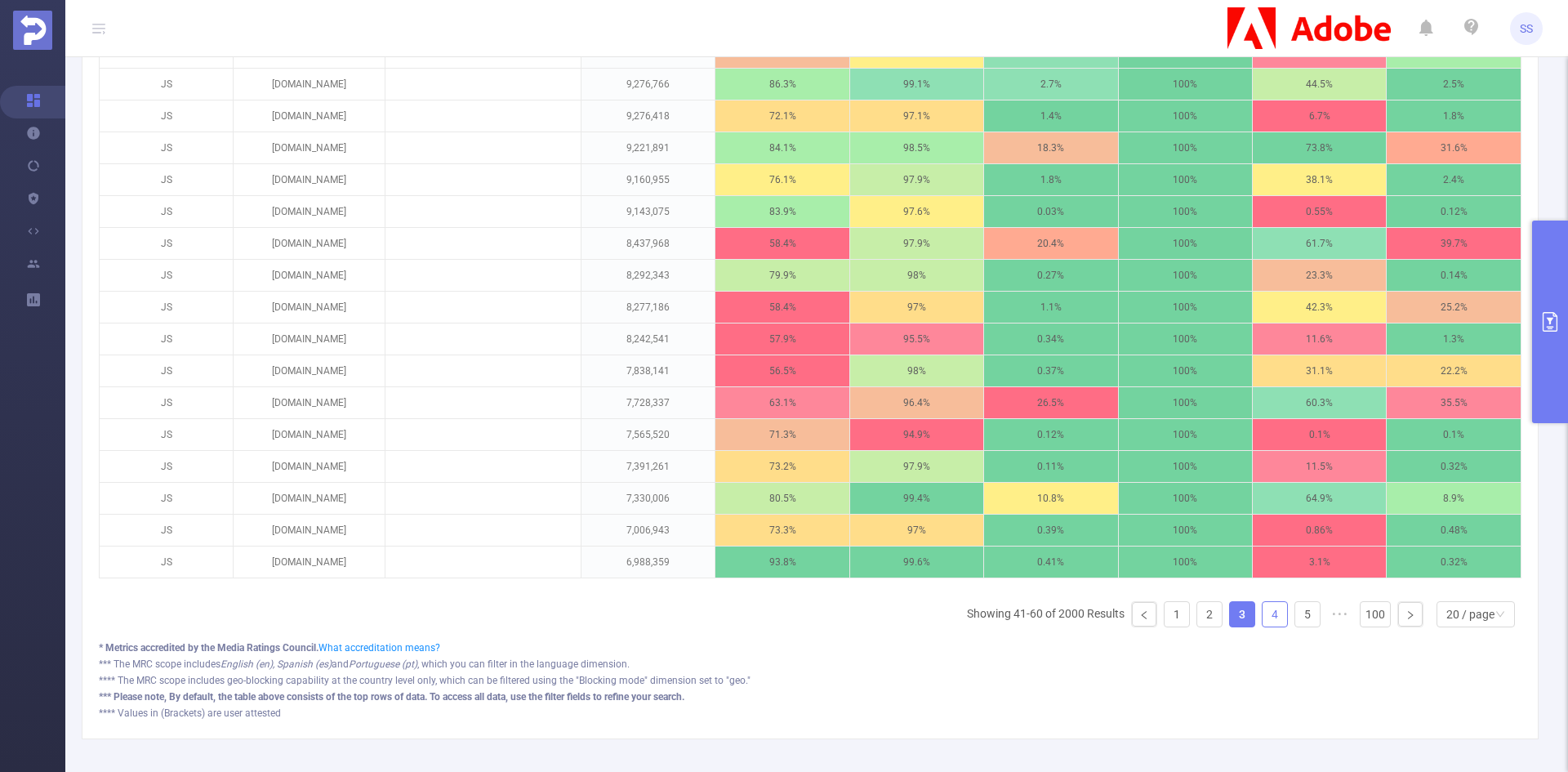
click at [1263, 627] on link "4" at bounding box center [1275, 614] width 25 height 25
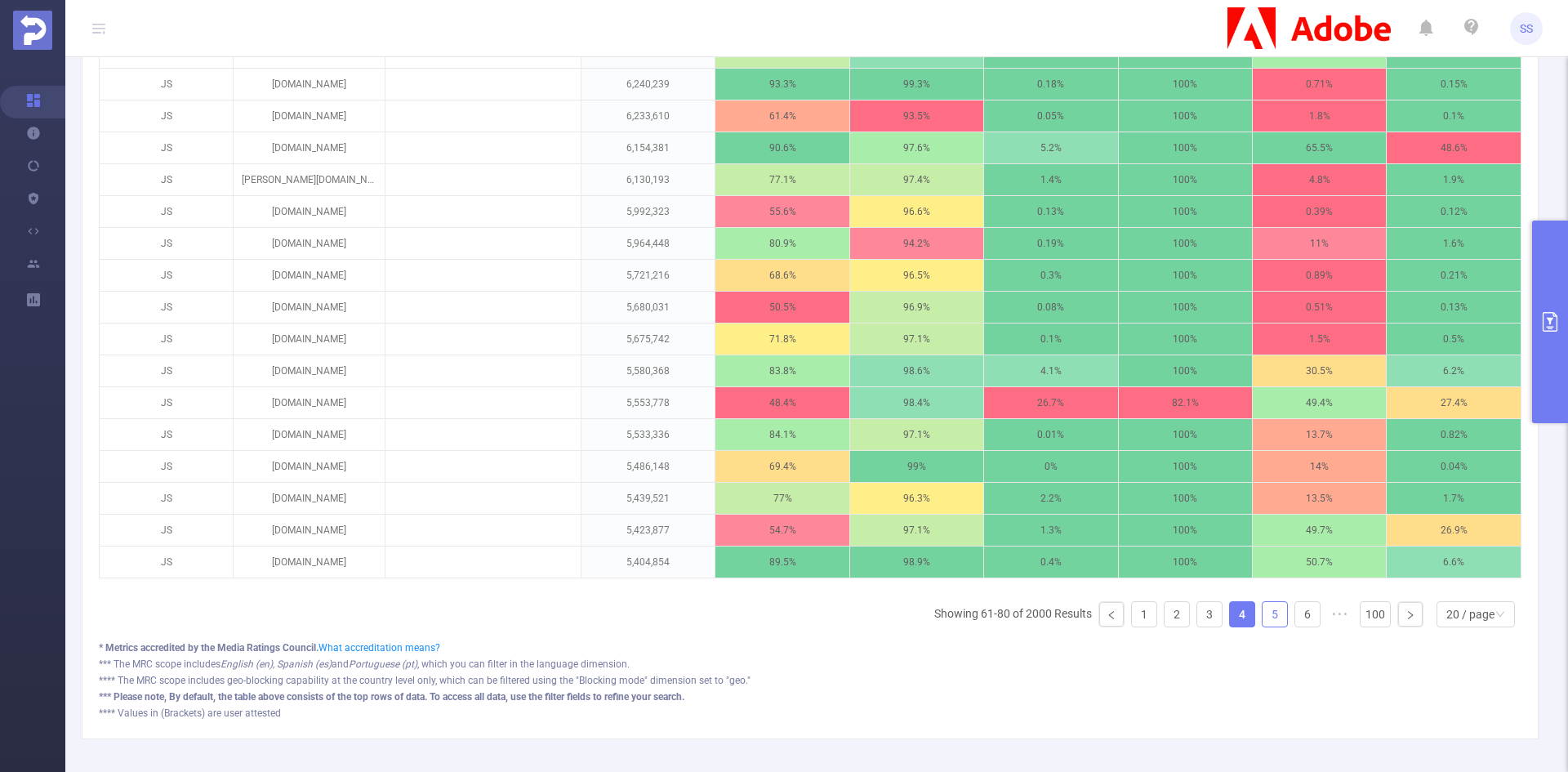
click at [1265, 627] on link "5" at bounding box center [1275, 614] width 25 height 25
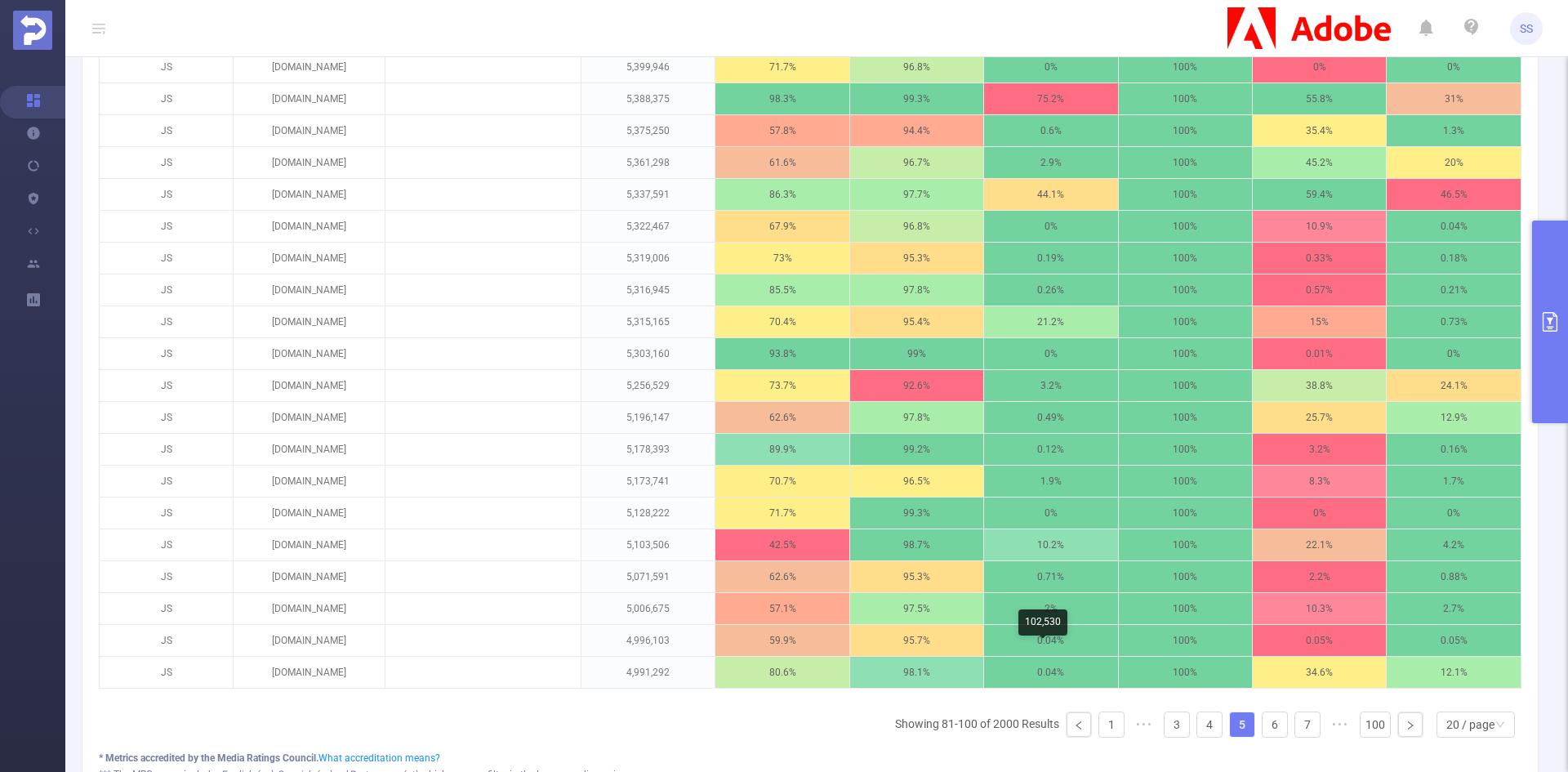
scroll to position [572, 0]
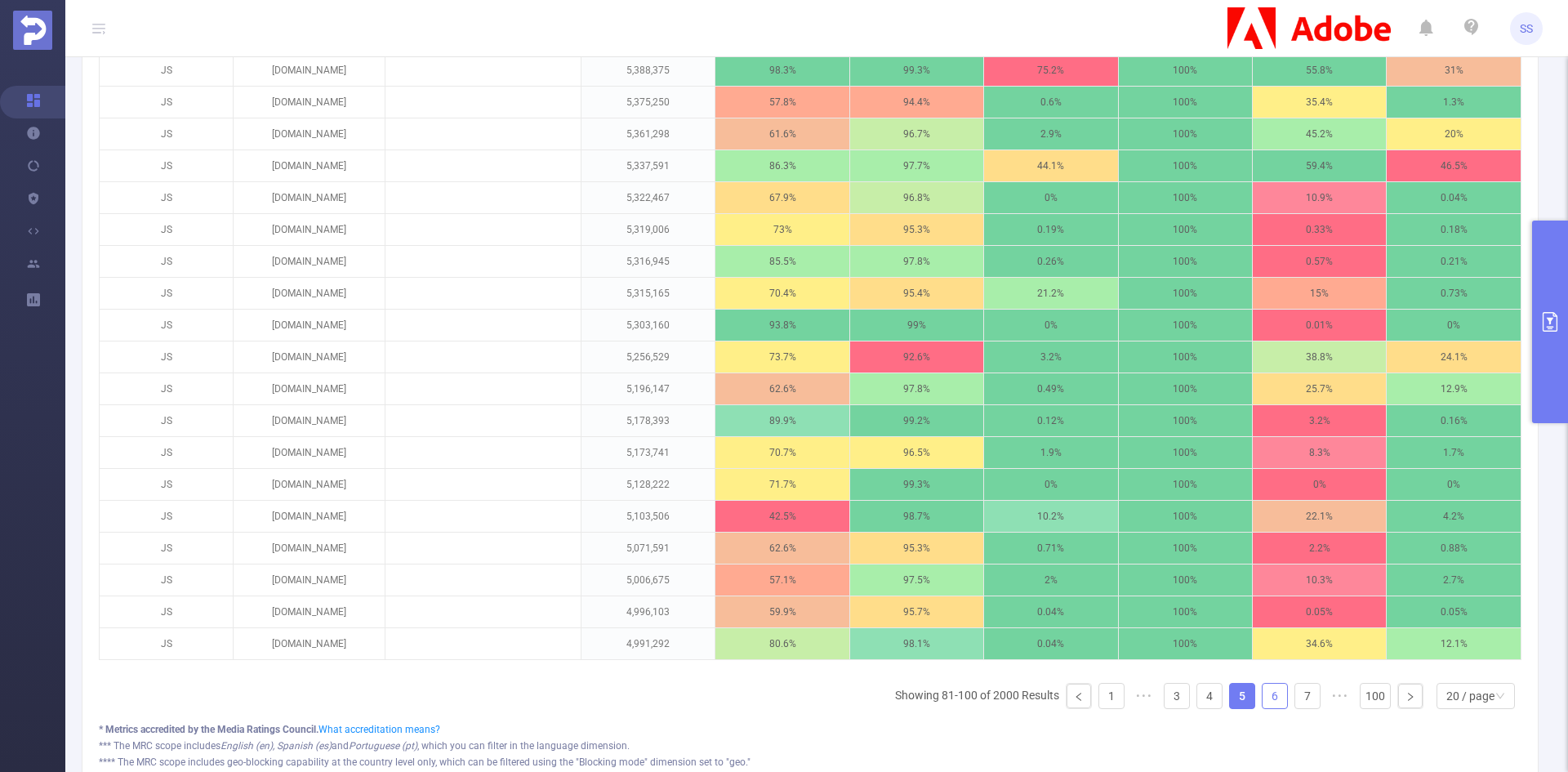
click at [1269, 709] on link "6" at bounding box center [1275, 697] width 25 height 25
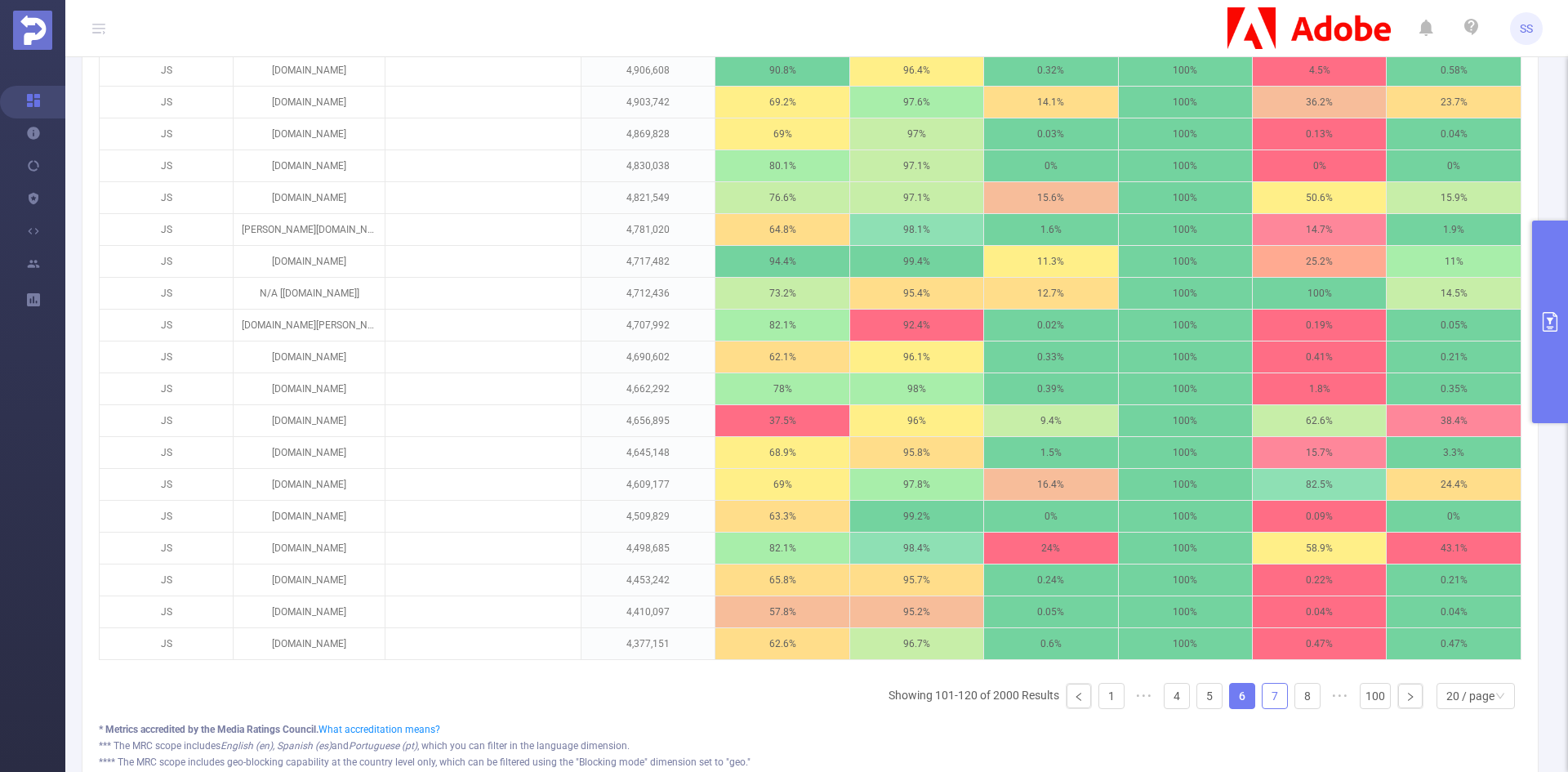
click at [1268, 709] on link "7" at bounding box center [1275, 697] width 25 height 25
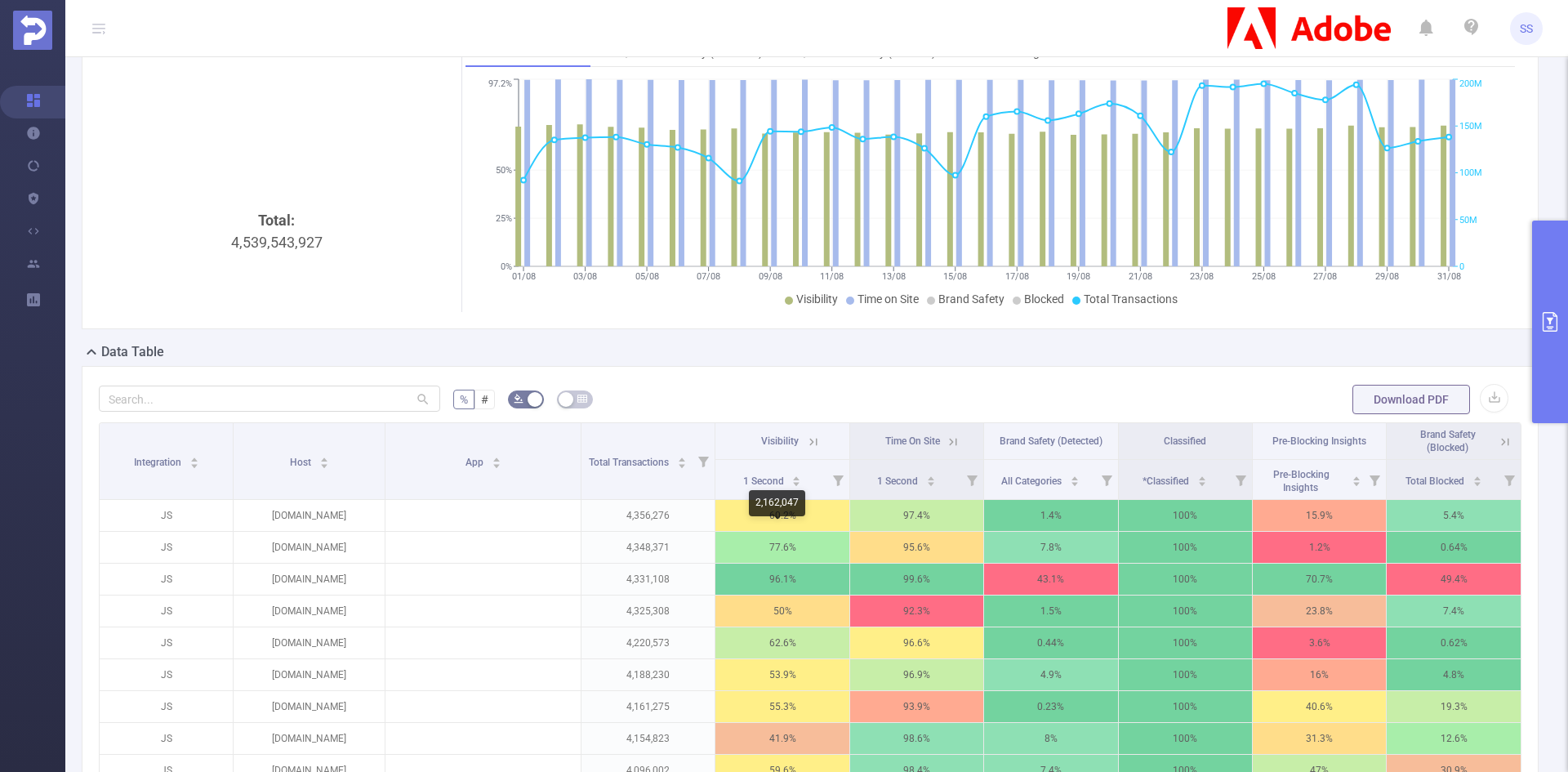
scroll to position [0, 0]
